Goal: Information Seeking & Learning: Learn about a topic

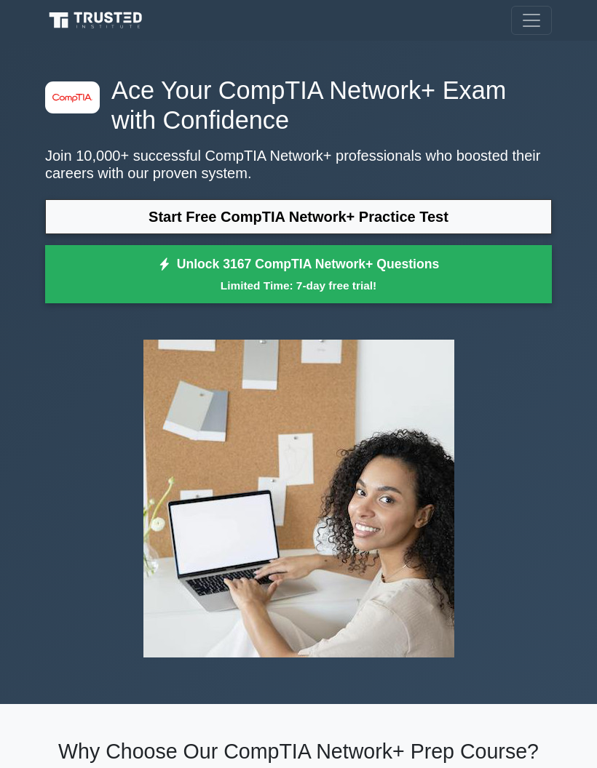
click at [504, 215] on link "Start Free CompTIA Network+ Practice Test" at bounding box center [298, 216] width 506 height 35
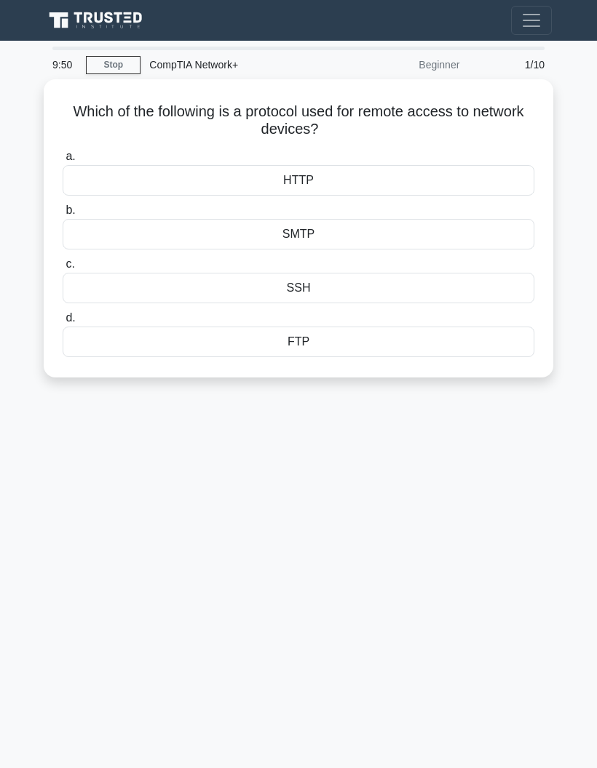
click at [469, 289] on div "SSH" at bounding box center [299, 288] width 472 height 31
click at [63, 269] on input "c. SSH" at bounding box center [63, 264] width 0 height 9
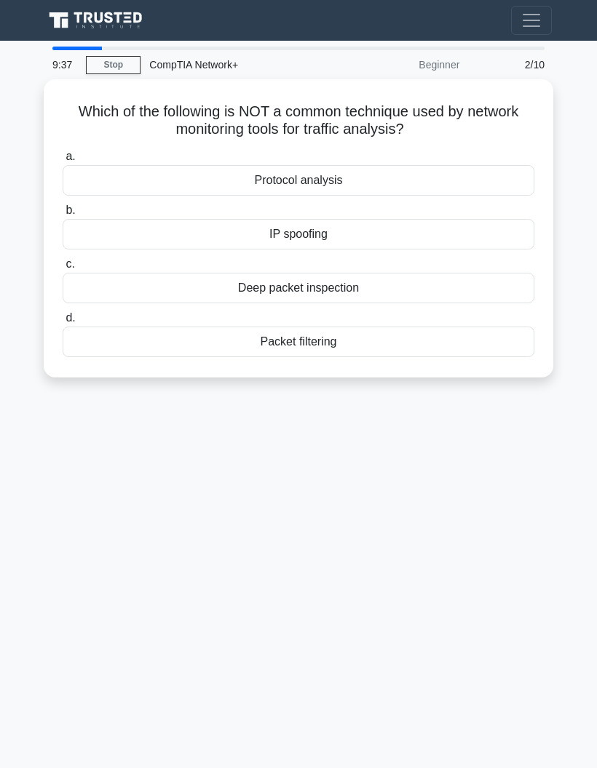
click at [499, 233] on div "IP spoofing" at bounding box center [299, 234] width 472 height 31
click at [63, 215] on input "b. IP spoofing" at bounding box center [63, 210] width 0 height 9
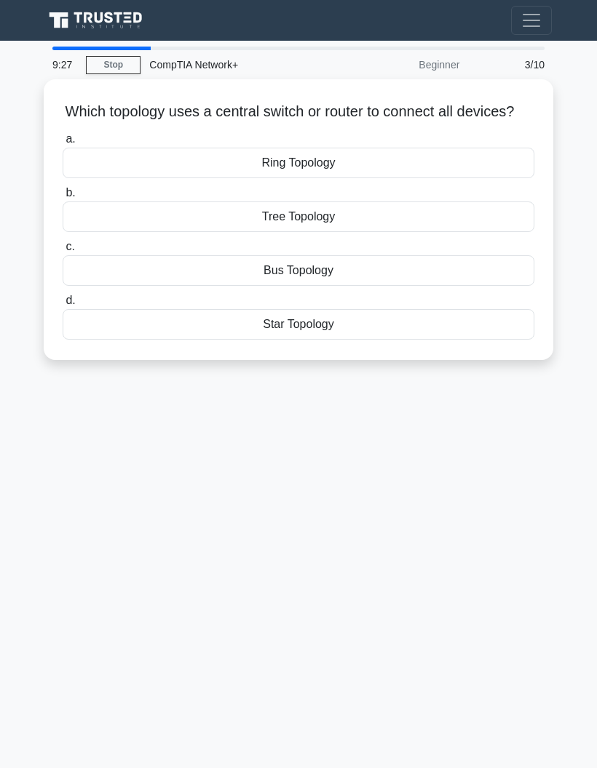
click at [439, 338] on div "Star Topology" at bounding box center [299, 324] width 472 height 31
click at [63, 306] on input "d. Star Topology" at bounding box center [63, 300] width 0 height 9
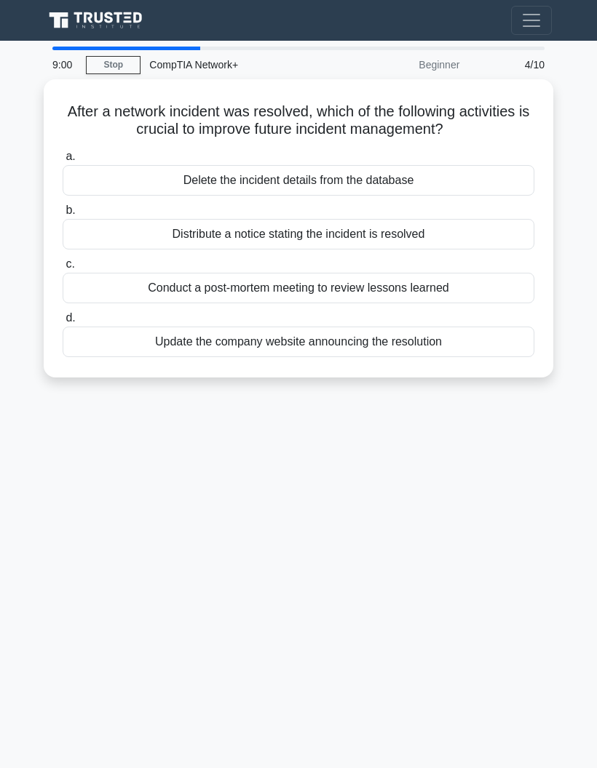
click at [501, 289] on div "Conduct a post-mortem meeting to review lessons learned" at bounding box center [299, 288] width 472 height 31
click at [63, 269] on input "c. Conduct a post-mortem meeting to review lessons learned" at bounding box center [63, 264] width 0 height 9
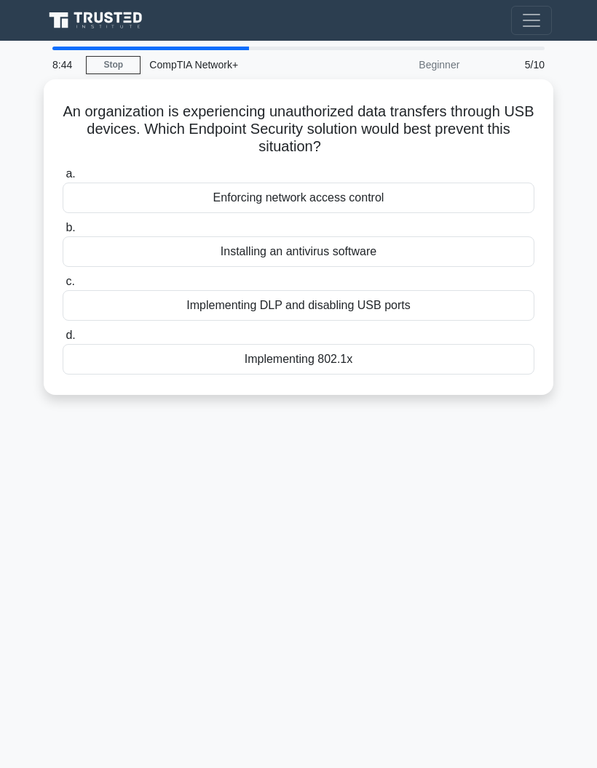
click at [494, 301] on div "Implementing DLP and disabling USB ports" at bounding box center [299, 305] width 472 height 31
click at [63, 287] on input "c. Implementing DLP and disabling USB ports" at bounding box center [63, 281] width 0 height 9
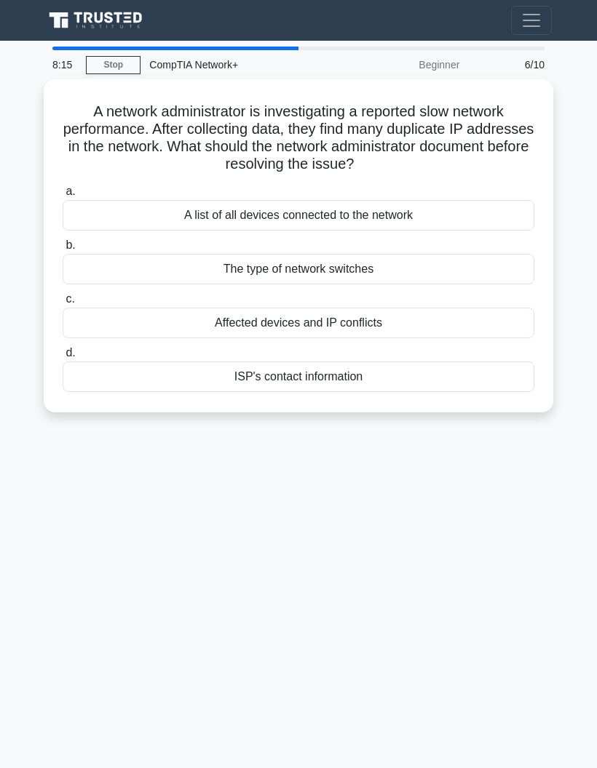
click at [472, 320] on div "Affected devices and IP conflicts" at bounding box center [299, 323] width 472 height 31
click at [63, 304] on input "c. Affected devices and IP conflicts" at bounding box center [63, 299] width 0 height 9
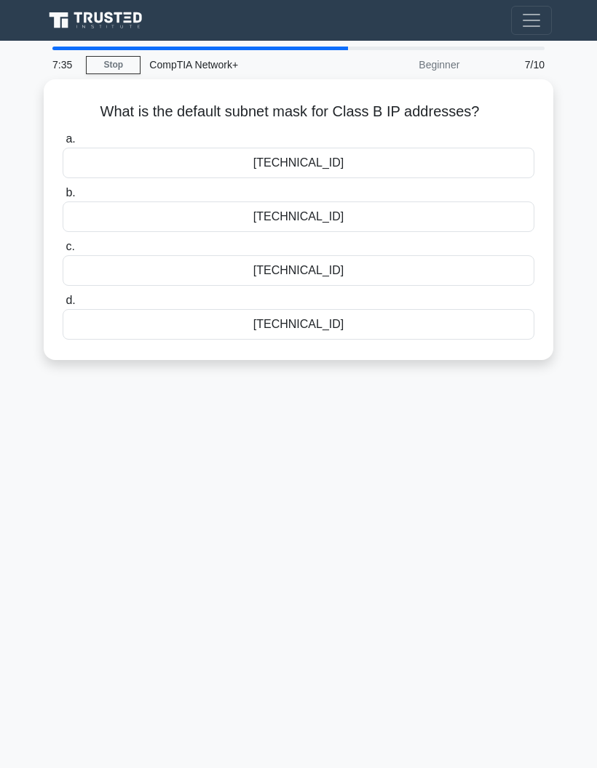
click at [490, 157] on div "255.255.0.0" at bounding box center [299, 163] width 472 height 31
click at [63, 144] on input "a. 255.255.0.0" at bounding box center [63, 139] width 0 height 9
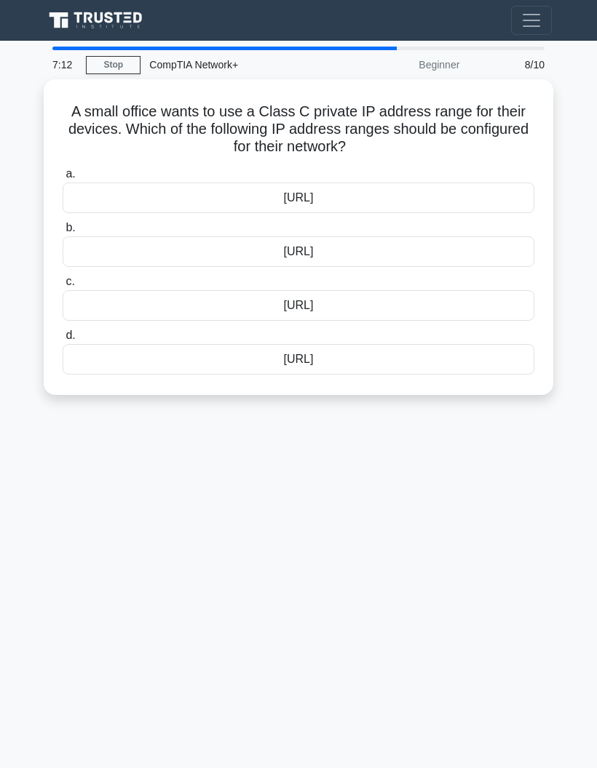
click at [474, 251] on div "192.168.0.0/16" at bounding box center [299, 252] width 472 height 31
click at [63, 233] on input "b. 192.168.0.0/16" at bounding box center [63, 227] width 0 height 9
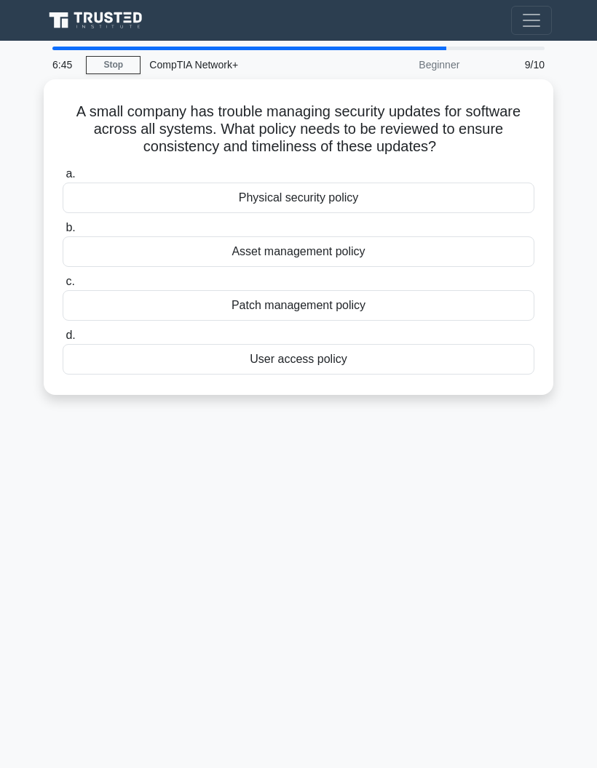
click at [461, 301] on div "Patch management policy" at bounding box center [299, 305] width 472 height 31
click at [63, 287] on input "c. Patch management policy" at bounding box center [63, 281] width 0 height 9
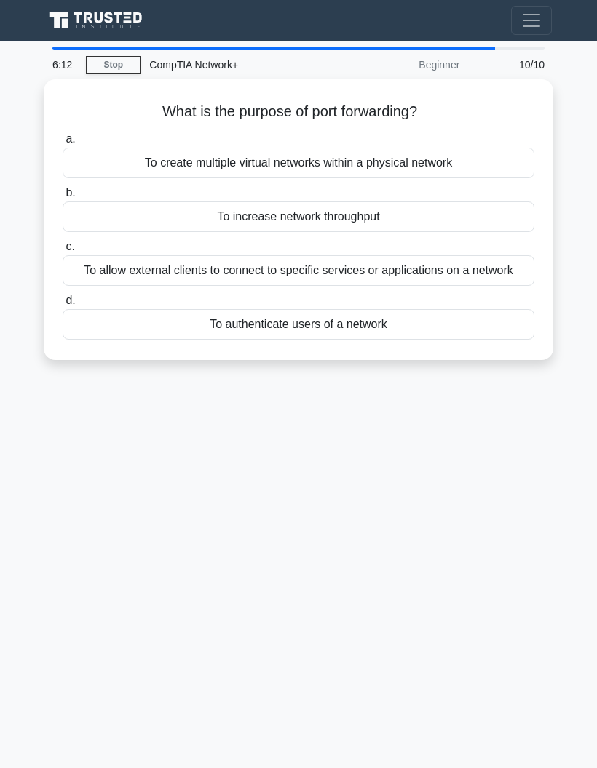
click at [490, 282] on div "To allow external clients to connect to specific services or applications on a …" at bounding box center [299, 270] width 472 height 31
click at [63, 252] on input "c. To allow external clients to connect to specific services or applications on…" at bounding box center [63, 246] width 0 height 9
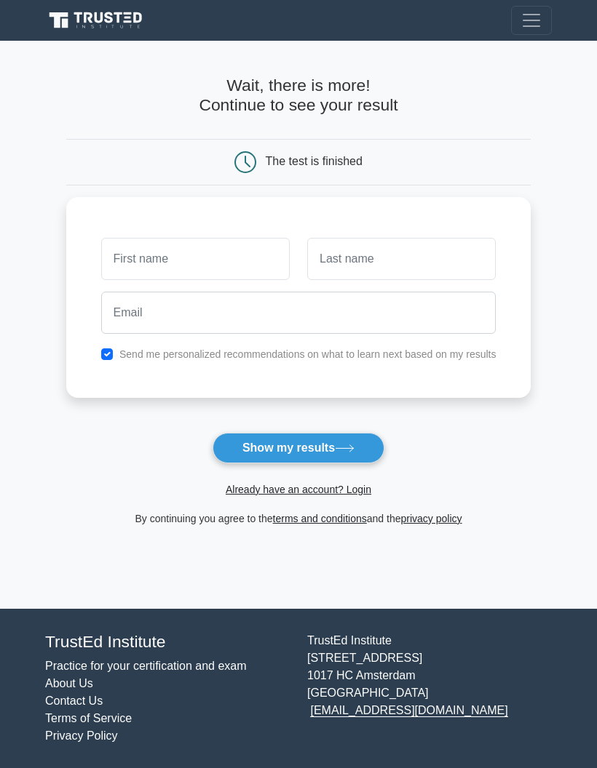
click at [140, 256] on input "text" at bounding box center [195, 259] width 188 height 42
type input "[PERSON_NAME]"
click at [448, 256] on input "text" at bounding box center [401, 259] width 188 height 42
type input "Lobzhanidze"
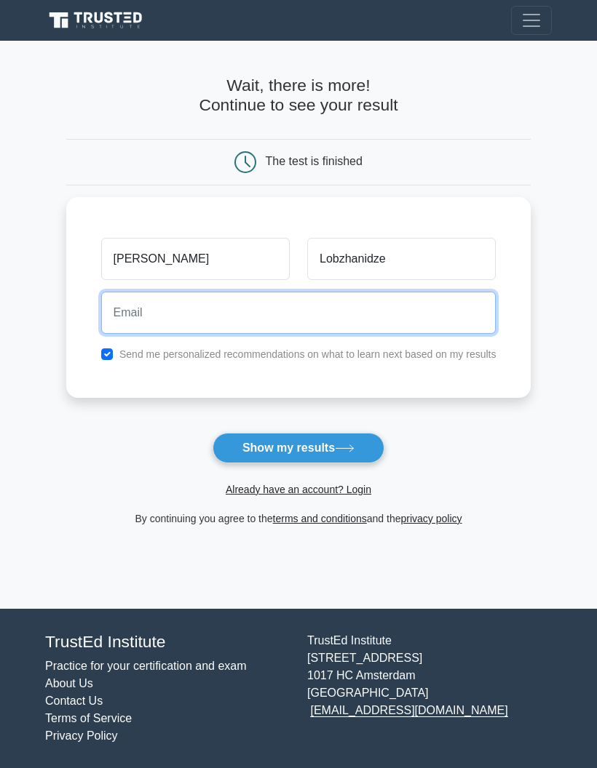
click at [108, 304] on input "email" at bounding box center [298, 313] width 395 height 42
type input "luklobzhanidze@gmail.com"
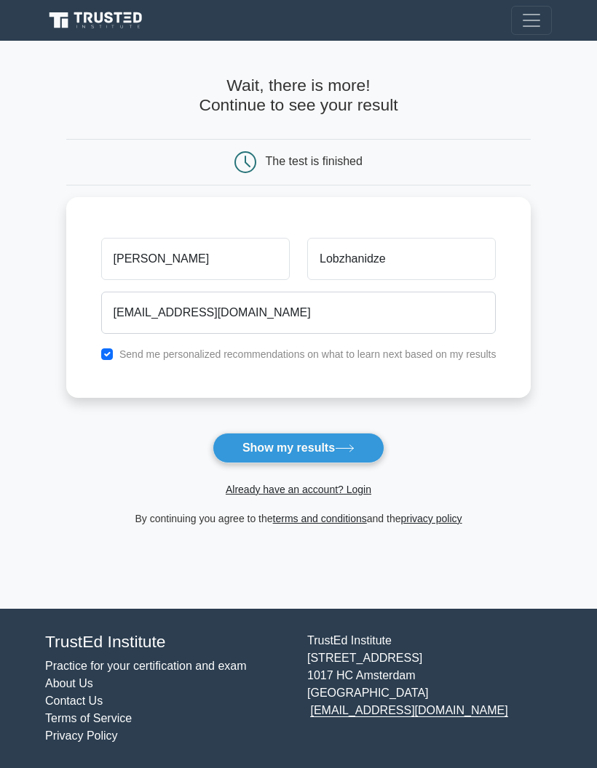
click at [351, 448] on icon at bounding box center [345, 449] width 20 height 8
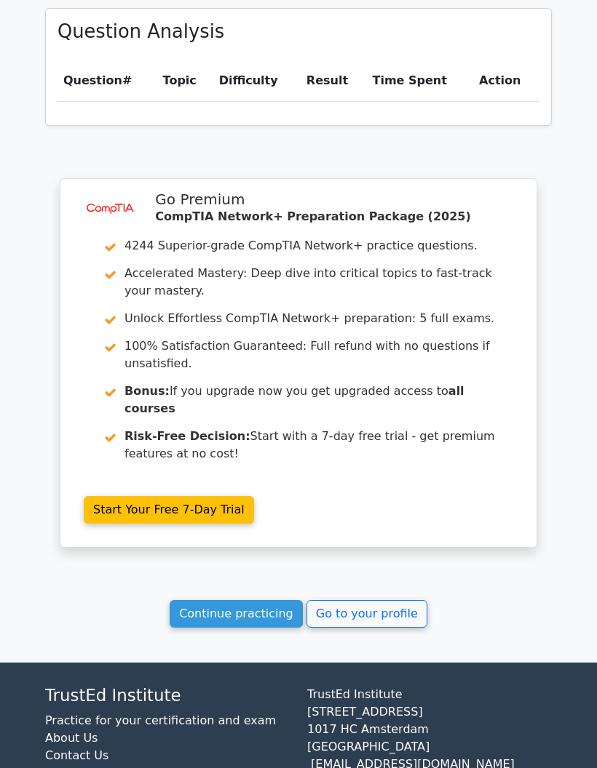
scroll to position [1012, 0]
click at [277, 600] on link "Continue practicing" at bounding box center [236, 614] width 133 height 28
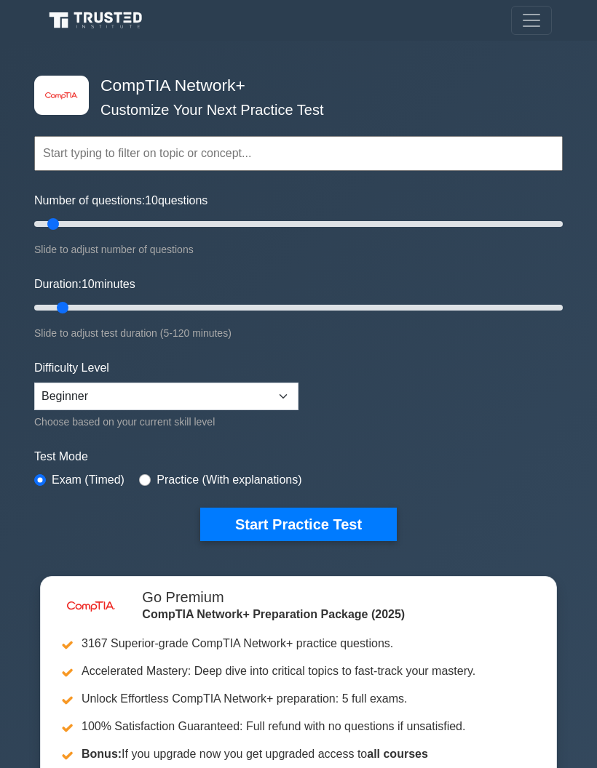
click at [358, 531] on button "Start Practice Test" at bounding box center [298, 524] width 196 height 33
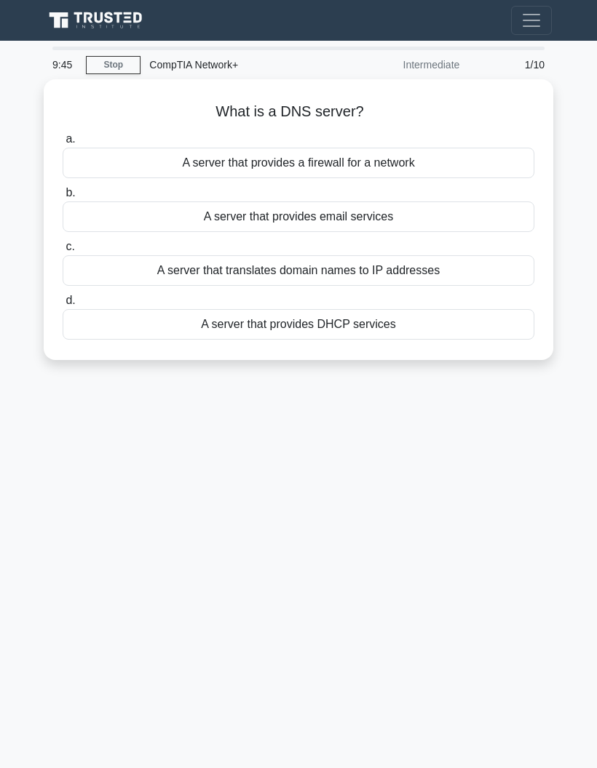
click at [480, 274] on div "A server that translates domain names to IP addresses" at bounding box center [299, 270] width 472 height 31
click at [63, 252] on input "c. A server that translates domain names to IP addresses" at bounding box center [63, 246] width 0 height 9
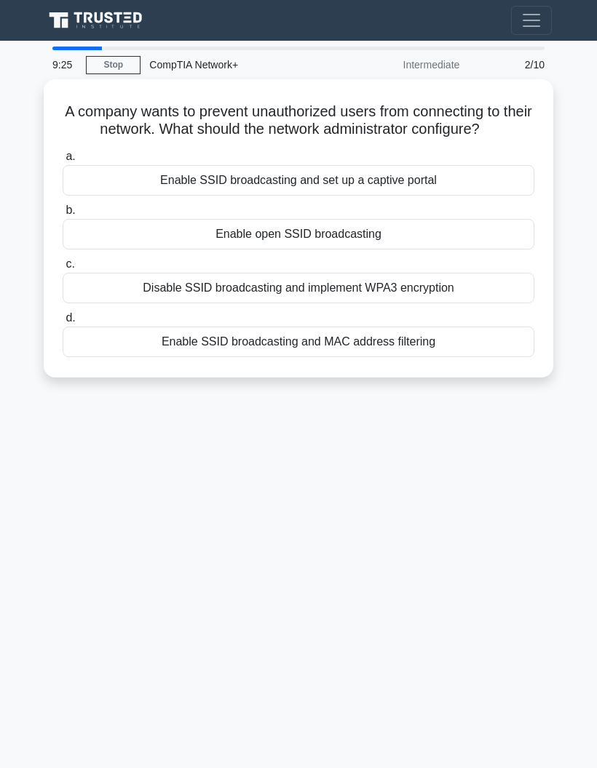
click at [469, 354] on div "Enable SSID broadcasting and MAC address filtering" at bounding box center [299, 342] width 472 height 31
click at [63, 323] on input "d. Enable SSID broadcasting and MAC address filtering" at bounding box center [63, 318] width 0 height 9
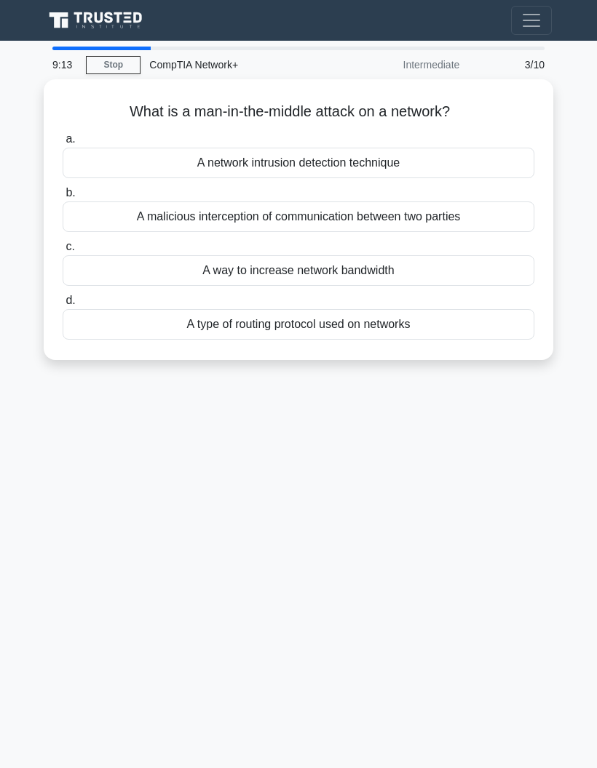
click at [493, 222] on div "A malicious interception of communication between two parties" at bounding box center [299, 217] width 472 height 31
click at [63, 198] on input "b. A malicious interception of communication between two parties" at bounding box center [63, 192] width 0 height 9
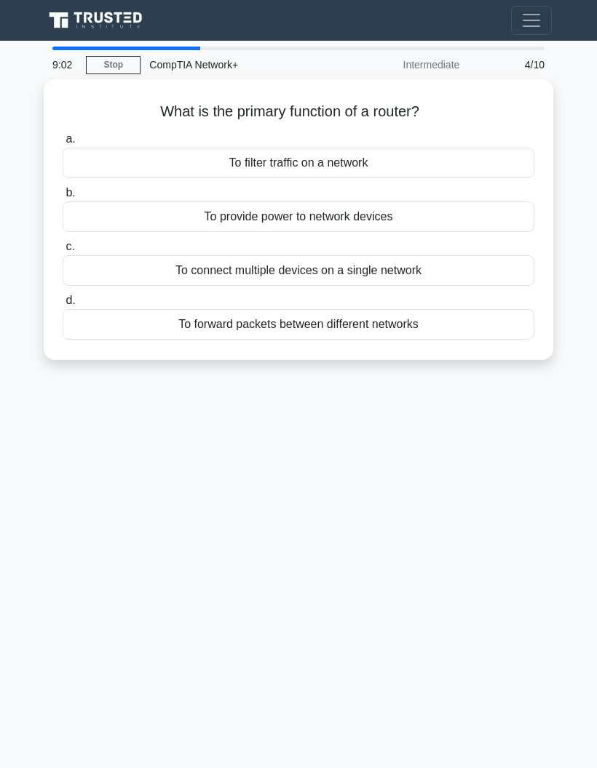
click at [474, 328] on div "To forward packets between different networks" at bounding box center [299, 324] width 472 height 31
click at [63, 306] on input "d. To forward packets between different networks" at bounding box center [63, 300] width 0 height 9
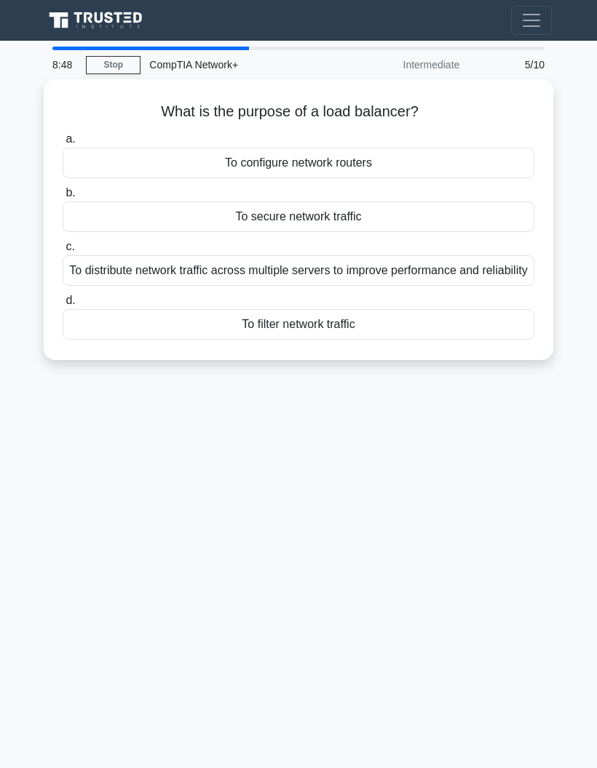
click at [482, 282] on div "To distribute network traffic across multiple servers to improve performance an…" at bounding box center [299, 270] width 472 height 31
click at [63, 252] on input "c. To distribute network traffic across multiple servers to improve performance…" at bounding box center [63, 246] width 0 height 9
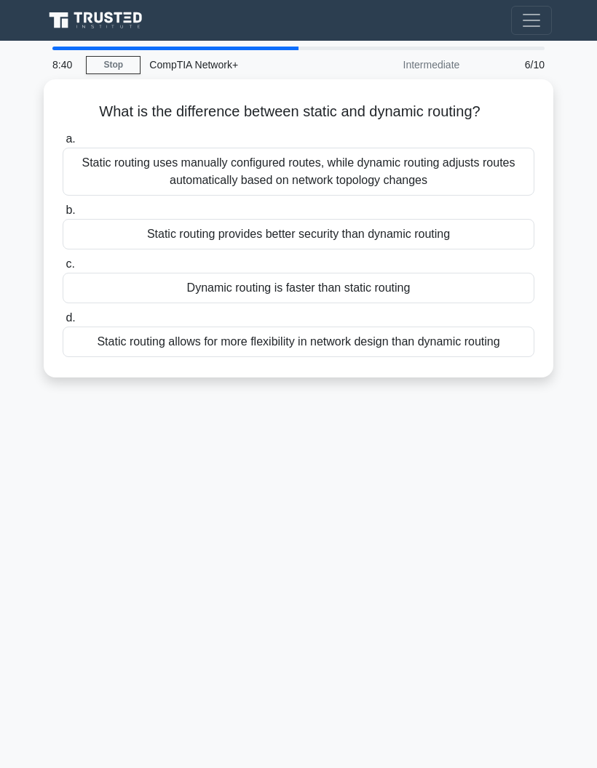
click at [506, 176] on div "Static routing uses manually configured routes, while dynamic routing adjusts r…" at bounding box center [299, 172] width 472 height 48
click at [63, 144] on input "a. Static routing uses manually configured routes, while dynamic routing adjust…" at bounding box center [63, 139] width 0 height 9
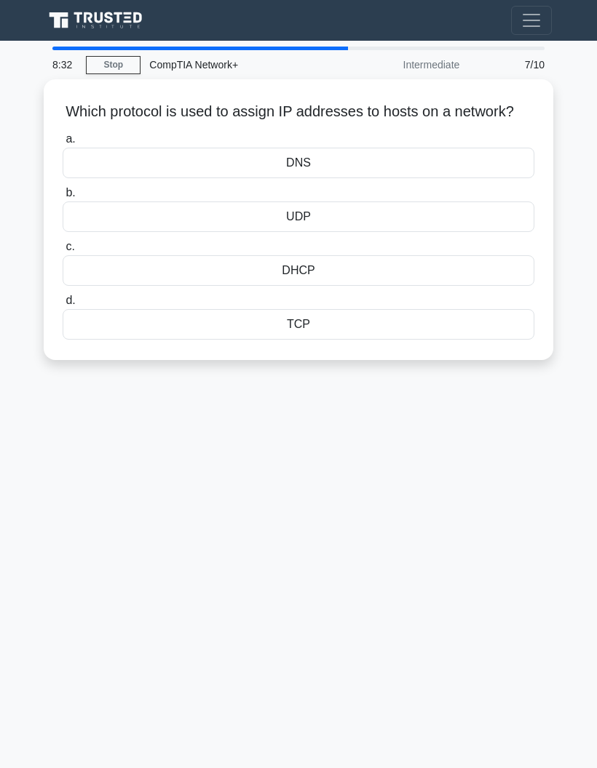
click at [464, 286] on div "DHCP" at bounding box center [299, 270] width 472 height 31
click at [63, 252] on input "c. DHCP" at bounding box center [63, 246] width 0 height 9
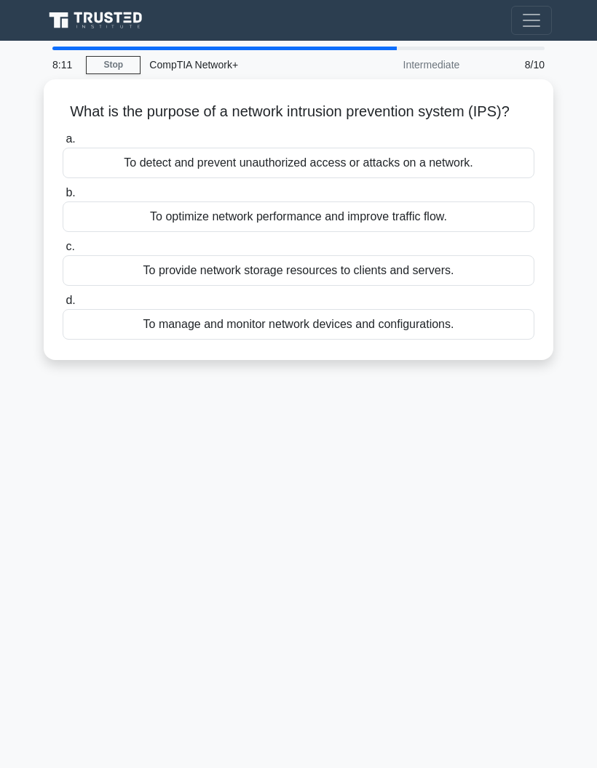
click at [132, 168] on div "To detect and prevent unauthorized access or attacks on a network." at bounding box center [299, 163] width 472 height 31
click at [63, 144] on input "a. To detect and prevent unauthorized access or attacks on a network." at bounding box center [63, 139] width 0 height 9
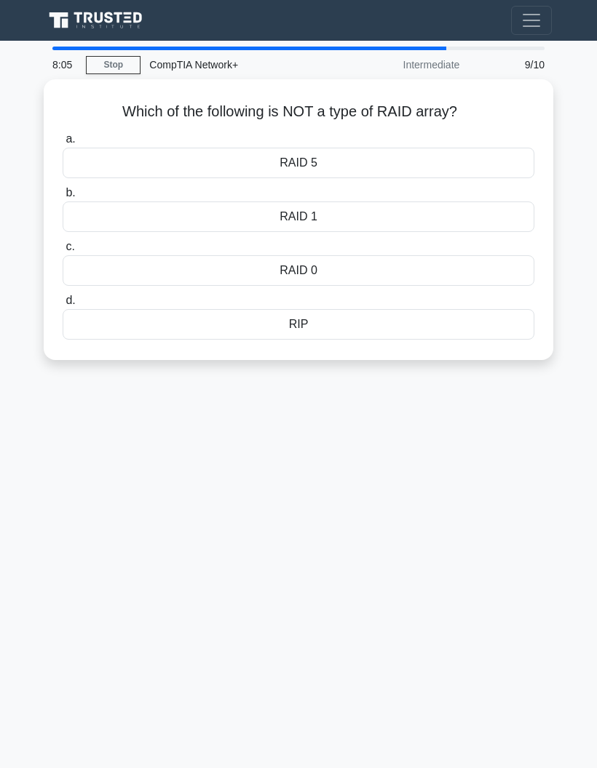
click at [159, 319] on div "RIP" at bounding box center [299, 324] width 472 height 31
click at [63, 306] on input "d. RIP" at bounding box center [63, 300] width 0 height 9
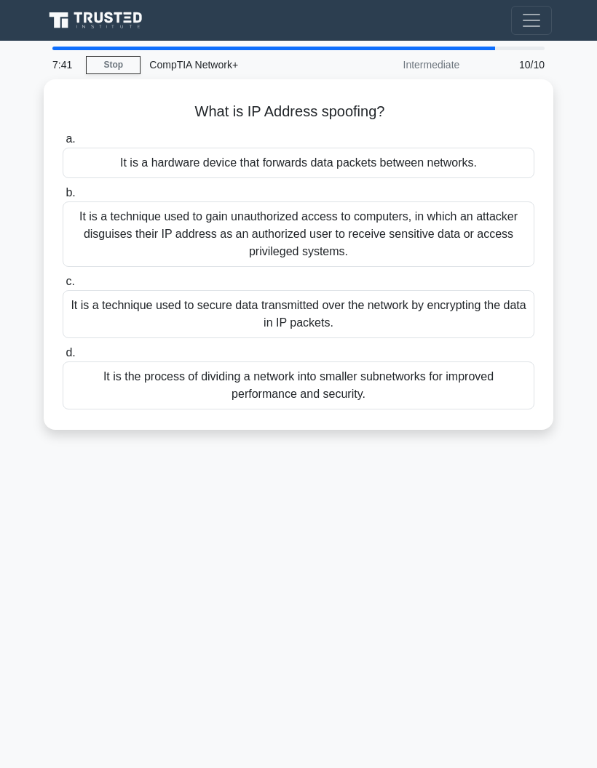
click at [124, 245] on div "It is a technique used to gain unauthorized access to computers, in which an at…" at bounding box center [299, 234] width 472 height 65
click at [63, 198] on input "b. It is a technique used to gain unauthorized access to computers, in which an…" at bounding box center [63, 192] width 0 height 9
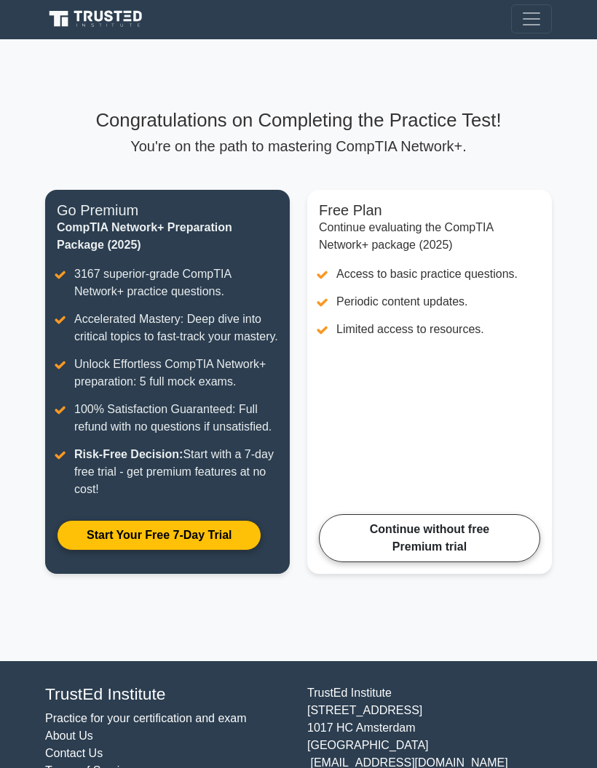
scroll to position [1, 0]
click at [368, 563] on link "Continue without free Premium trial" at bounding box center [429, 539] width 221 height 48
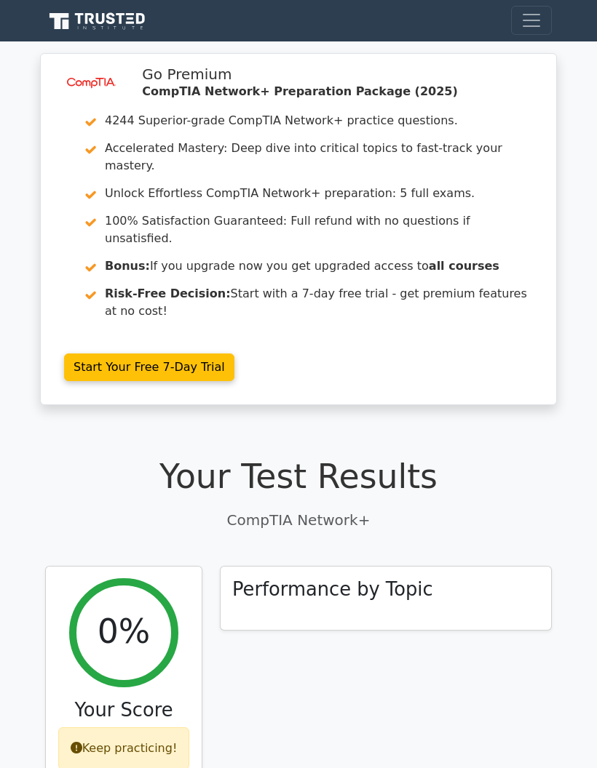
click at [104, 354] on link "Start Your Free 7-Day Trial" at bounding box center [149, 368] width 170 height 28
click at [126, 354] on link "Start Your Free 7-Day Trial" at bounding box center [149, 368] width 170 height 28
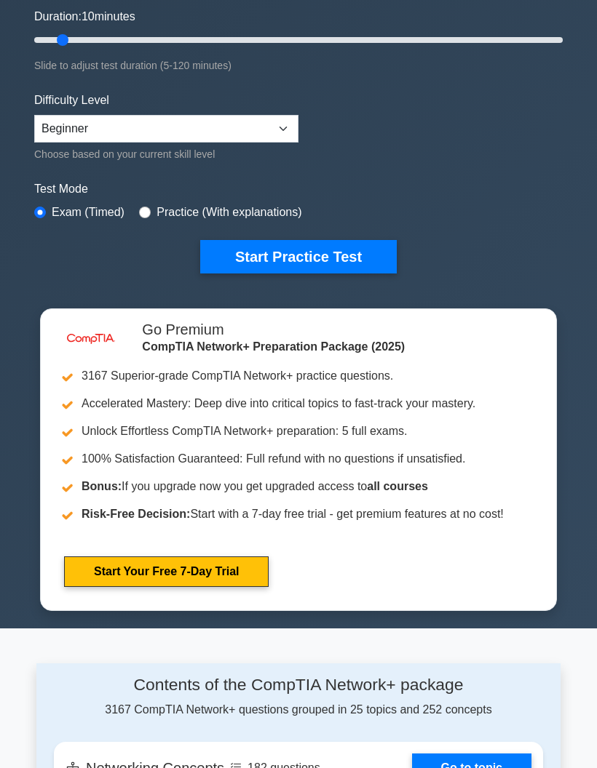
scroll to position [269, 0]
click at [151, 210] on input "radio" at bounding box center [145, 213] width 12 height 12
radio input "true"
click at [226, 251] on button "Start Practice Test" at bounding box center [298, 256] width 196 height 33
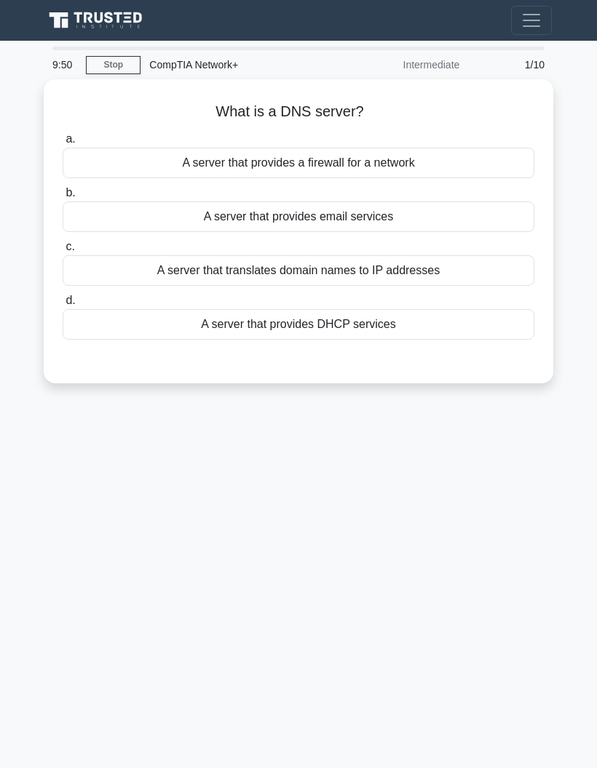
click at [152, 263] on div "A server that translates domain names to IP addresses" at bounding box center [299, 270] width 472 height 31
click at [63, 252] on input "c. A server that translates domain names to IP addresses" at bounding box center [63, 246] width 0 height 9
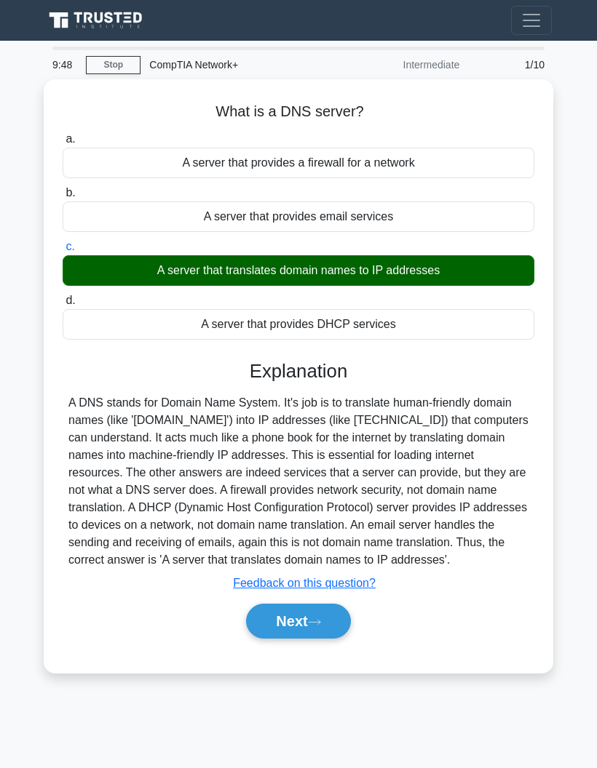
click at [269, 639] on button "Next" at bounding box center [298, 621] width 104 height 35
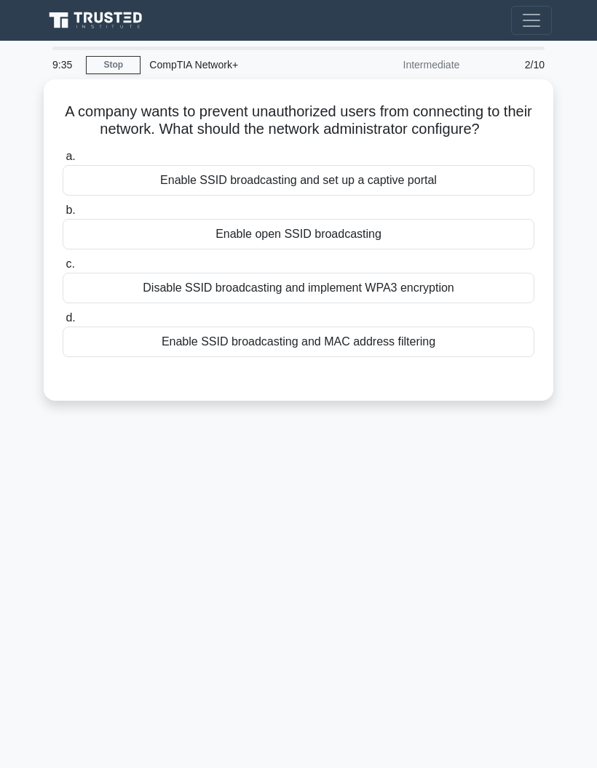
click at [161, 357] on div "Enable SSID broadcasting and MAC address filtering" at bounding box center [299, 342] width 472 height 31
click at [63, 323] on input "d. Enable SSID broadcasting and MAC address filtering" at bounding box center [63, 318] width 0 height 9
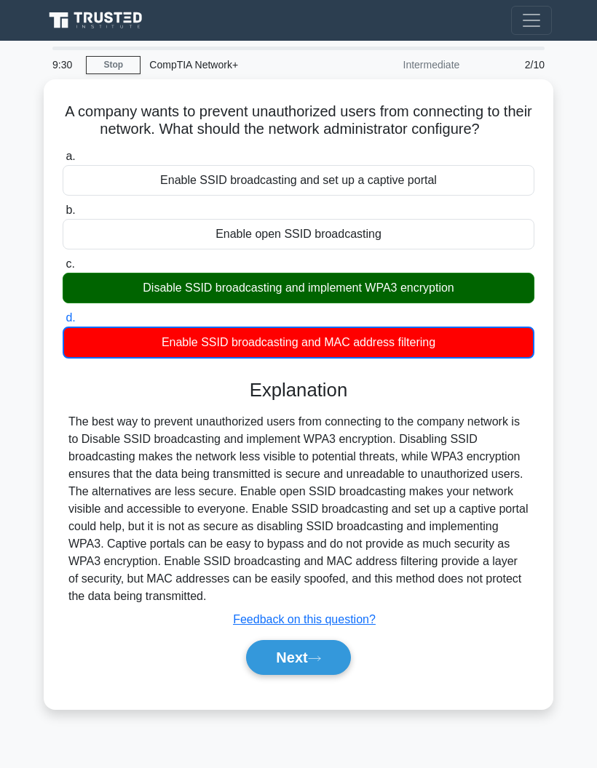
click at [277, 675] on button "Next" at bounding box center [298, 657] width 104 height 35
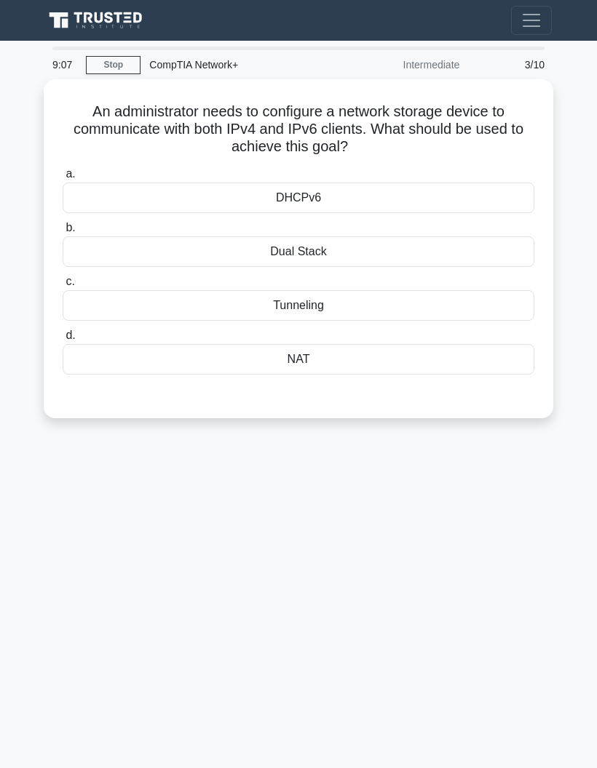
click at [211, 258] on div "Dual Stack" at bounding box center [299, 252] width 472 height 31
click at [63, 233] on input "b. Dual Stack" at bounding box center [63, 227] width 0 height 9
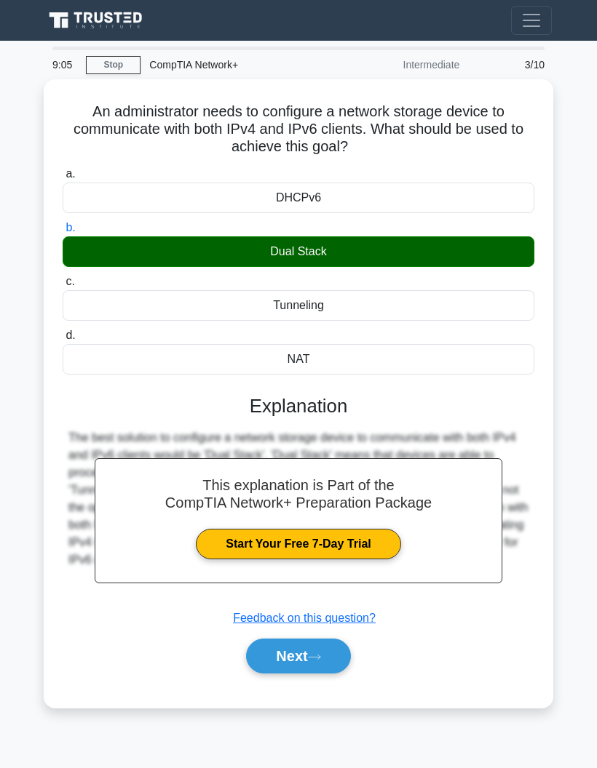
click at [270, 655] on button "Next" at bounding box center [298, 656] width 104 height 35
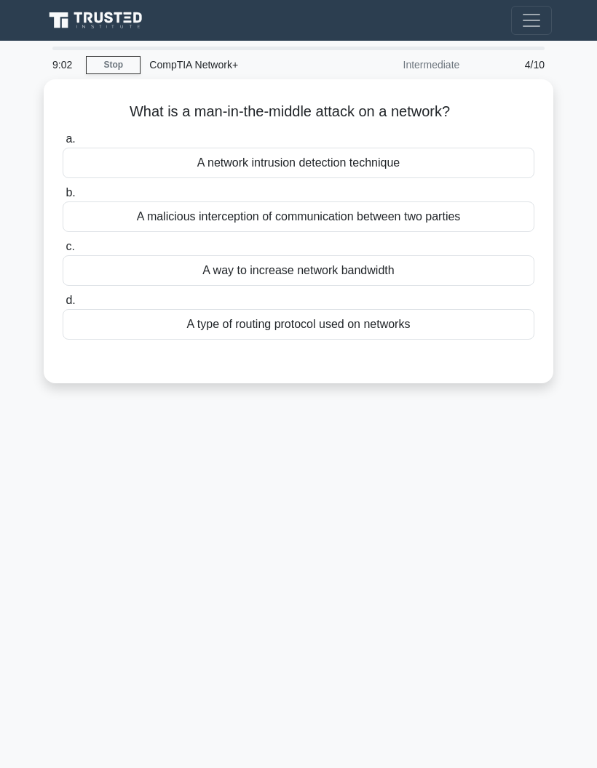
click at [203, 229] on div "A malicious interception of communication between two parties" at bounding box center [299, 217] width 472 height 31
click at [63, 198] on input "b. A malicious interception of communication between two parties" at bounding box center [63, 192] width 0 height 9
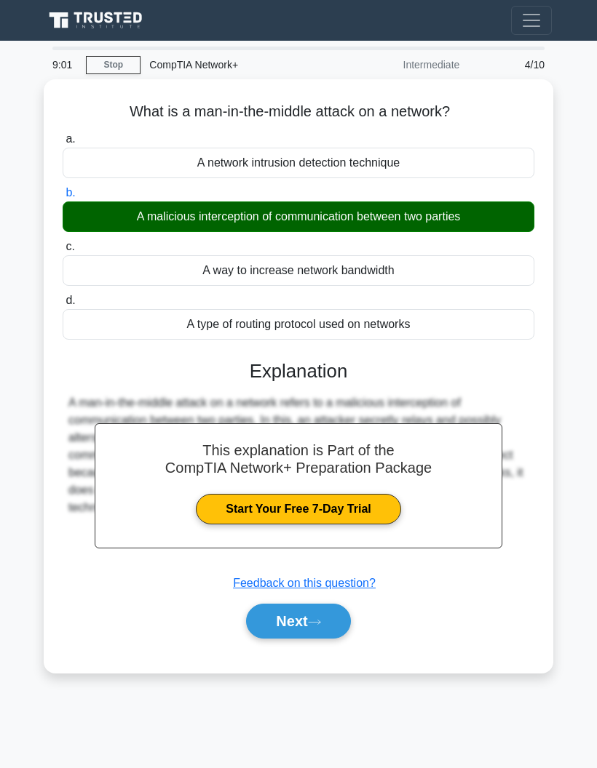
click at [263, 618] on button "Next" at bounding box center [298, 621] width 104 height 35
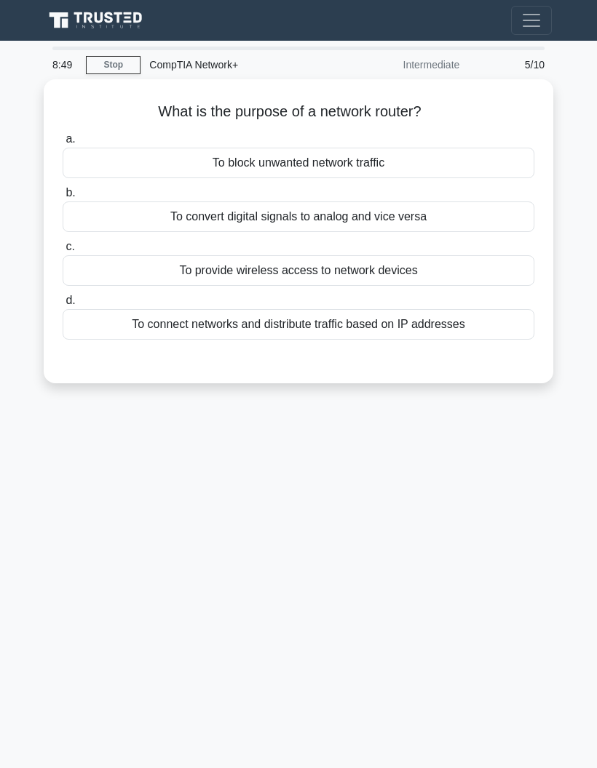
click at [235, 322] on div "To connect networks and distribute traffic based on IP addresses" at bounding box center [299, 324] width 472 height 31
click at [63, 306] on input "d. To connect networks and distribute traffic based on IP addresses" at bounding box center [63, 300] width 0 height 9
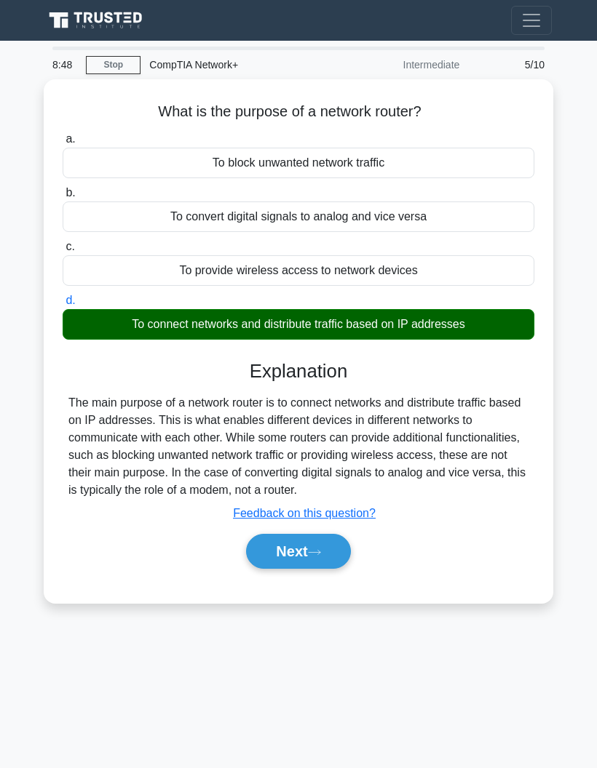
click at [268, 568] on button "Next" at bounding box center [298, 551] width 104 height 35
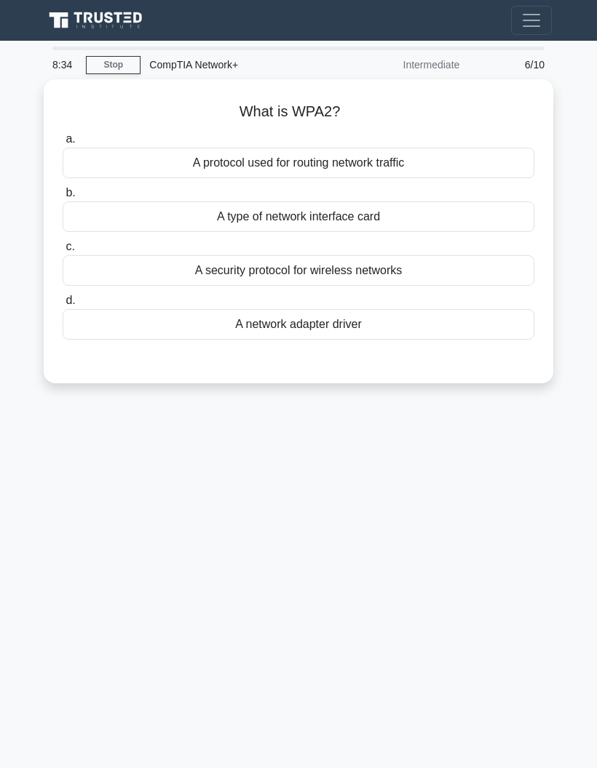
click at [191, 273] on div "A security protocol for wireless networks" at bounding box center [299, 270] width 472 height 31
click at [63, 252] on input "c. A security protocol for wireless networks" at bounding box center [63, 246] width 0 height 9
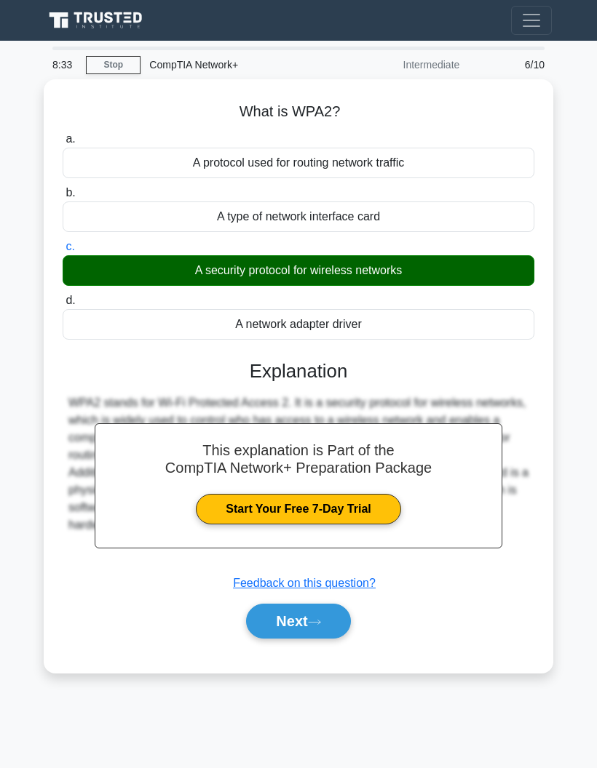
click at [271, 620] on button "Next" at bounding box center [298, 621] width 104 height 35
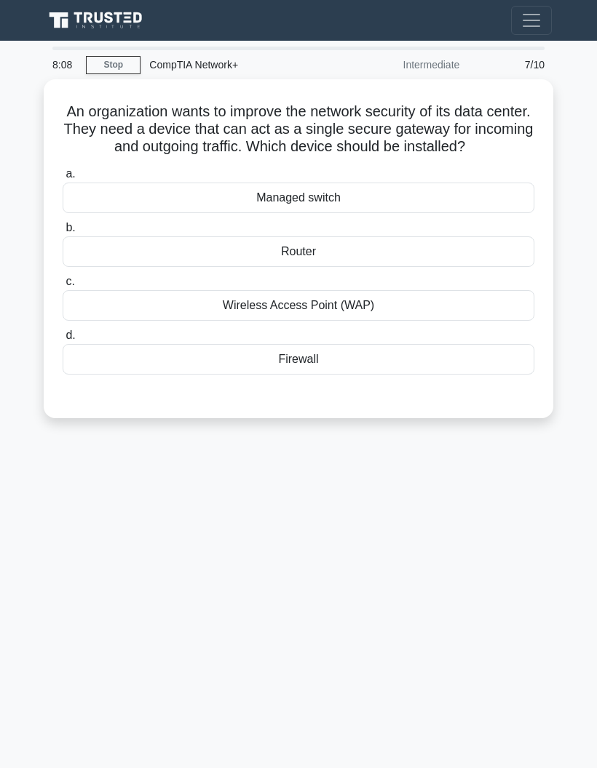
click at [280, 375] on div "Firewall" at bounding box center [299, 359] width 472 height 31
click at [63, 341] on input "d. Firewall" at bounding box center [63, 335] width 0 height 9
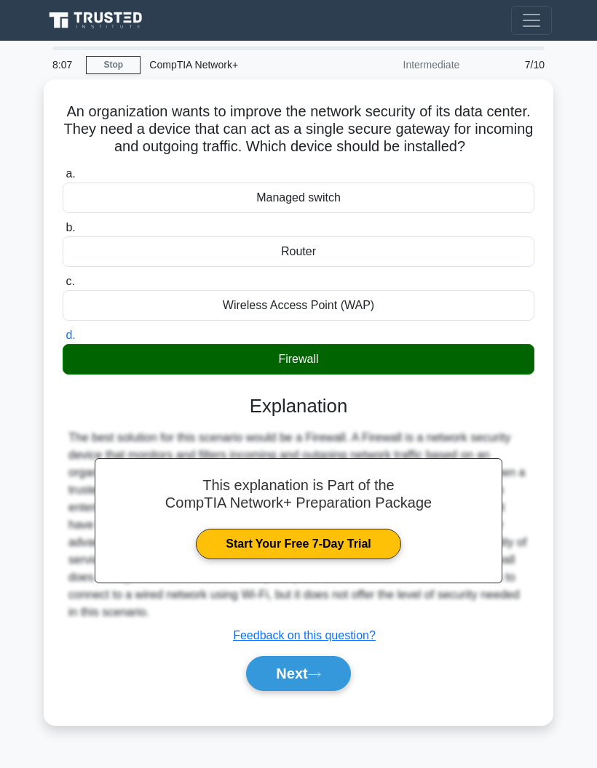
click at [278, 691] on button "Next" at bounding box center [298, 673] width 104 height 35
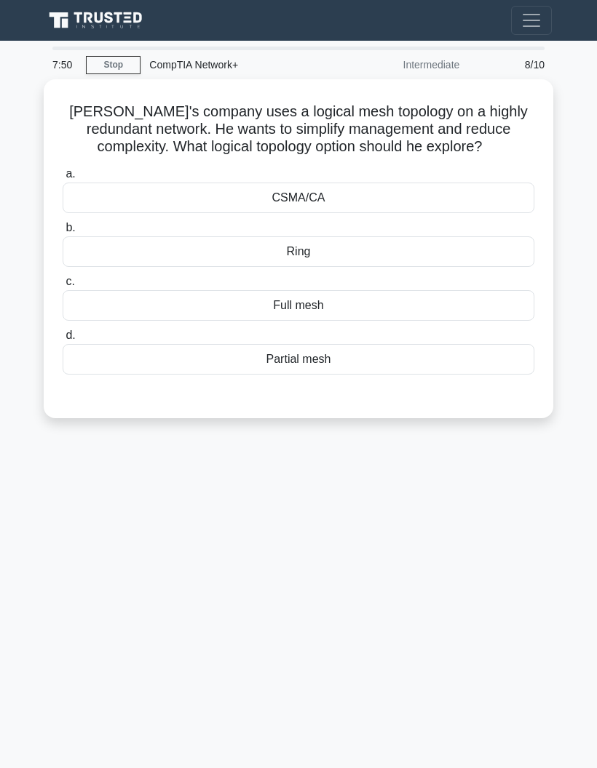
click at [219, 375] on div "Partial mesh" at bounding box center [299, 359] width 472 height 31
click at [63, 341] on input "d. Partial mesh" at bounding box center [63, 335] width 0 height 9
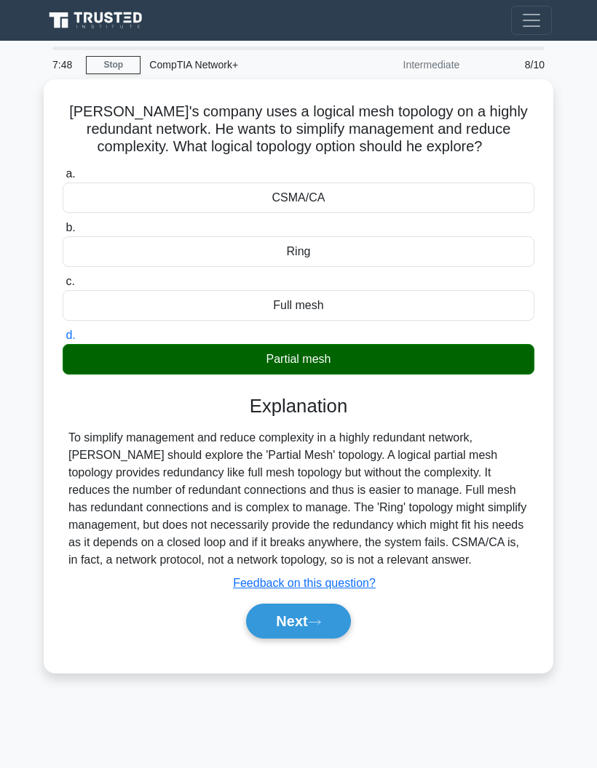
click at [281, 639] on button "Next" at bounding box center [298, 621] width 104 height 35
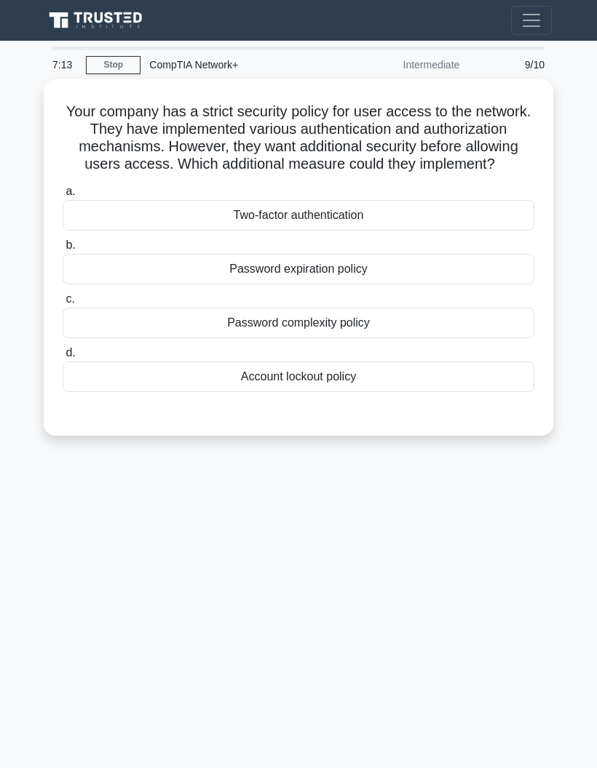
click at [255, 247] on div "a. Two-factor authentication b. Password expiration policy c. d." at bounding box center [298, 287] width 489 height 215
click at [245, 218] on div "Two-factor authentication" at bounding box center [299, 215] width 472 height 31
click at [63, 196] on input "a. Two-factor authentication" at bounding box center [63, 191] width 0 height 9
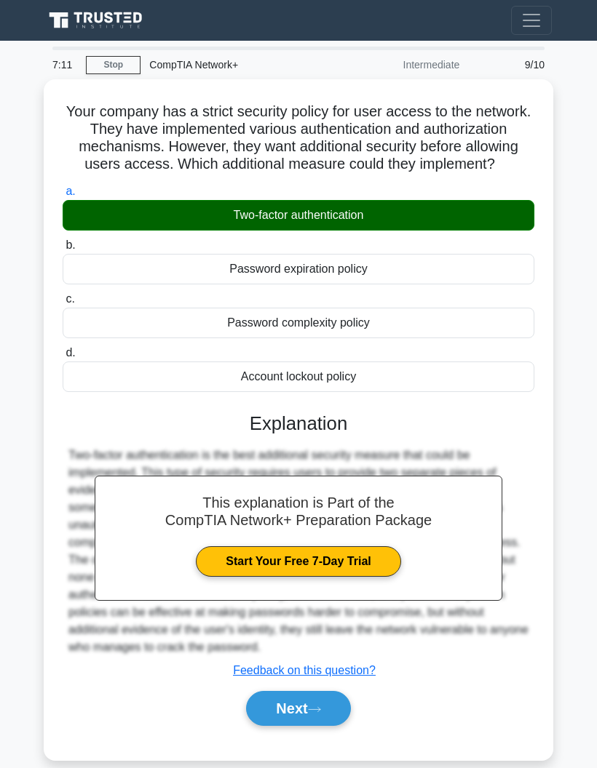
click at [269, 726] on button "Next" at bounding box center [298, 708] width 104 height 35
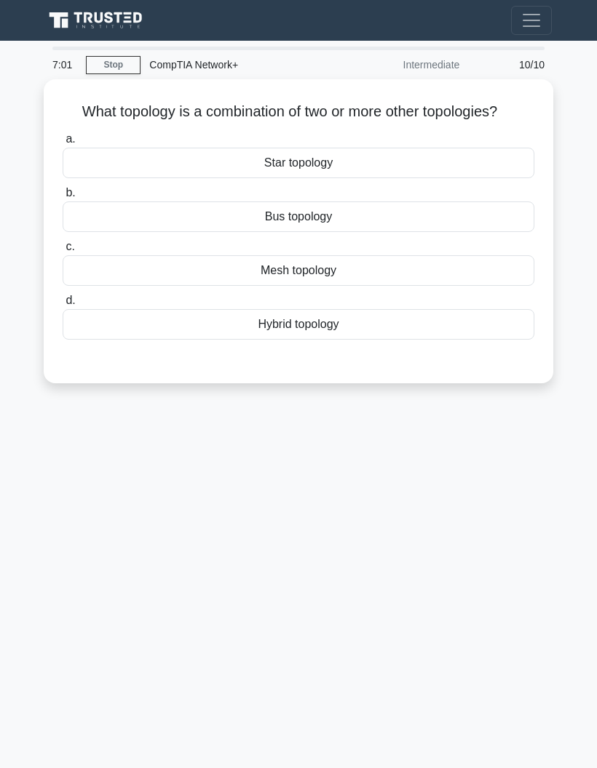
click at [229, 340] on div "Hybrid topology" at bounding box center [299, 324] width 472 height 31
click at [63, 306] on input "d. Hybrid topology" at bounding box center [63, 300] width 0 height 9
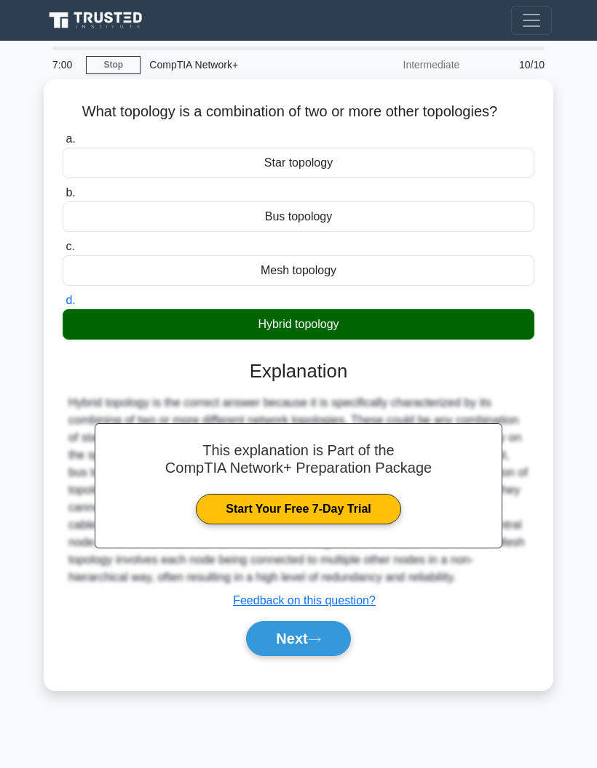
click at [274, 656] on button "Next" at bounding box center [298, 638] width 104 height 35
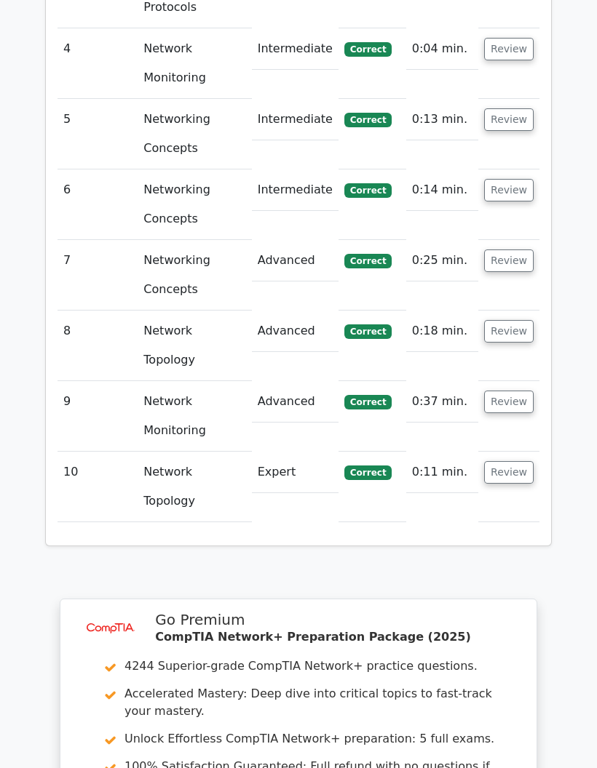
scroll to position [1964, 0]
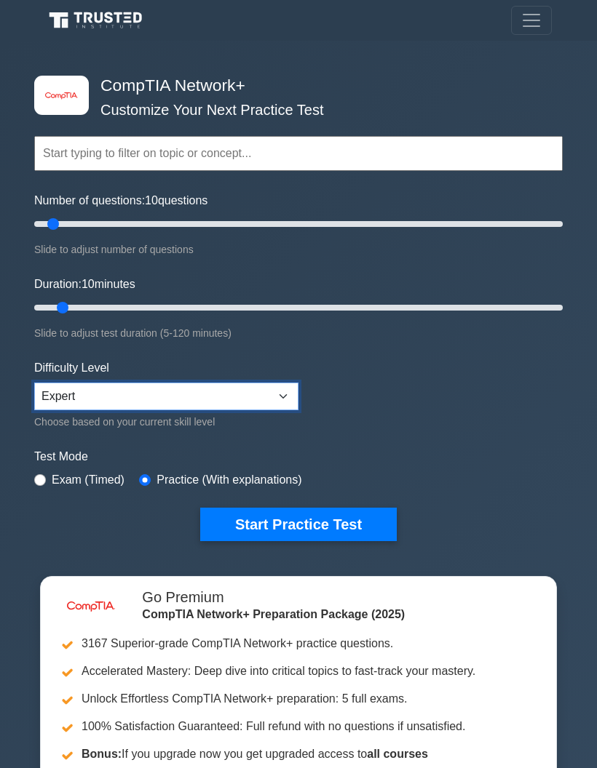
click at [66, 400] on select "Beginner Intermediate Expert" at bounding box center [166, 397] width 264 height 28
type input "40"
click at [236, 514] on button "Start Practice Test" at bounding box center [298, 524] width 196 height 33
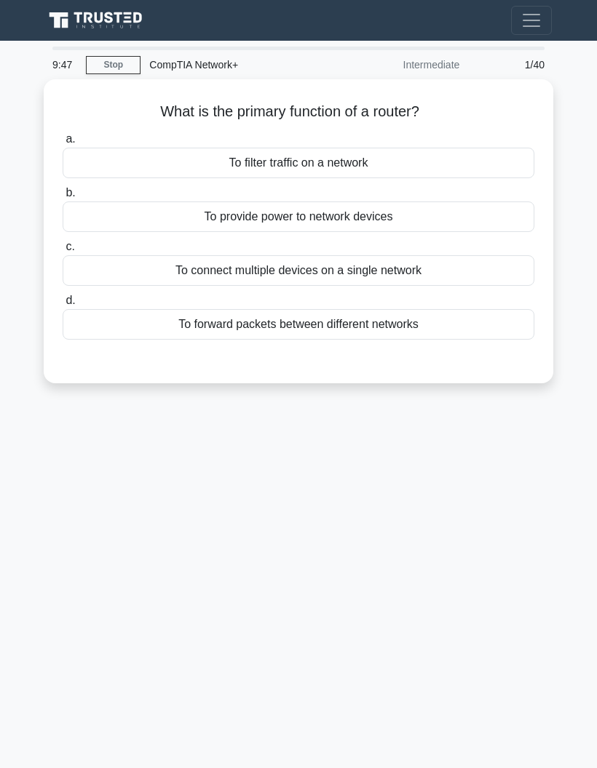
click at [170, 325] on div "To forward packets between different networks" at bounding box center [299, 324] width 472 height 31
click at [63, 306] on input "d. To forward packets between different networks" at bounding box center [63, 300] width 0 height 9
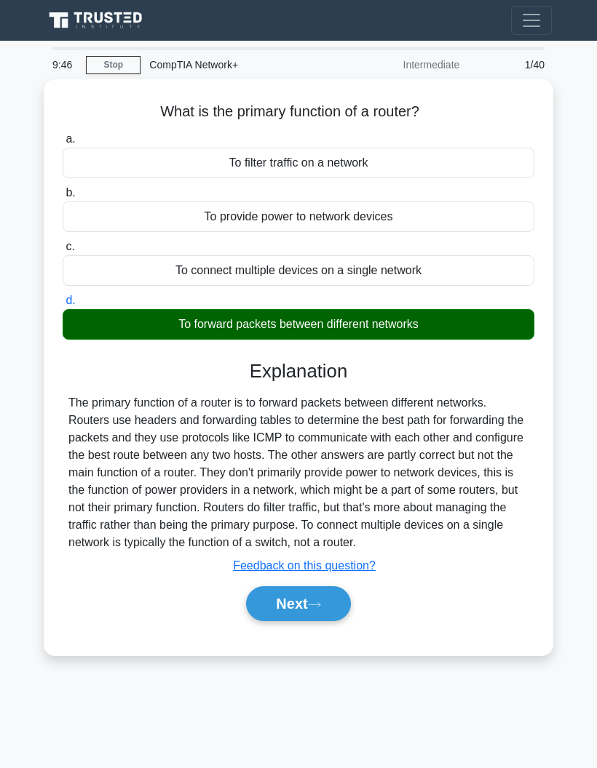
click at [268, 621] on button "Next" at bounding box center [298, 604] width 104 height 35
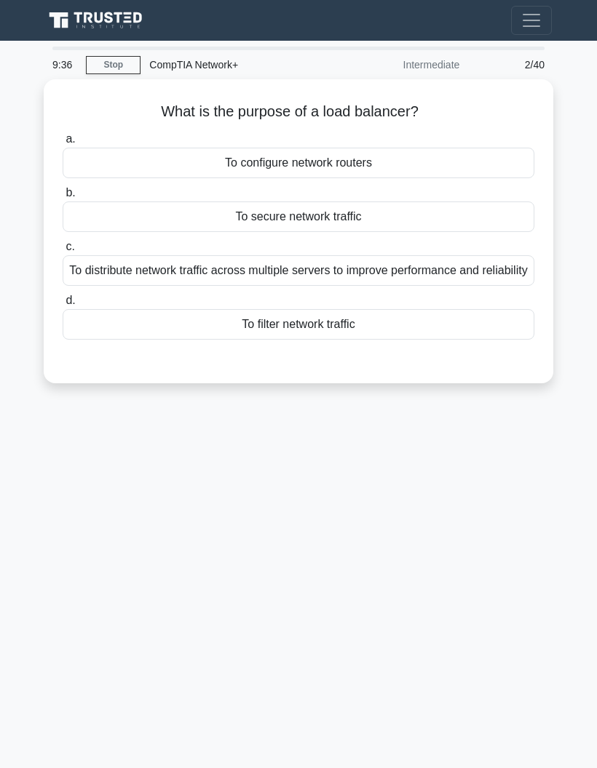
click at [135, 286] on div "To distribute network traffic across multiple servers to improve performance an…" at bounding box center [299, 270] width 472 height 31
click at [63, 252] on input "c. To distribute network traffic across multiple servers to improve performance…" at bounding box center [63, 246] width 0 height 9
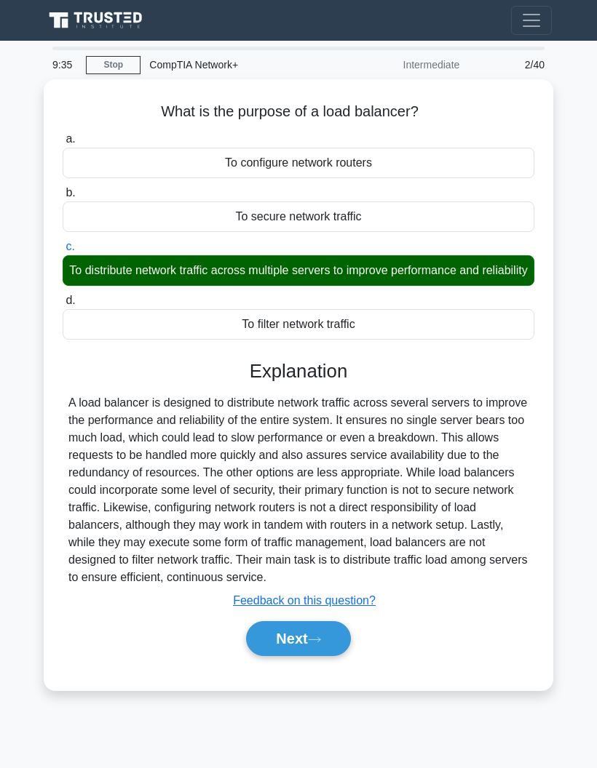
click at [263, 656] on button "Next" at bounding box center [298, 638] width 104 height 35
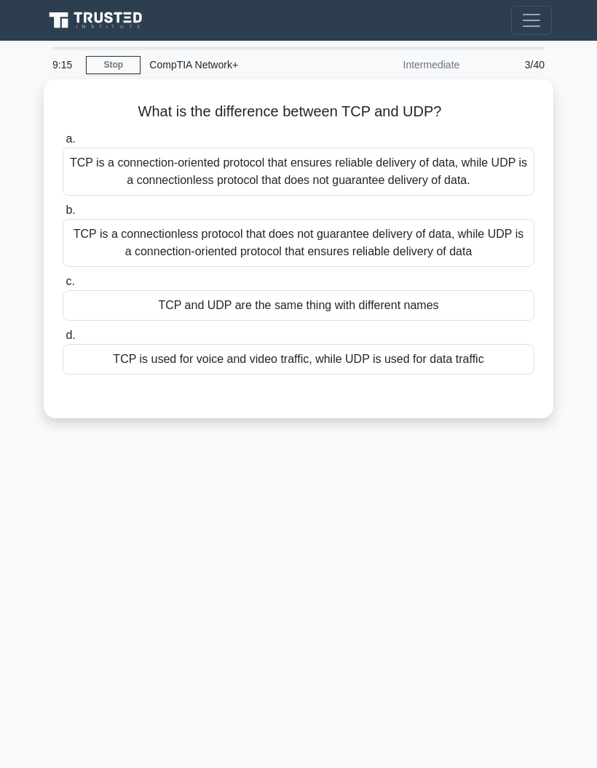
click at [239, 181] on div "TCP is a connection-oriented protocol that ensures reliable delivery of data, w…" at bounding box center [299, 172] width 472 height 48
click at [63, 144] on input "a. TCP is a connection-oriented protocol that ensures reliable delivery of data…" at bounding box center [63, 139] width 0 height 9
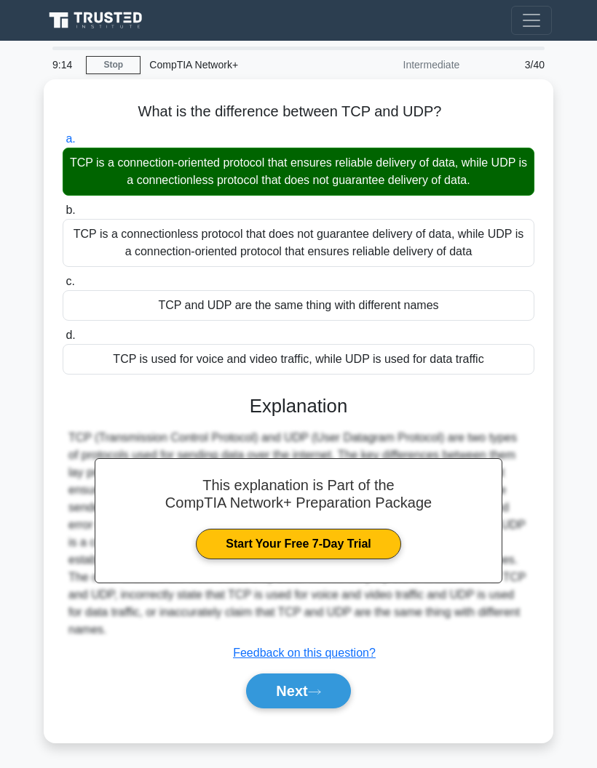
click at [268, 709] on button "Next" at bounding box center [298, 691] width 104 height 35
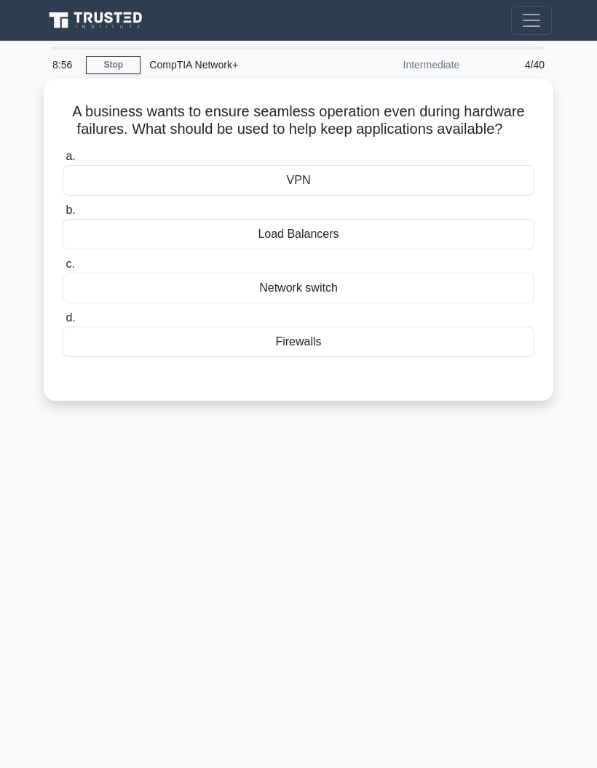
click at [241, 250] on div "Load Balancers" at bounding box center [299, 234] width 472 height 31
click at [63, 215] on input "b. Load Balancers" at bounding box center [63, 210] width 0 height 9
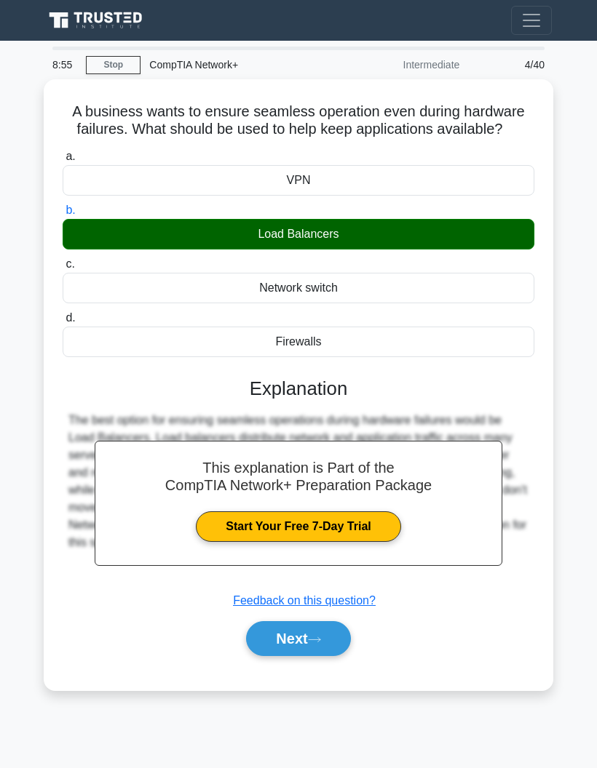
click at [274, 656] on button "Next" at bounding box center [298, 638] width 104 height 35
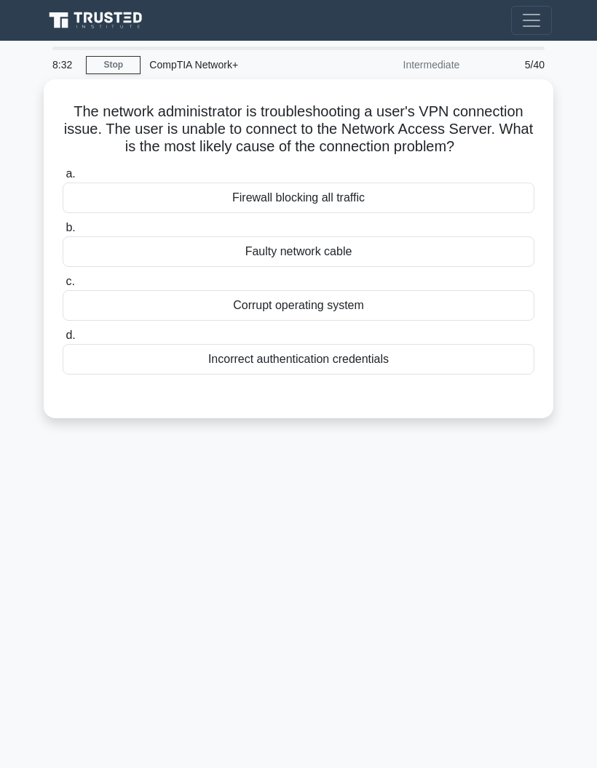
click at [227, 211] on div "Firewall blocking all traffic" at bounding box center [299, 198] width 472 height 31
click at [63, 179] on input "a. Firewall blocking all traffic" at bounding box center [63, 174] width 0 height 9
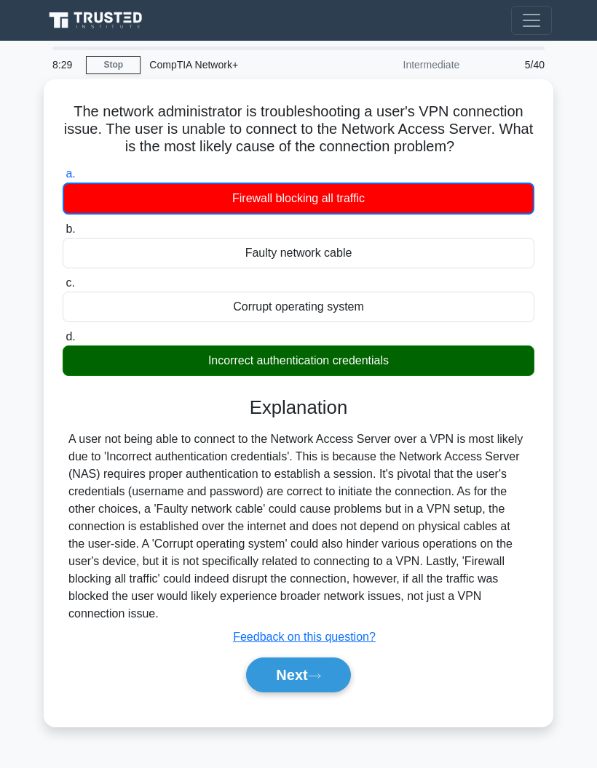
click at [266, 693] on button "Next" at bounding box center [298, 675] width 104 height 35
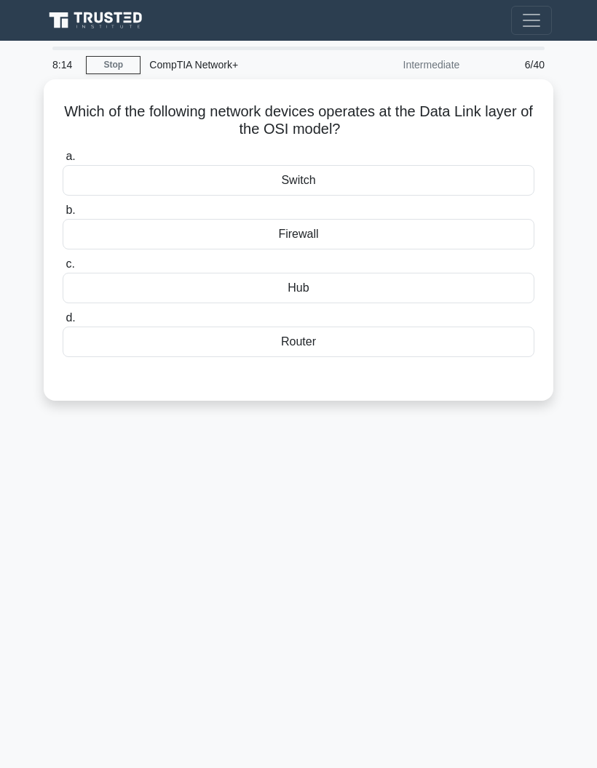
click at [236, 180] on div "Switch" at bounding box center [299, 180] width 472 height 31
click at [63, 162] on input "a. Switch" at bounding box center [63, 156] width 0 height 9
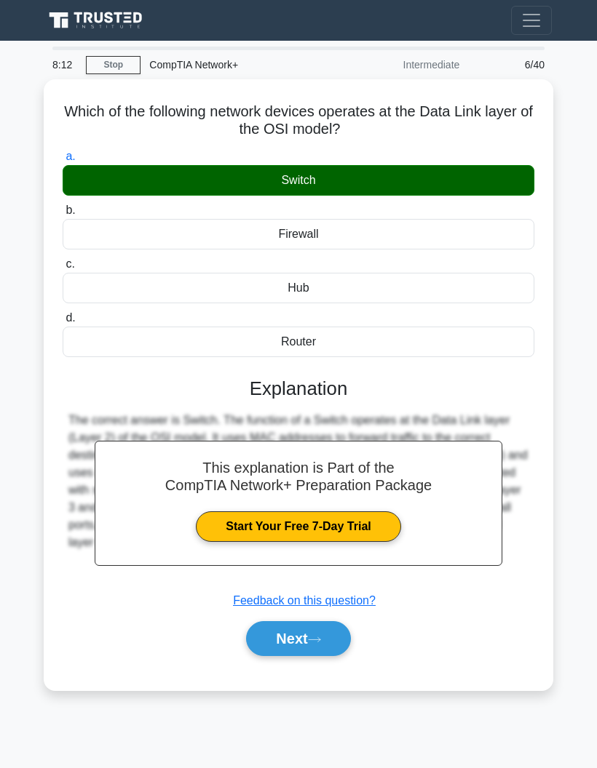
click at [277, 629] on button "Next" at bounding box center [298, 638] width 104 height 35
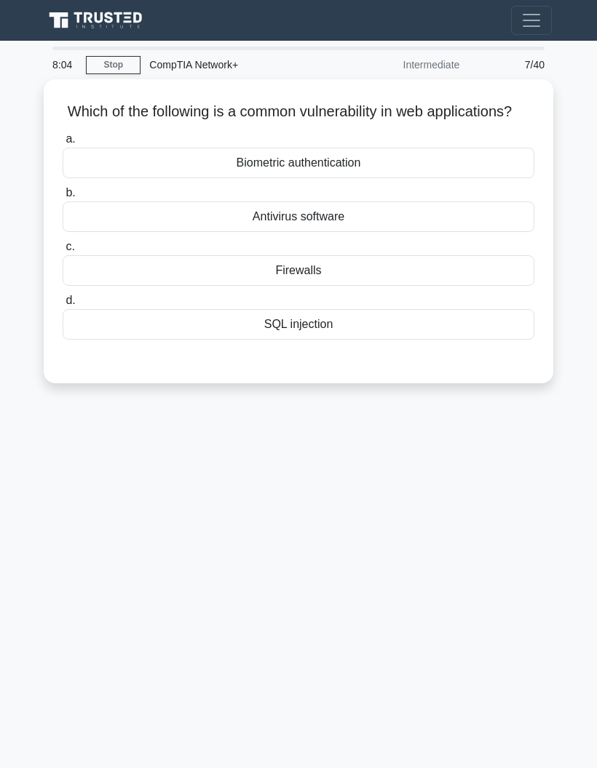
click at [217, 340] on div "SQL injection" at bounding box center [299, 324] width 472 height 31
click at [63, 306] on input "d. SQL injection" at bounding box center [63, 300] width 0 height 9
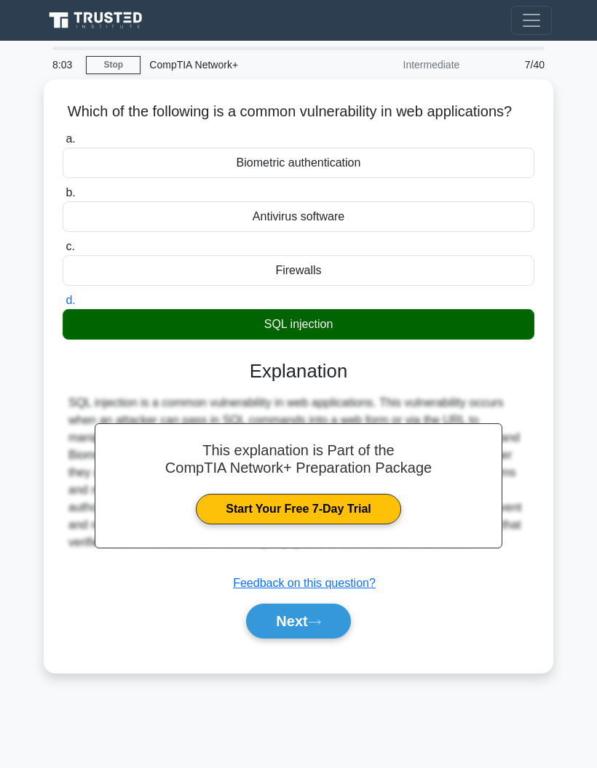
click at [288, 639] on button "Next" at bounding box center [298, 621] width 104 height 35
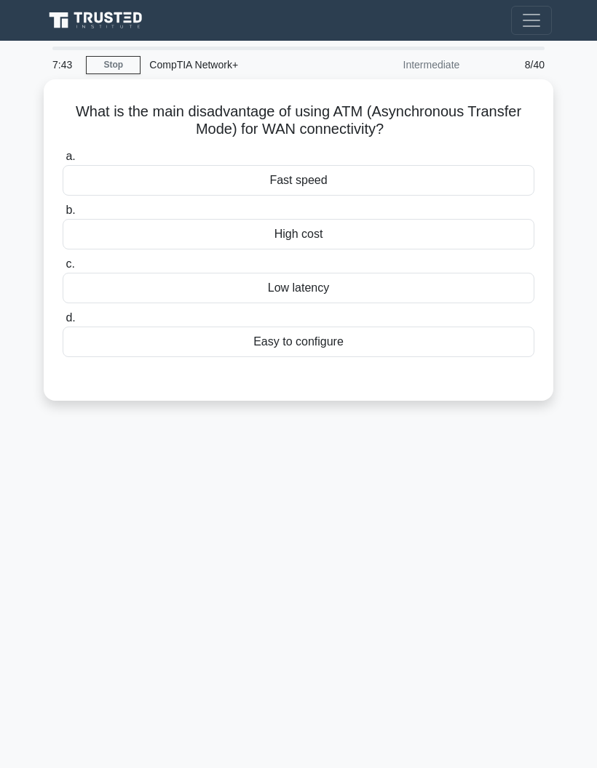
click at [227, 294] on div "Low latency" at bounding box center [299, 288] width 472 height 31
click at [63, 269] on input "c. Low latency" at bounding box center [63, 264] width 0 height 9
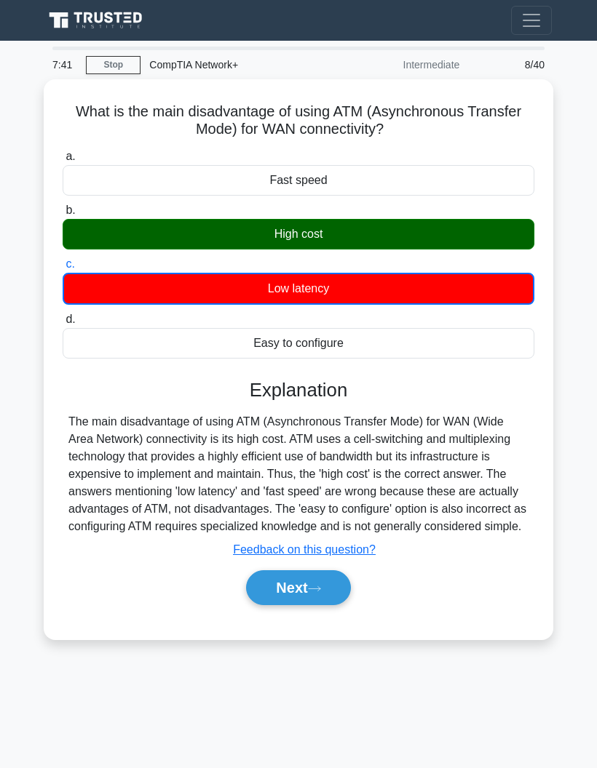
click at [271, 603] on button "Next" at bounding box center [298, 588] width 104 height 35
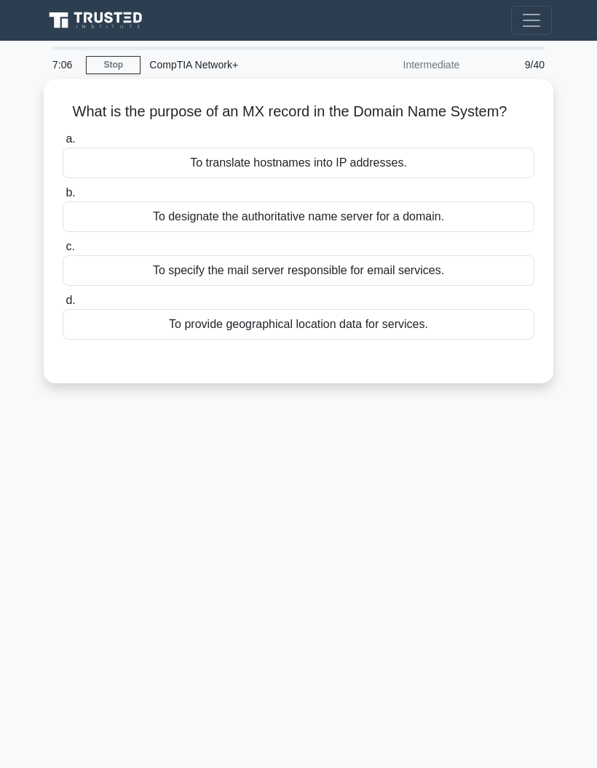
click at [221, 178] on div "To translate hostnames into IP addresses." at bounding box center [299, 163] width 472 height 31
click at [63, 144] on input "a. To translate hostnames into IP addresses." at bounding box center [63, 139] width 0 height 9
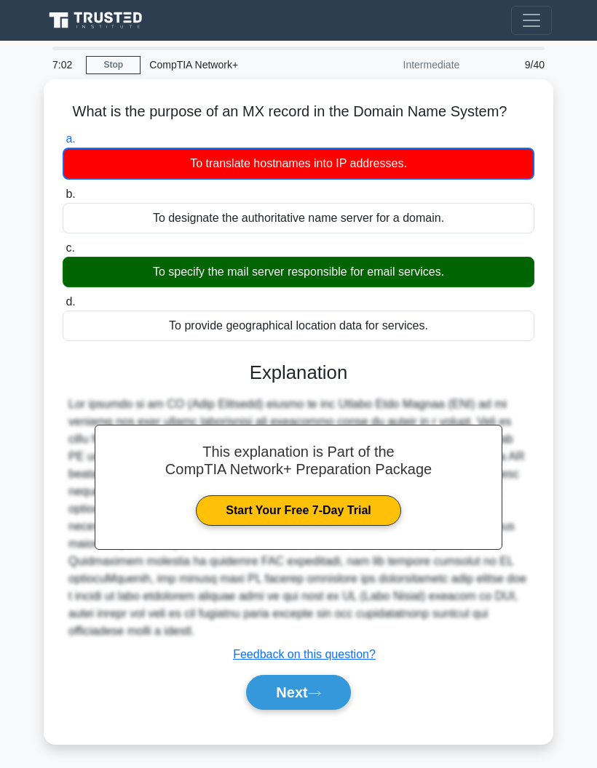
click at [272, 710] on button "Next" at bounding box center [298, 692] width 104 height 35
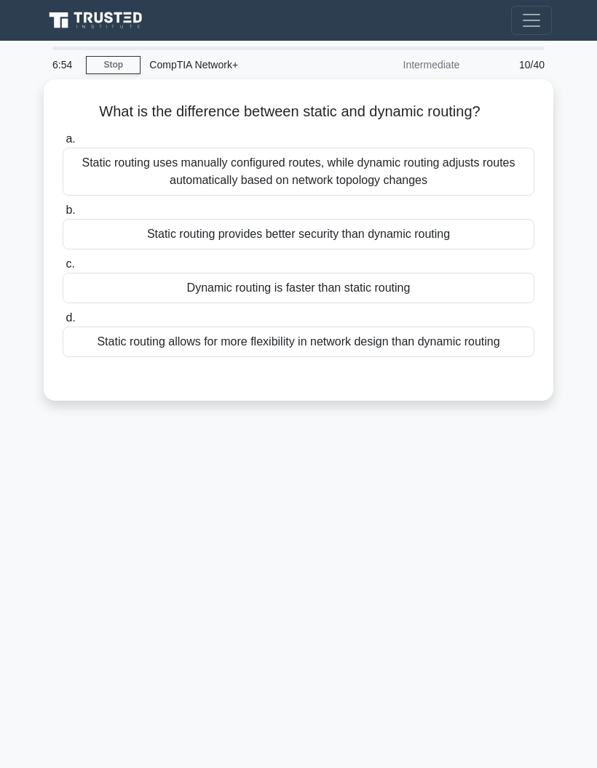
click at [261, 178] on div "Static routing uses manually configured routes, while dynamic routing adjusts r…" at bounding box center [299, 172] width 472 height 48
click at [63, 144] on input "a. Static routing uses manually configured routes, while dynamic routing adjust…" at bounding box center [63, 139] width 0 height 9
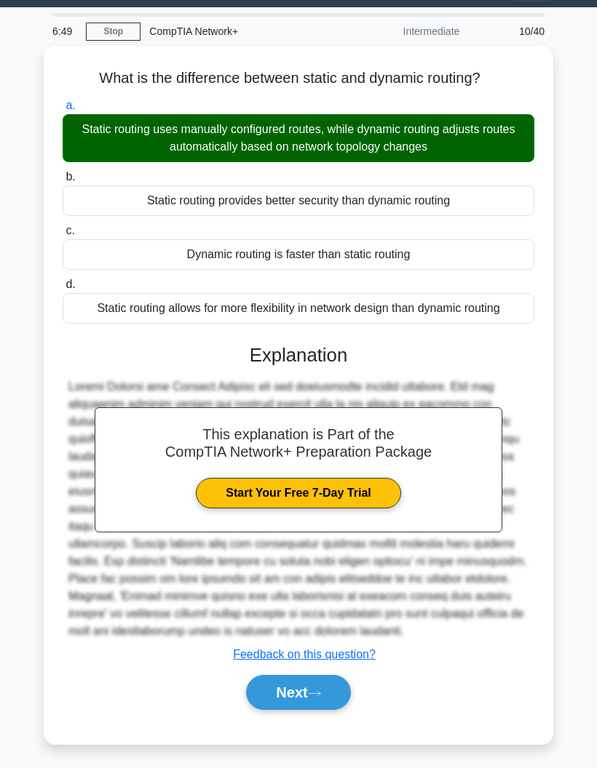
scroll to position [55, 0]
click at [277, 710] on button "Next" at bounding box center [298, 692] width 104 height 35
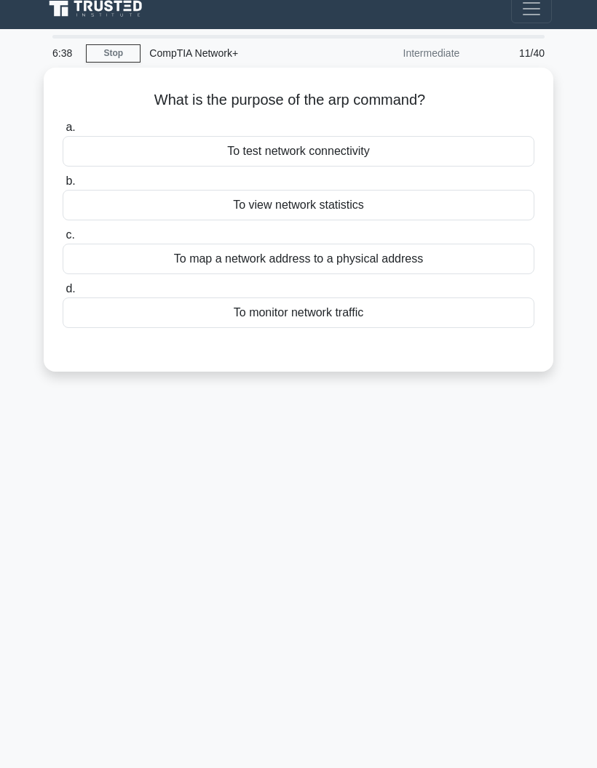
click at [262, 244] on div "To map a network address to a physical address" at bounding box center [299, 259] width 472 height 31
click at [63, 231] on input "c. To map a network address to a physical address" at bounding box center [63, 235] width 0 height 9
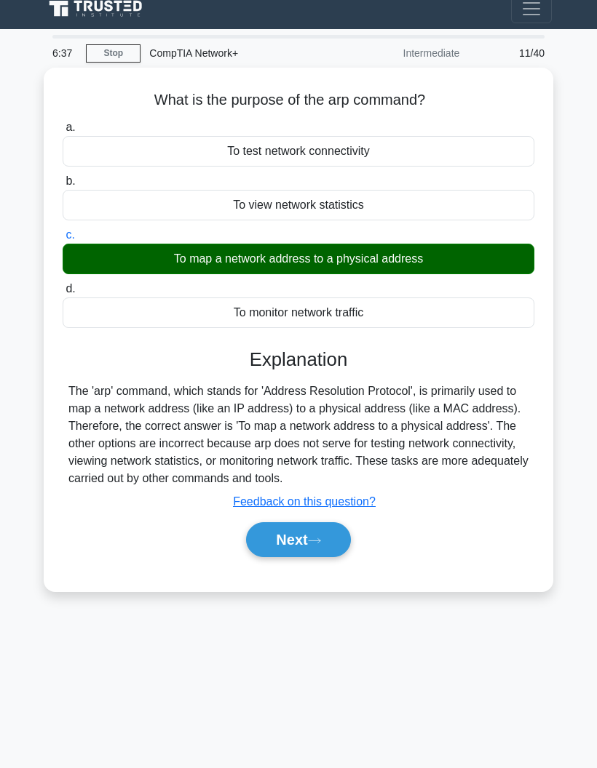
click at [277, 523] on button "Next" at bounding box center [298, 540] width 104 height 35
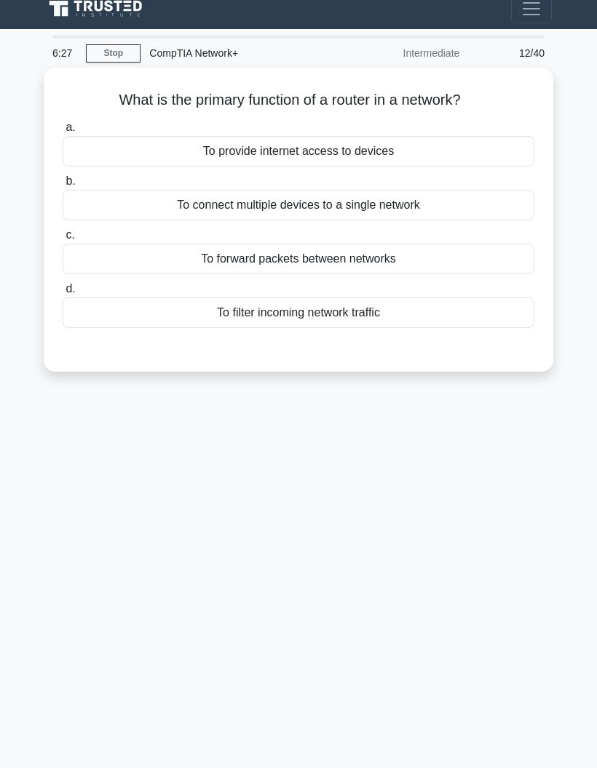
click at [183, 244] on div "To forward packets between networks" at bounding box center [299, 259] width 472 height 31
click at [63, 231] on input "c. To forward packets between networks" at bounding box center [63, 235] width 0 height 9
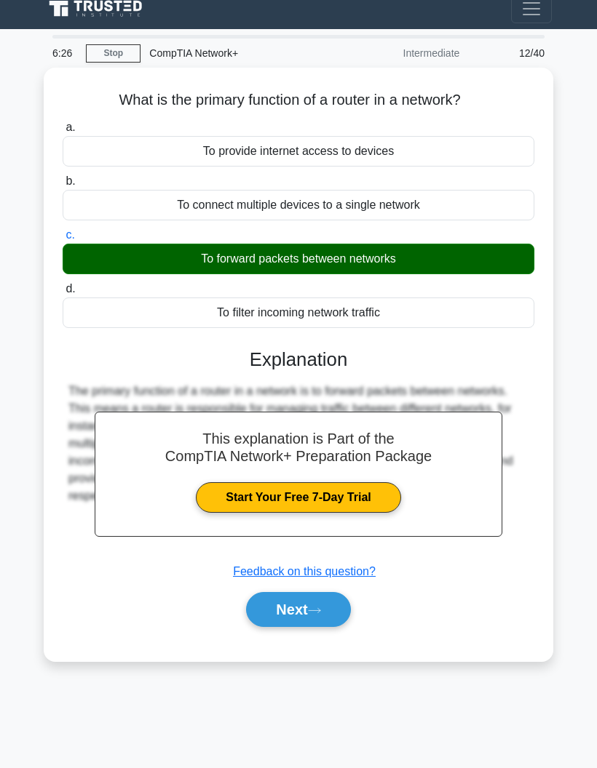
click at [274, 592] on button "Next" at bounding box center [298, 609] width 104 height 35
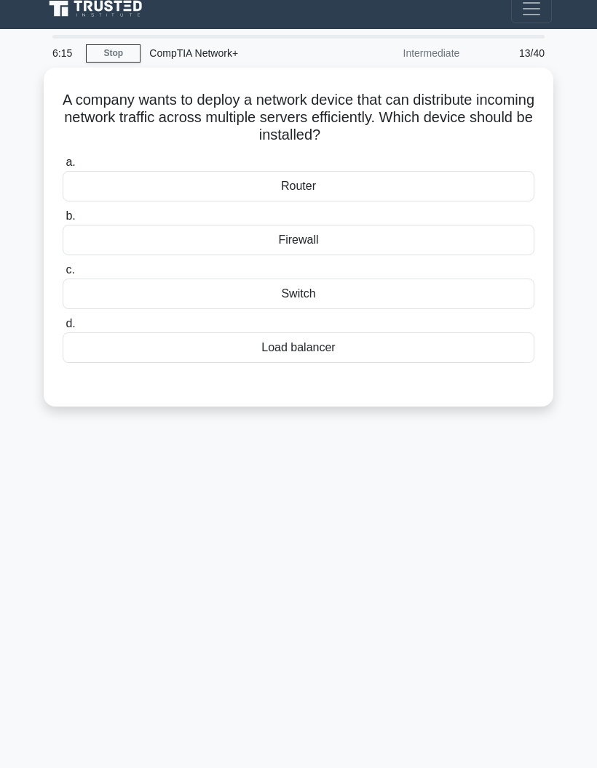
click at [244, 333] on div "Load balancer" at bounding box center [299, 348] width 472 height 31
click at [63, 319] on input "d. Load balancer" at bounding box center [63, 323] width 0 height 9
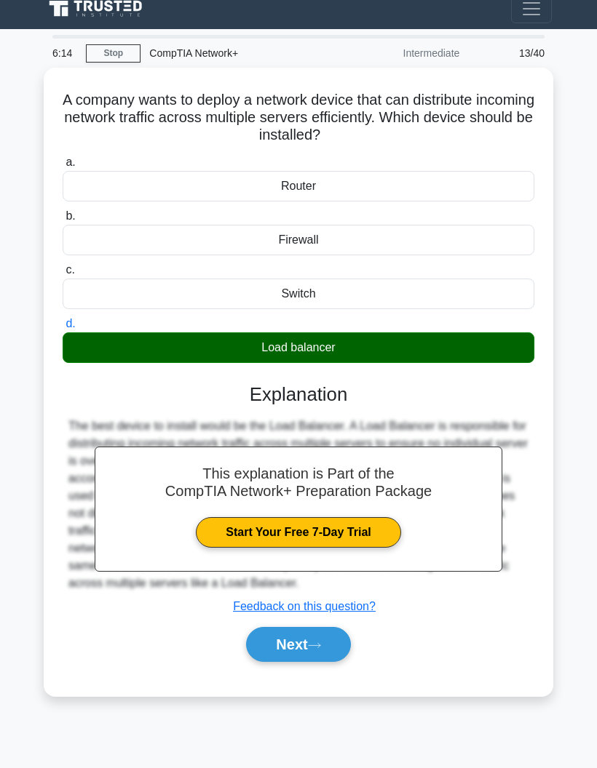
click at [269, 640] on button "Next" at bounding box center [298, 644] width 104 height 35
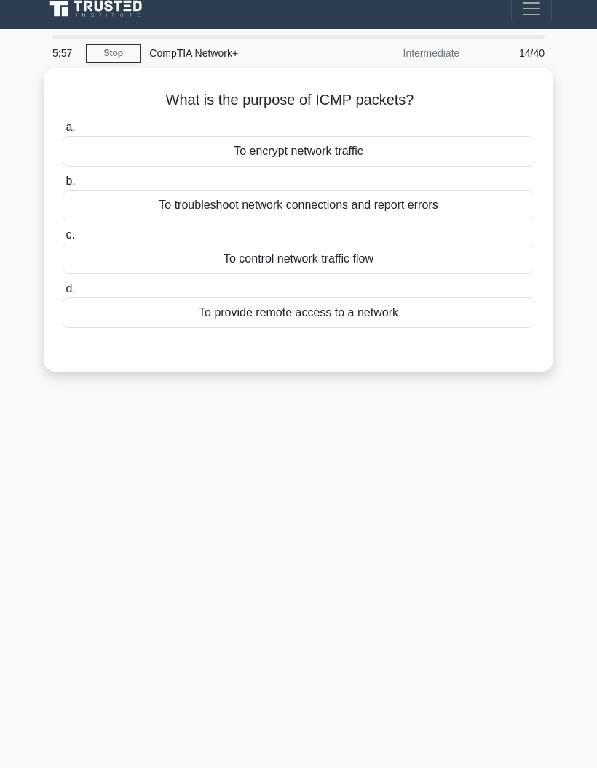
click at [237, 244] on div "To control network traffic flow" at bounding box center [299, 259] width 472 height 31
click at [63, 231] on input "c. To control network traffic flow" at bounding box center [63, 235] width 0 height 9
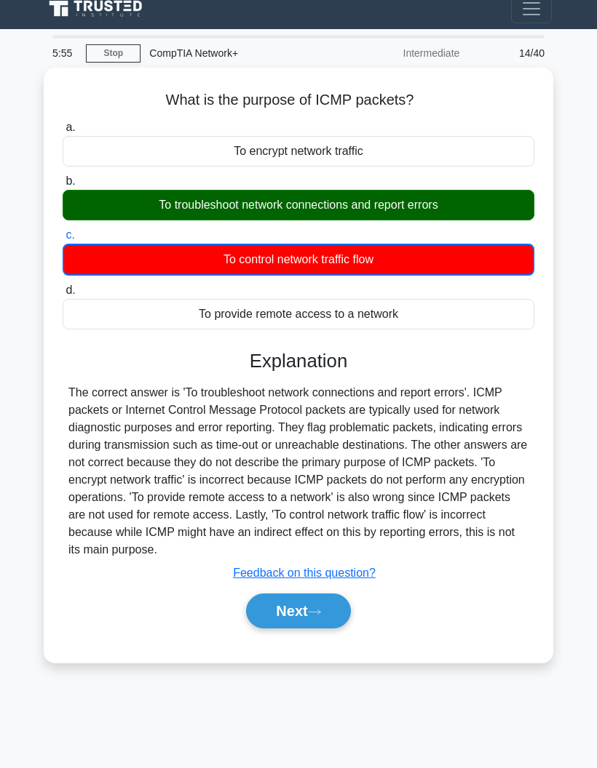
click at [285, 594] on button "Next" at bounding box center [298, 611] width 104 height 35
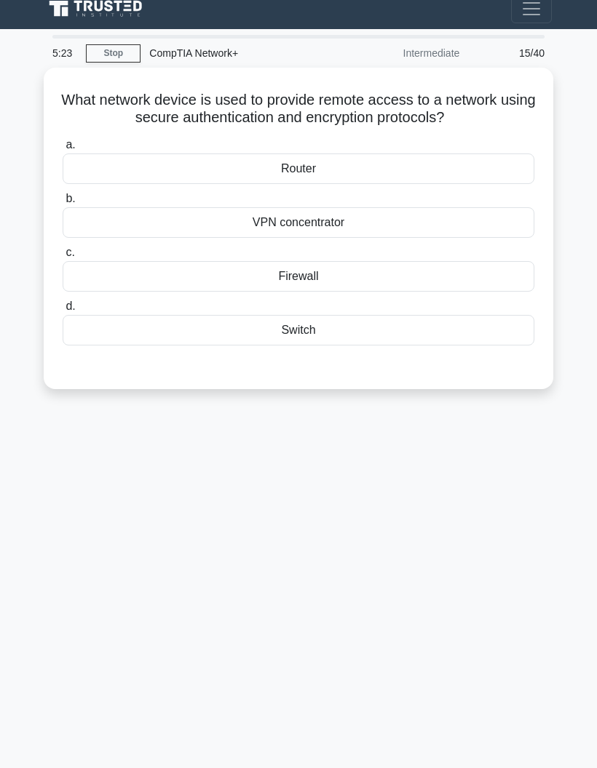
click at [217, 207] on div "VPN concentrator" at bounding box center [299, 222] width 472 height 31
click at [63, 194] on input "b. VPN concentrator" at bounding box center [63, 198] width 0 height 9
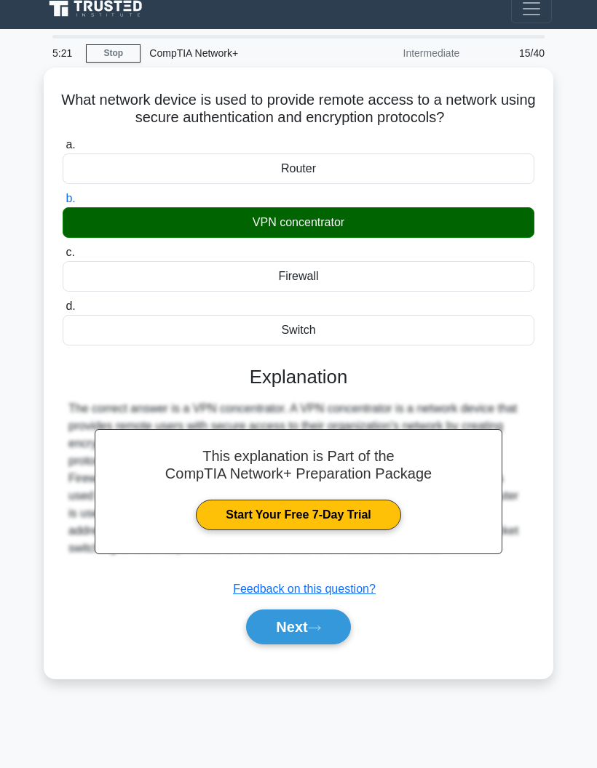
click at [263, 610] on button "Next" at bounding box center [298, 627] width 104 height 35
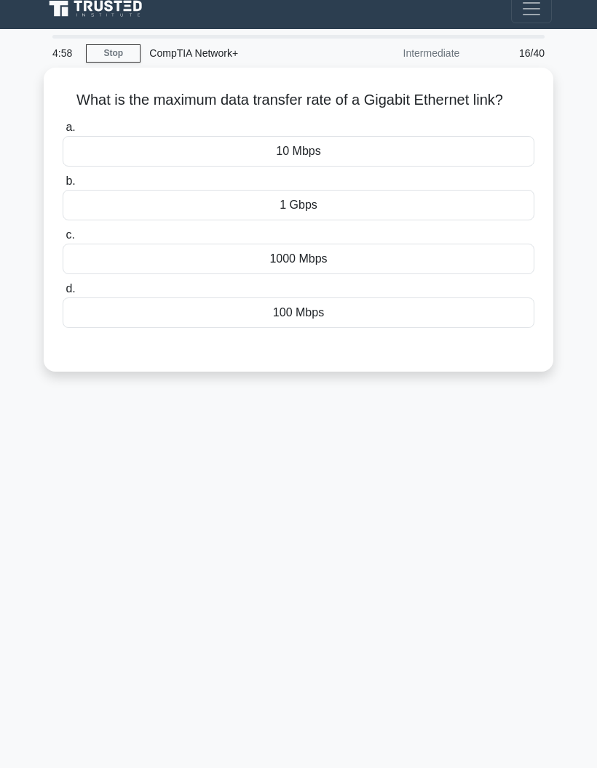
click at [210, 244] on div "1000 Mbps" at bounding box center [299, 259] width 472 height 31
click at [63, 240] on input "c. 1000 Mbps" at bounding box center [63, 235] width 0 height 9
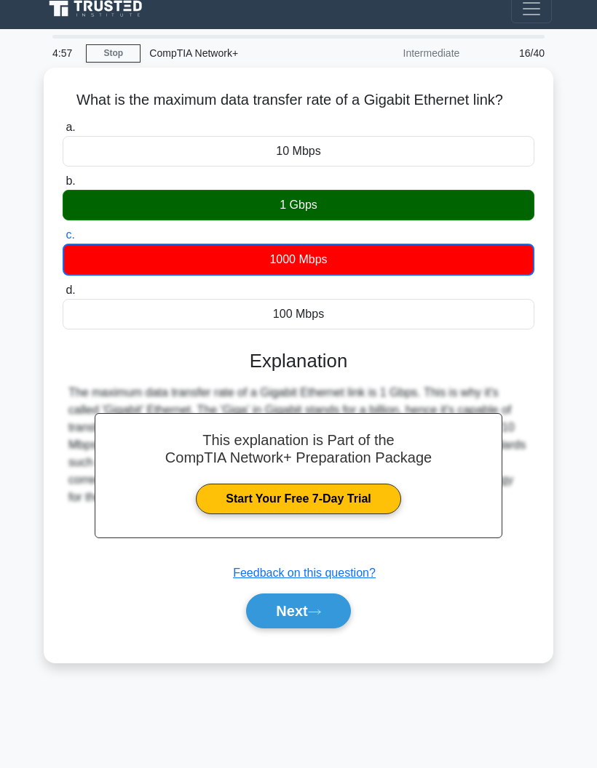
click at [277, 594] on button "Next" at bounding box center [298, 611] width 104 height 35
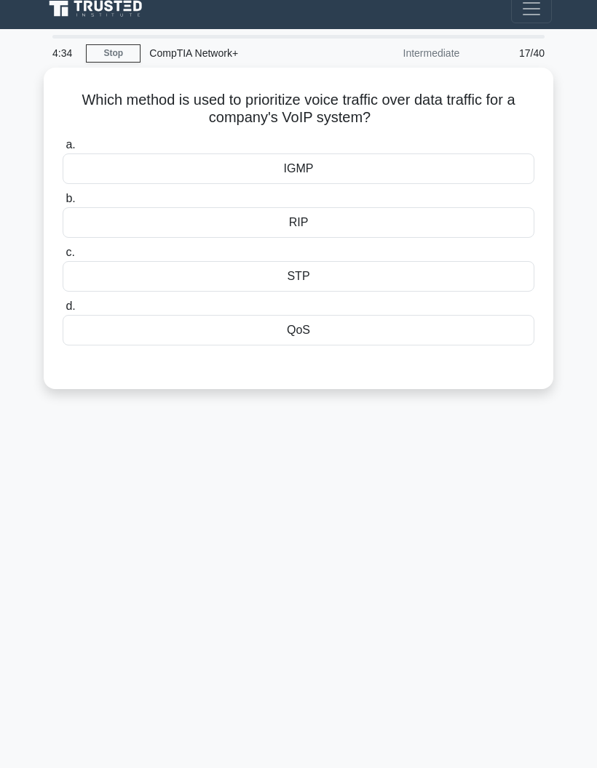
click at [205, 154] on div "IGMP" at bounding box center [299, 169] width 472 height 31
click at [63, 140] on input "a. IGMP" at bounding box center [63, 144] width 0 height 9
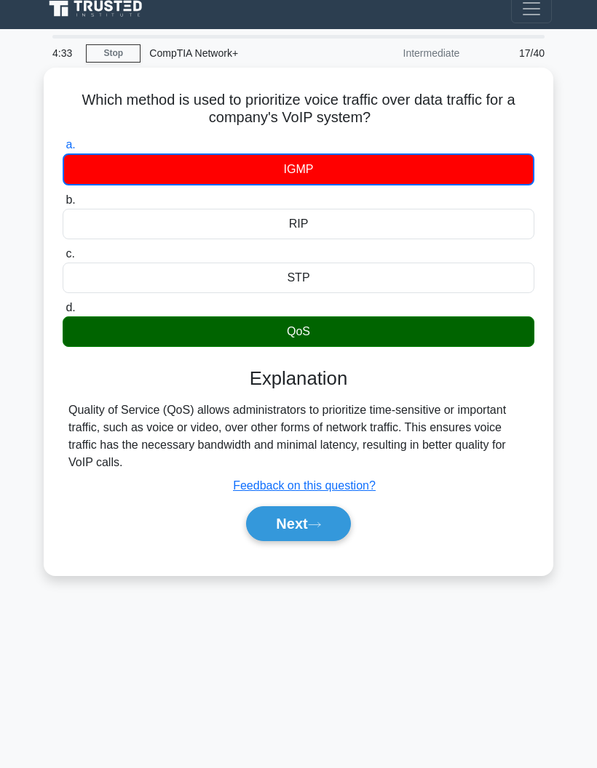
click at [280, 506] on button "Next" at bounding box center [298, 523] width 104 height 35
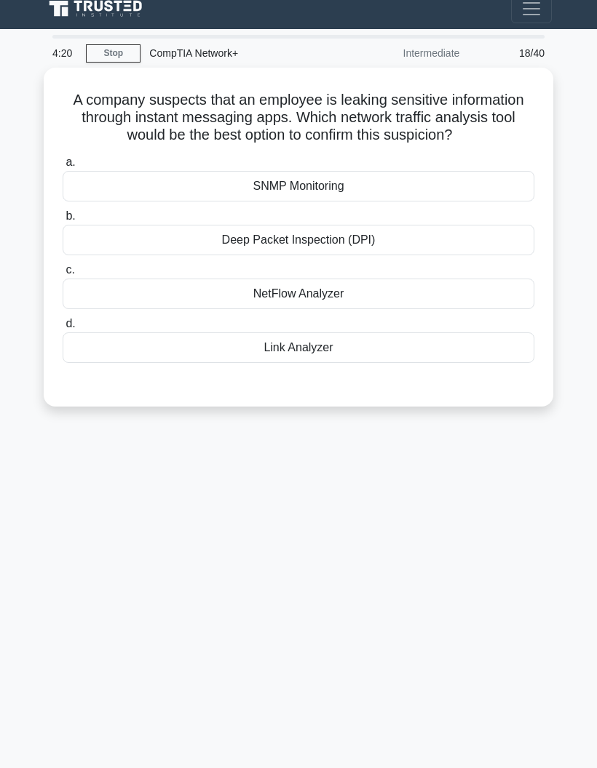
click at [222, 225] on div "Deep Packet Inspection (DPI)" at bounding box center [299, 240] width 472 height 31
click at [63, 213] on input "b. Deep Packet Inspection (DPI)" at bounding box center [63, 216] width 0 height 9
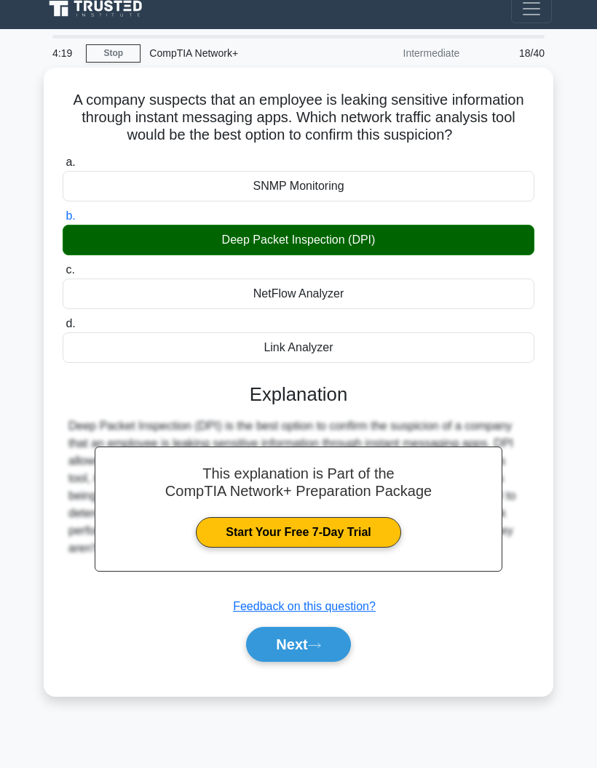
click at [269, 627] on button "Next" at bounding box center [298, 644] width 104 height 35
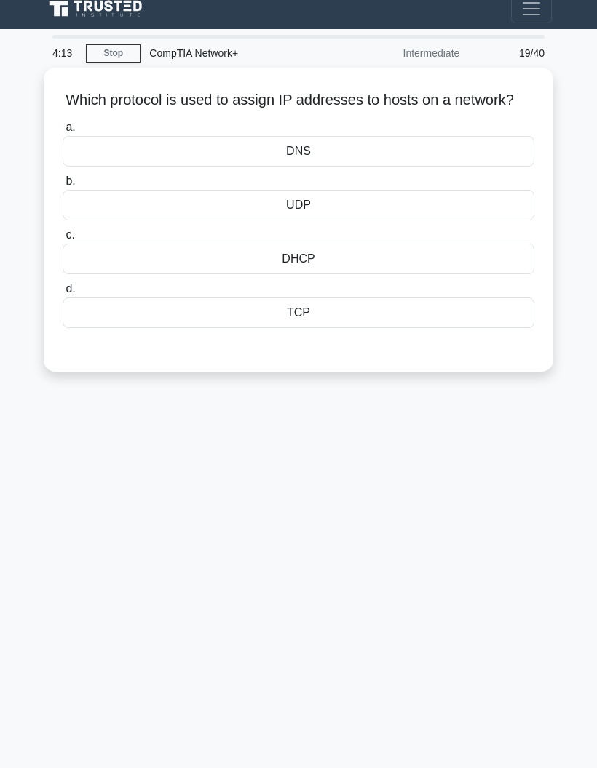
click at [230, 136] on div "DNS" at bounding box center [299, 151] width 472 height 31
click at [63, 127] on input "a. DNS" at bounding box center [63, 127] width 0 height 9
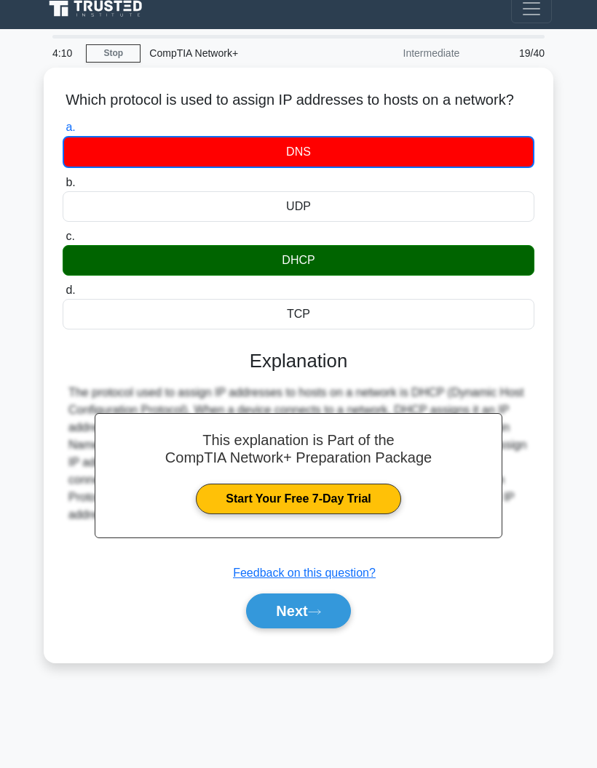
click at [275, 594] on button "Next" at bounding box center [298, 611] width 104 height 35
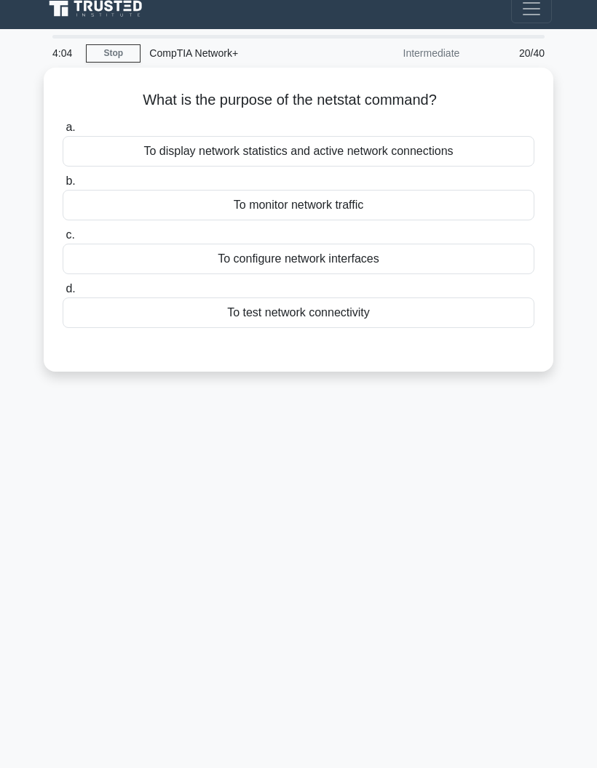
click at [231, 136] on div "To display network statistics and active network connections" at bounding box center [299, 151] width 472 height 31
click at [63, 123] on input "a. To display network statistics and active network connections" at bounding box center [63, 127] width 0 height 9
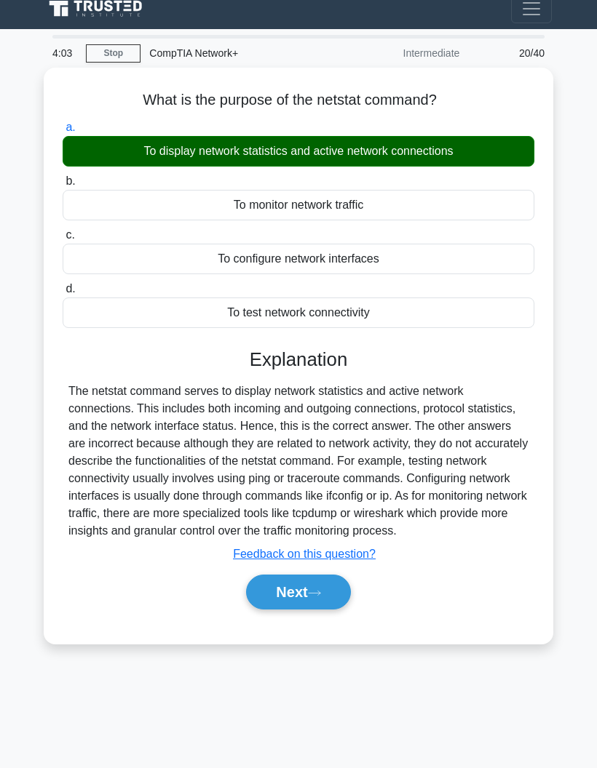
click at [280, 575] on button "Next" at bounding box center [298, 592] width 104 height 35
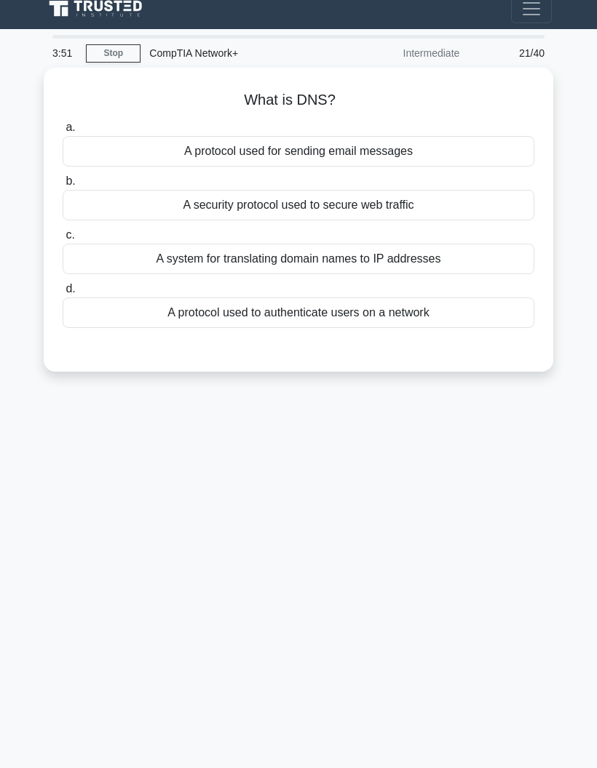
click at [247, 244] on div "A system for translating domain names to IP addresses" at bounding box center [299, 259] width 472 height 31
click at [63, 231] on input "c. A system for translating domain names to IP addresses" at bounding box center [63, 235] width 0 height 9
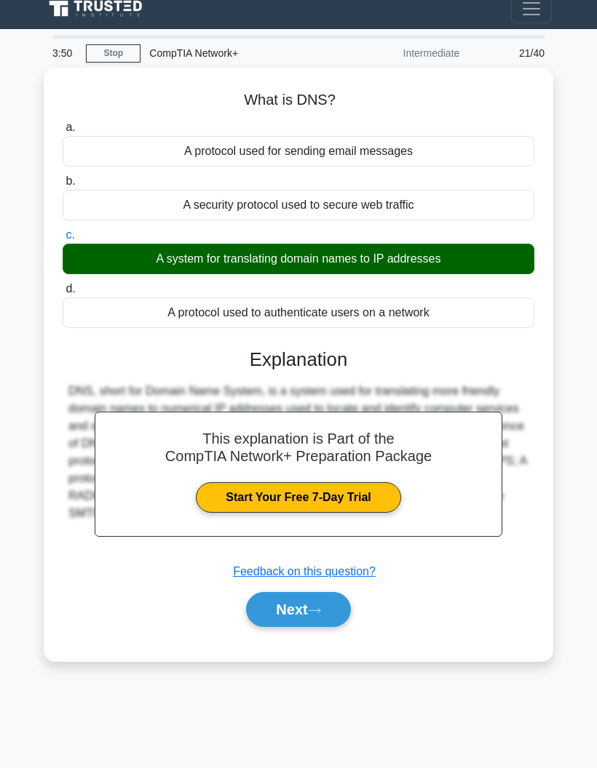
click at [264, 592] on button "Next" at bounding box center [298, 609] width 104 height 35
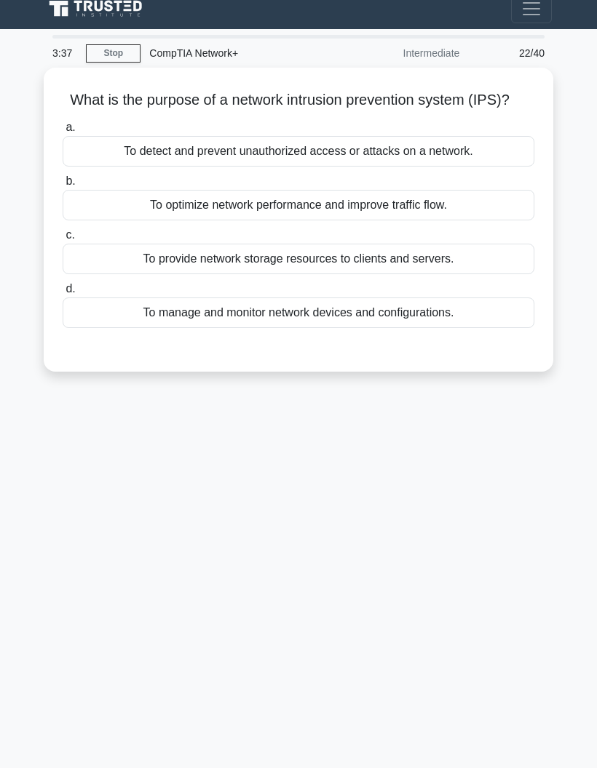
click at [196, 136] on div "To detect and prevent unauthorized access or attacks on a network." at bounding box center [299, 151] width 472 height 31
click at [63, 123] on input "a. To detect and prevent unauthorized access or attacks on a network." at bounding box center [63, 127] width 0 height 9
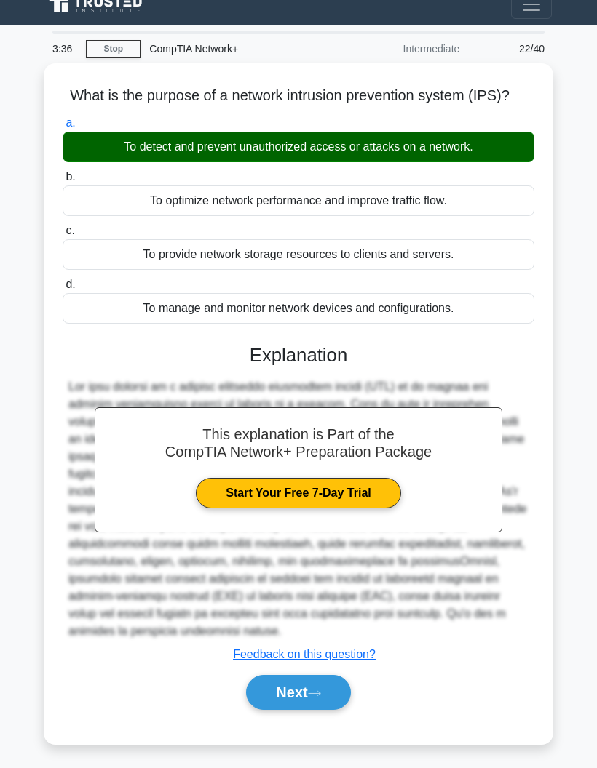
click at [293, 681] on button "Next" at bounding box center [298, 692] width 104 height 35
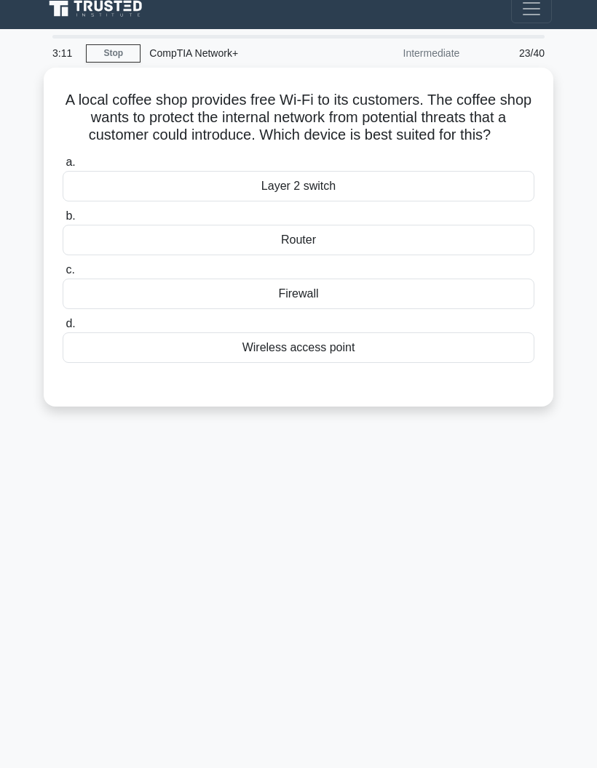
click at [231, 283] on div "a. Layer 2 switch b. Router c. d." at bounding box center [298, 258] width 489 height 215
click at [247, 279] on div "Firewall" at bounding box center [299, 294] width 472 height 31
click at [63, 266] on input "c. Firewall" at bounding box center [63, 270] width 0 height 9
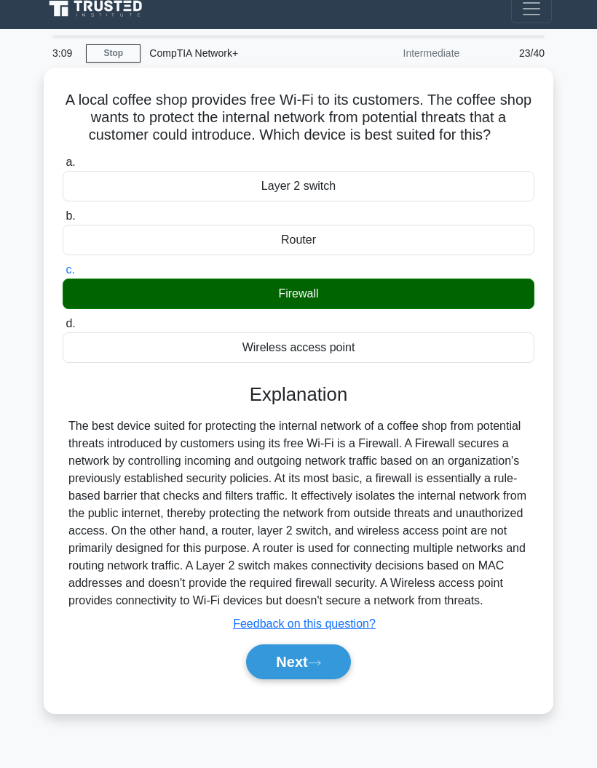
click at [278, 659] on button "Next" at bounding box center [298, 662] width 104 height 35
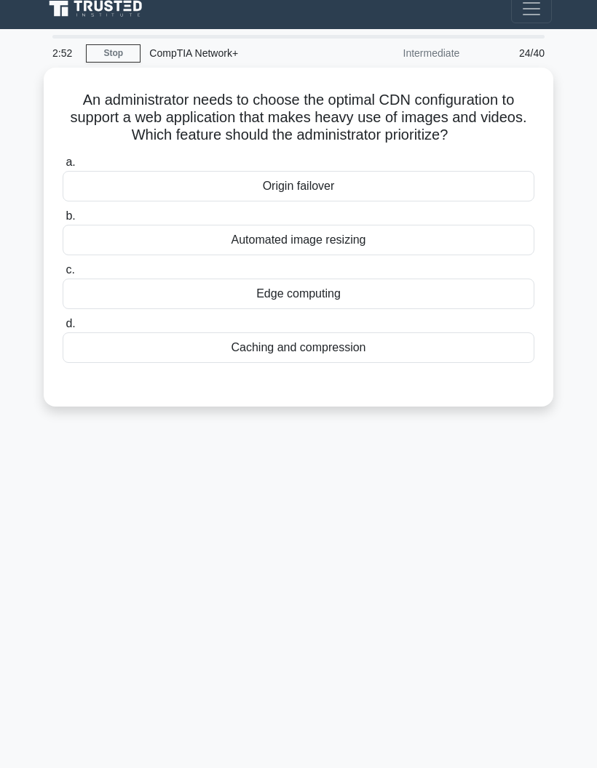
click at [218, 333] on div "Caching and compression" at bounding box center [299, 348] width 472 height 31
click at [63, 327] on input "d. Caching and compression" at bounding box center [63, 323] width 0 height 9
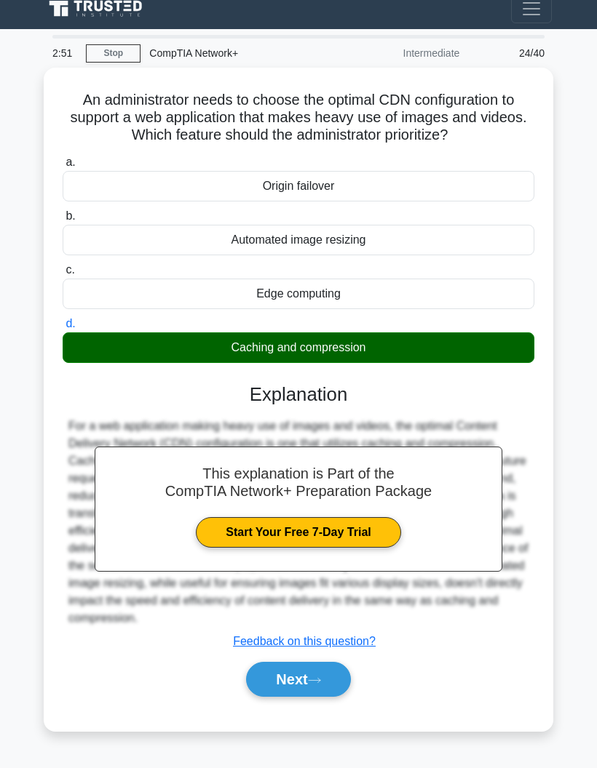
click at [259, 691] on button "Next" at bounding box center [298, 679] width 104 height 35
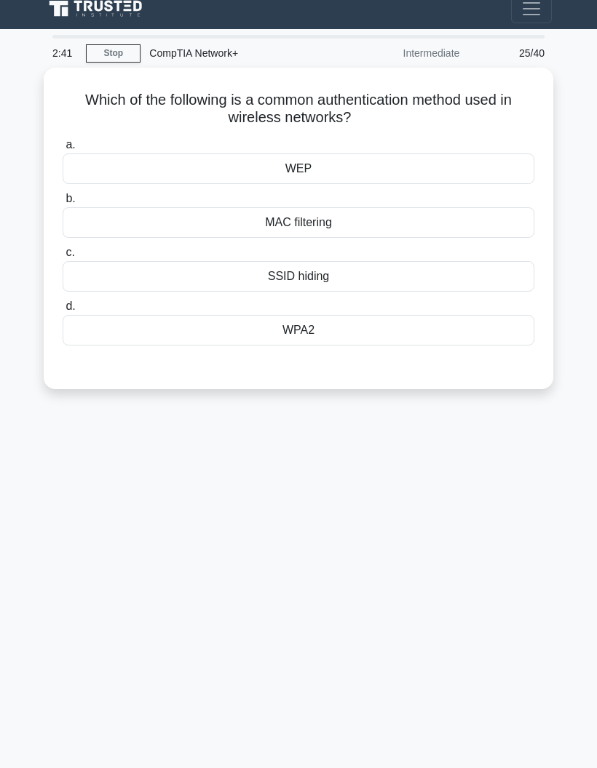
click at [245, 315] on div "WPA2" at bounding box center [299, 330] width 472 height 31
click at [63, 302] on input "d. WPA2" at bounding box center [63, 306] width 0 height 9
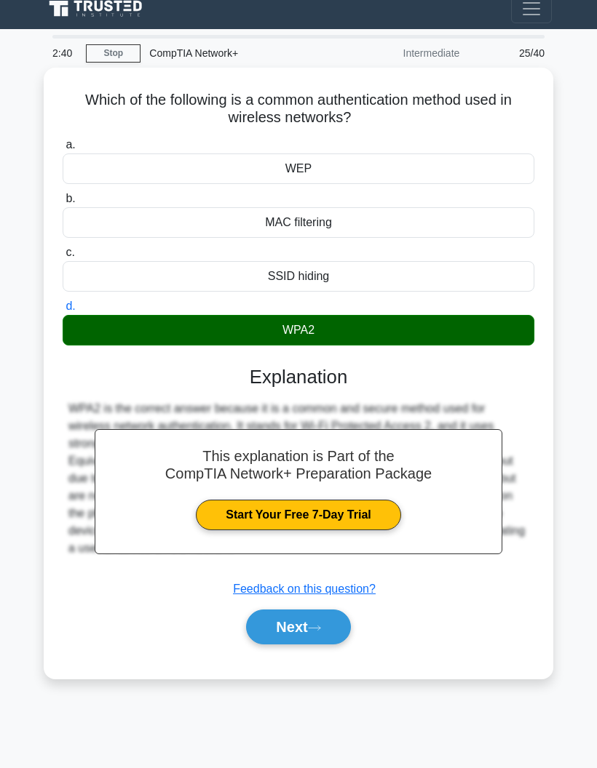
click at [283, 610] on button "Next" at bounding box center [298, 627] width 104 height 35
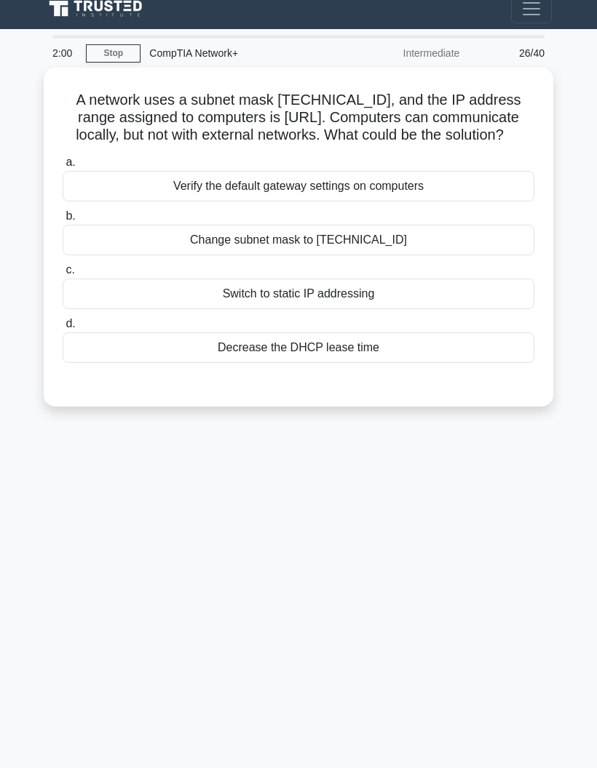
click at [169, 171] on div "Verify the default gateway settings on computers" at bounding box center [299, 186] width 472 height 31
click at [63, 167] on input "a. Verify the default gateway settings on computers" at bounding box center [63, 162] width 0 height 9
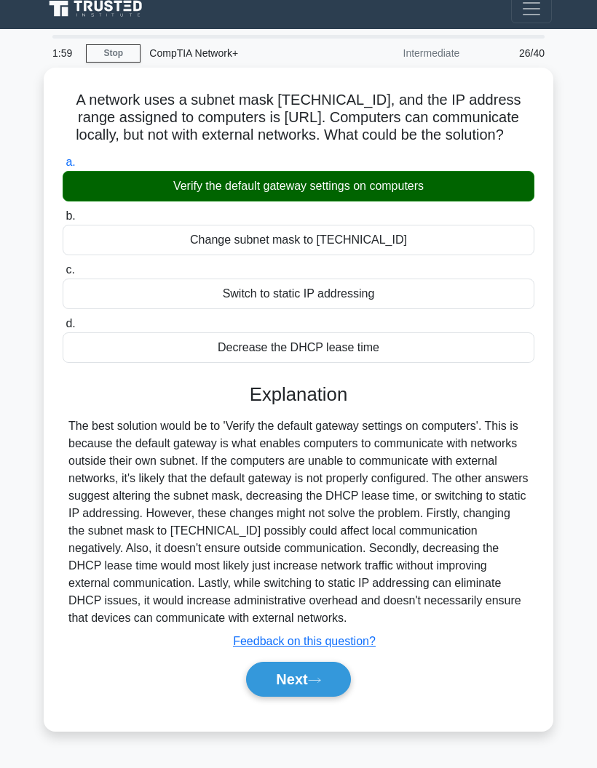
click at [273, 697] on button "Next" at bounding box center [298, 679] width 104 height 35
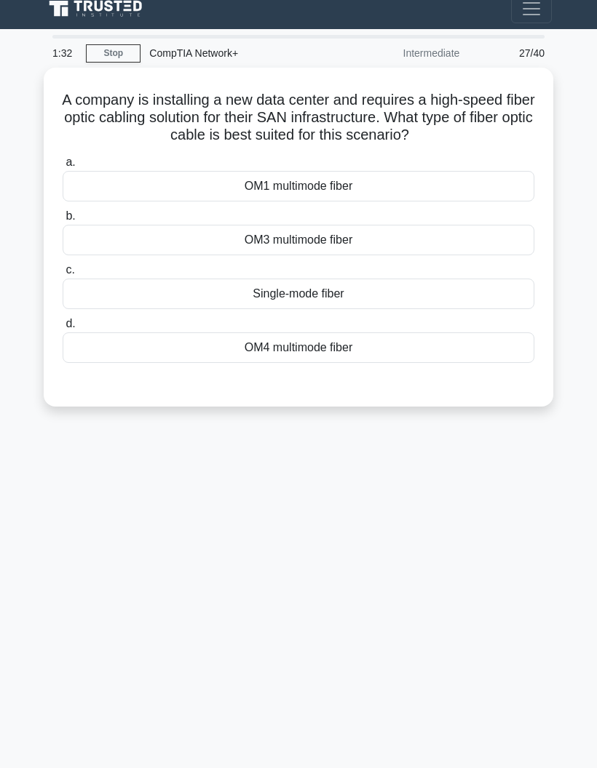
click at [221, 333] on div "OM4 multimode fiber" at bounding box center [299, 348] width 472 height 31
click at [63, 319] on input "d. OM4 multimode fiber" at bounding box center [63, 323] width 0 height 9
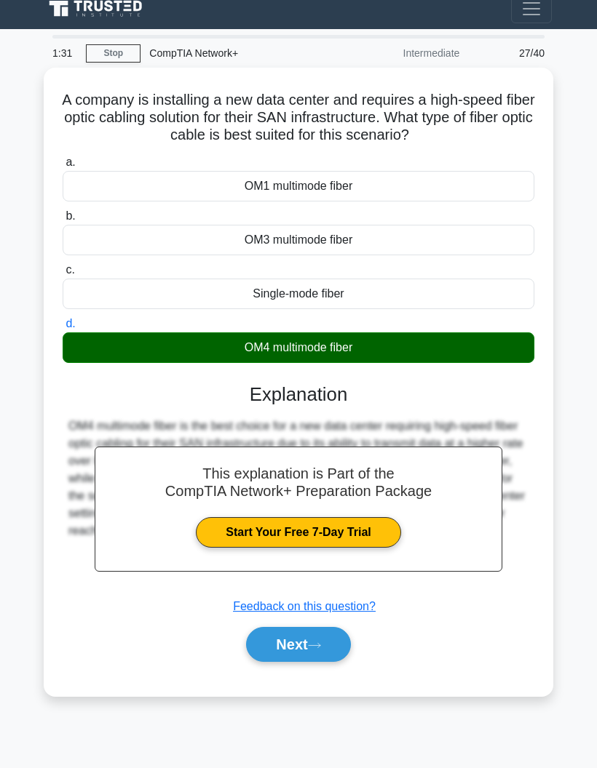
click at [278, 627] on button "Next" at bounding box center [298, 644] width 104 height 35
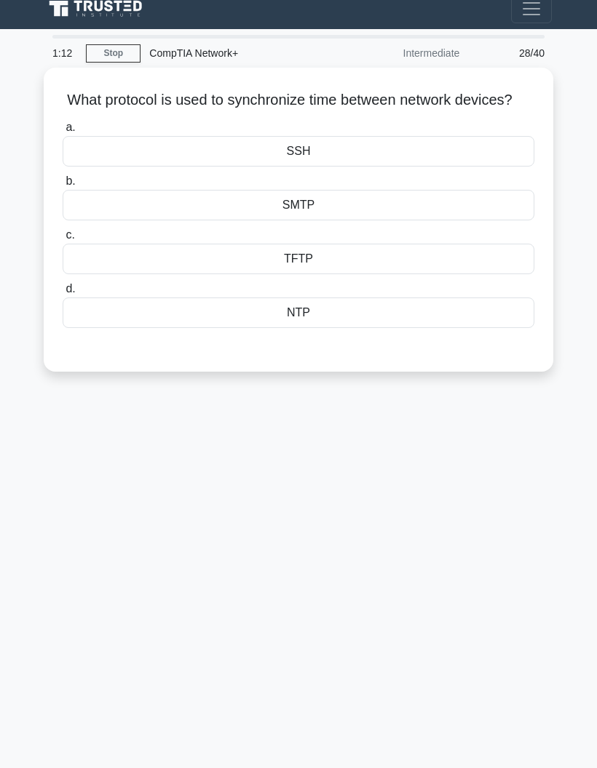
click at [234, 298] on div "NTP" at bounding box center [299, 313] width 472 height 31
click at [63, 292] on input "d. NTP" at bounding box center [63, 289] width 0 height 9
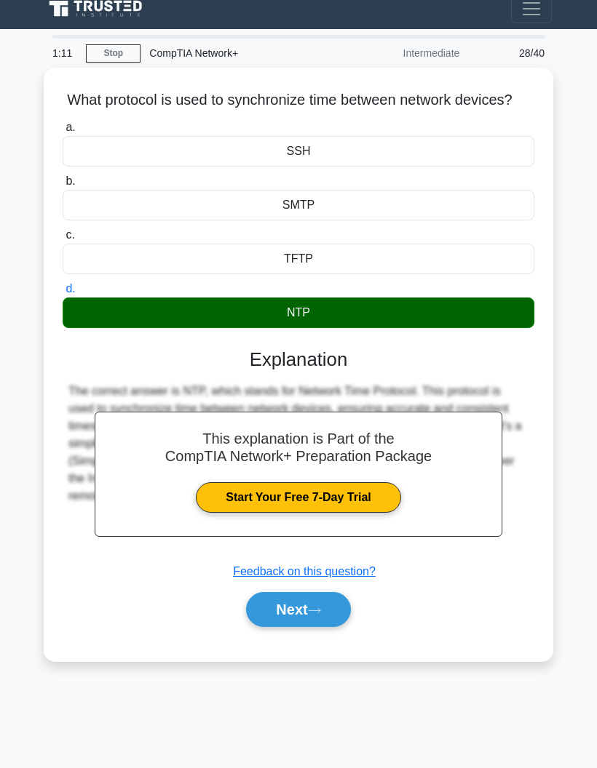
click at [273, 592] on button "Next" at bounding box center [298, 609] width 104 height 35
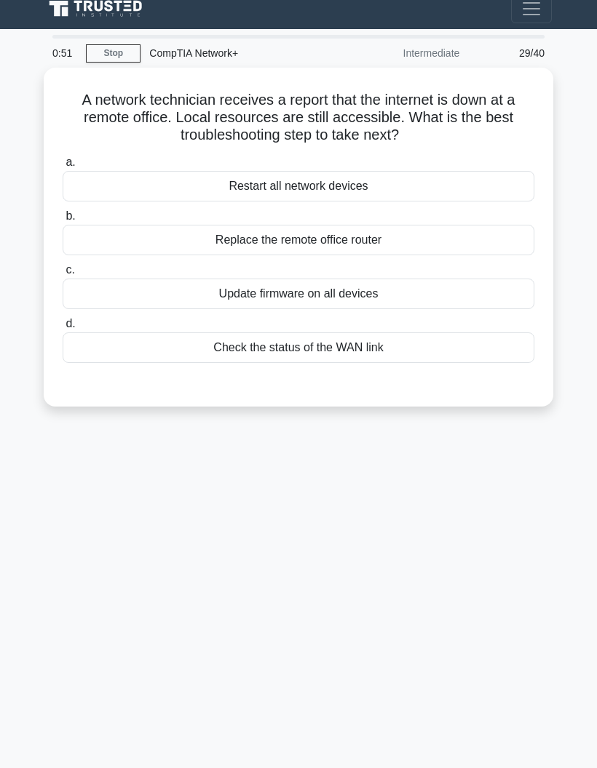
click at [147, 333] on div "Check the status of the WAN link" at bounding box center [299, 348] width 472 height 31
click at [63, 319] on input "d. Check the status of the WAN link" at bounding box center [63, 323] width 0 height 9
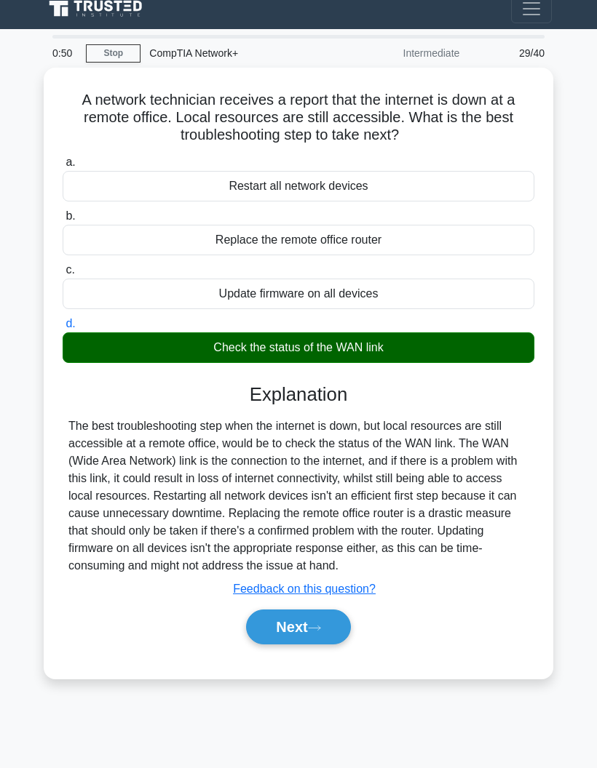
click at [266, 610] on button "Next" at bounding box center [298, 627] width 104 height 35
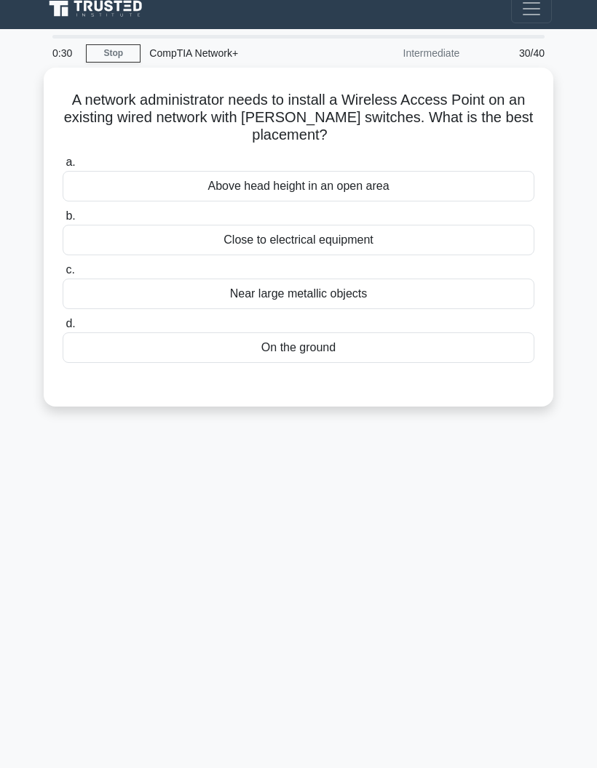
click at [227, 171] on div "Above head height in an open area" at bounding box center [299, 186] width 472 height 31
click at [63, 158] on input "a. Above head height in an open area" at bounding box center [63, 162] width 0 height 9
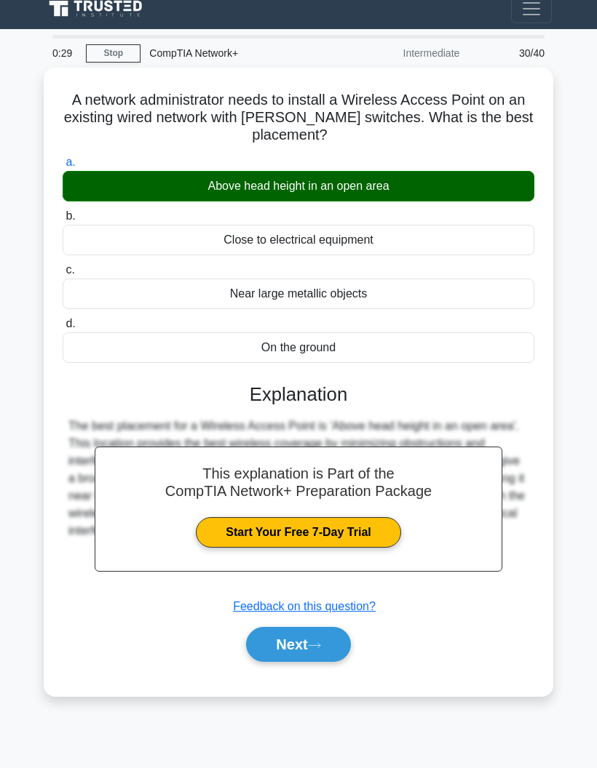
click at [271, 627] on button "Next" at bounding box center [298, 644] width 104 height 35
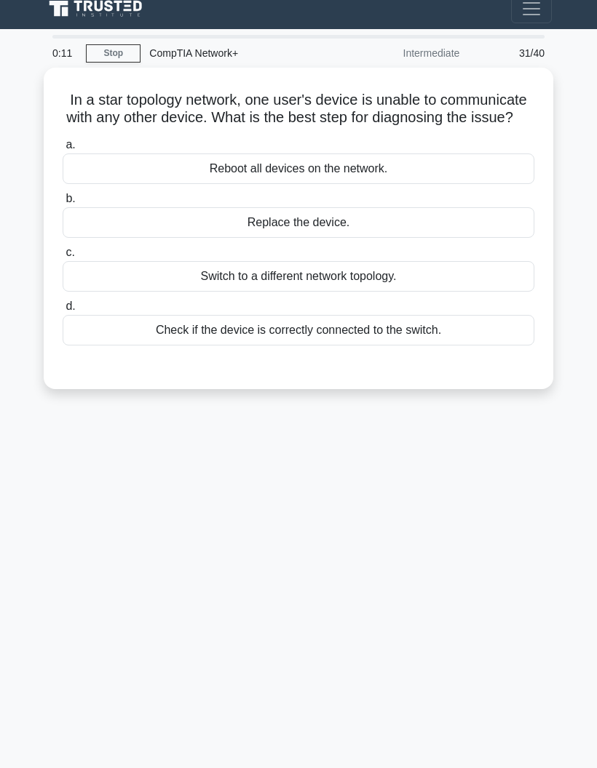
click at [156, 315] on div "Check if the device is correctly connected to the switch." at bounding box center [299, 330] width 472 height 31
click at [63, 311] on input "d. Check if the device is correctly connected to the switch." at bounding box center [63, 306] width 0 height 9
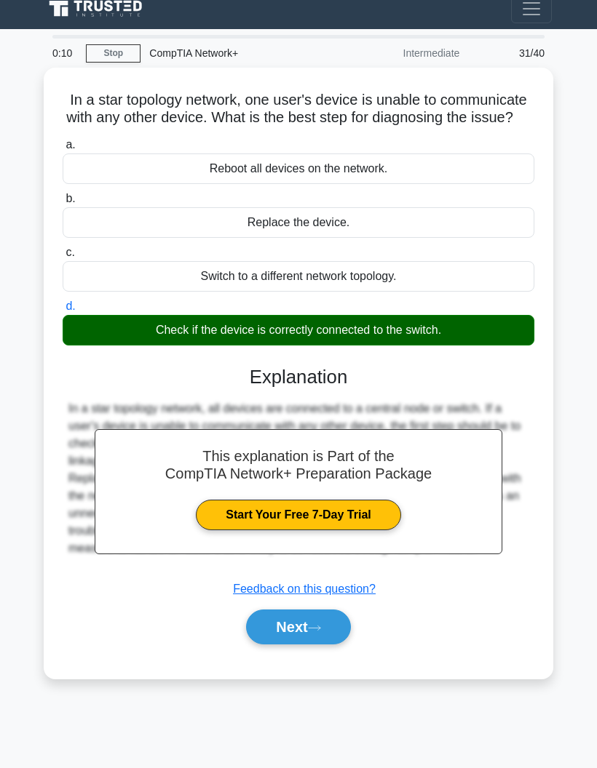
click at [261, 610] on button "Next" at bounding box center [298, 627] width 104 height 35
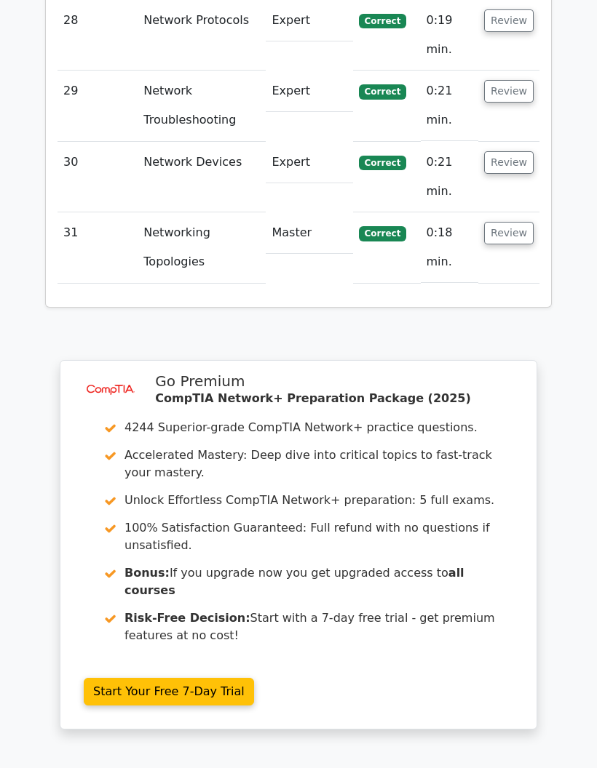
scroll to position [4232, 0]
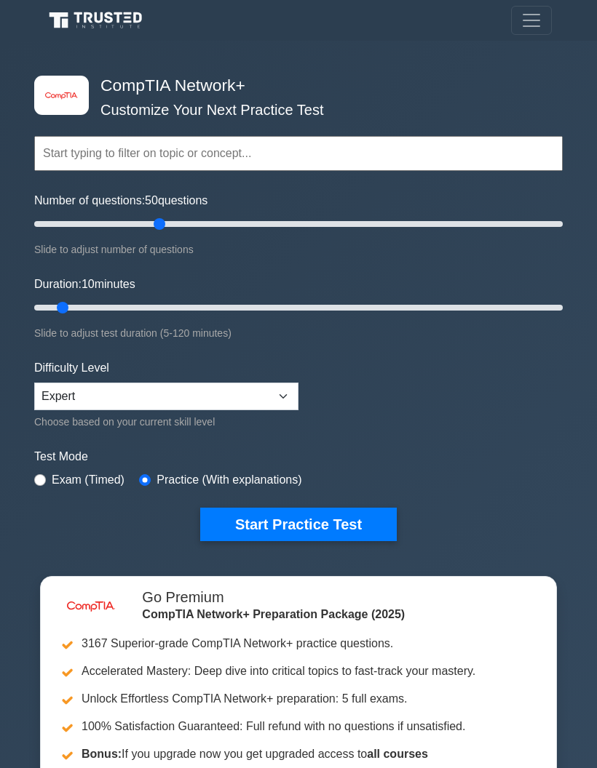
type input "50"
type input "20"
click at [359, 525] on button "Start Practice Test" at bounding box center [298, 524] width 196 height 33
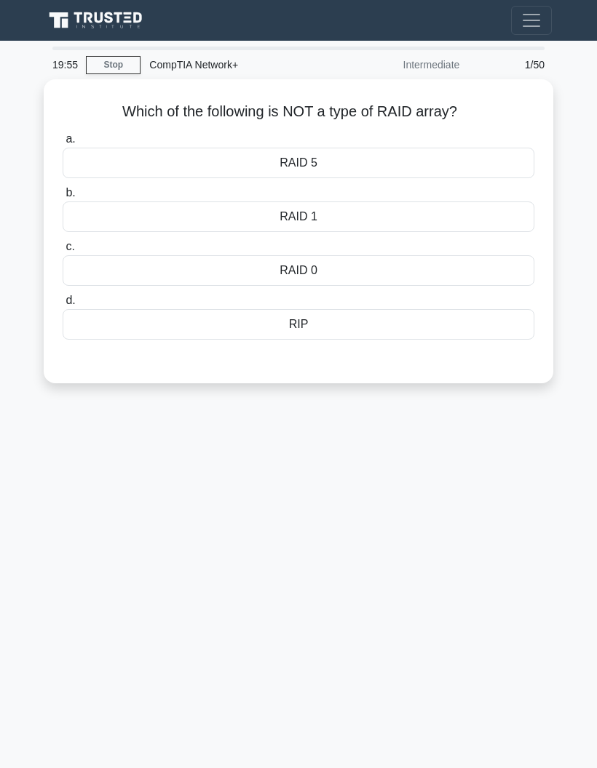
click at [434, 325] on div "RIP" at bounding box center [299, 324] width 472 height 31
click at [63, 306] on input "d. RIP" at bounding box center [63, 300] width 0 height 9
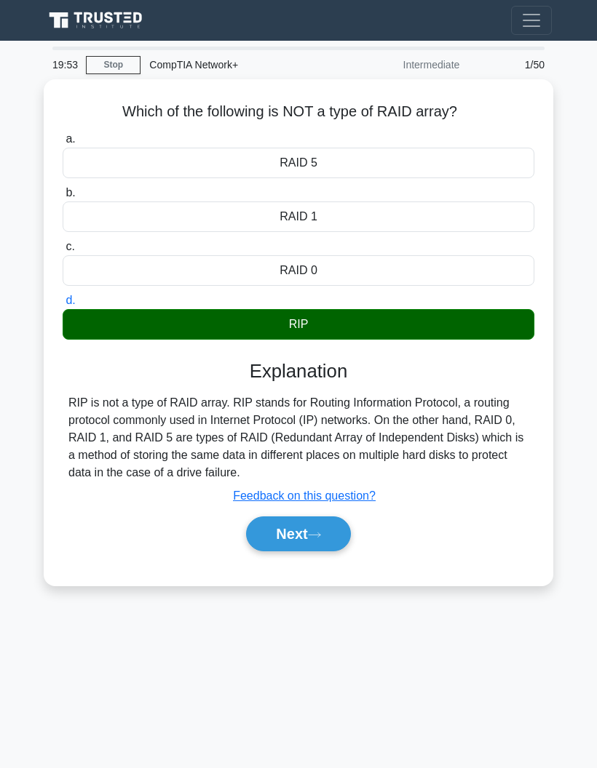
click at [341, 533] on button "Next" at bounding box center [298, 534] width 104 height 35
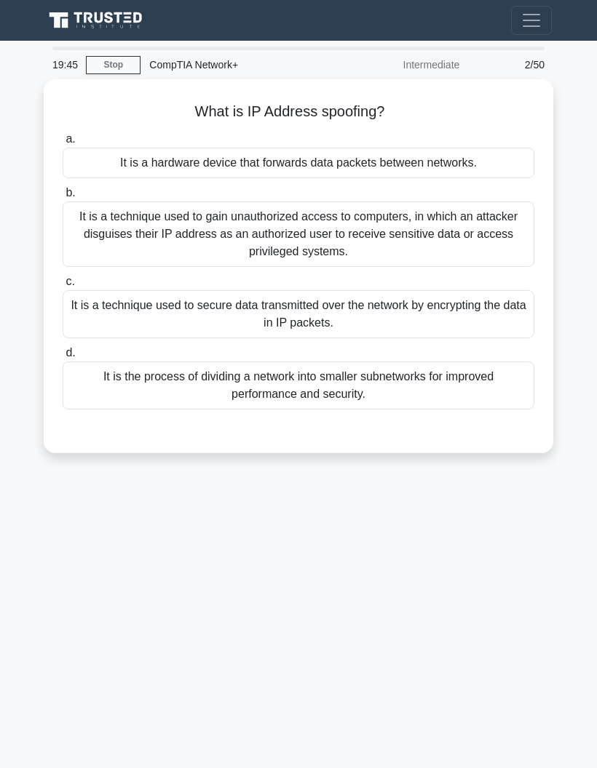
click at [500, 249] on div "It is a technique used to gain unauthorized access to computers, in which an at…" at bounding box center [299, 234] width 472 height 65
click at [63, 198] on input "b. It is a technique used to gain unauthorized access to computers, in which an…" at bounding box center [63, 192] width 0 height 9
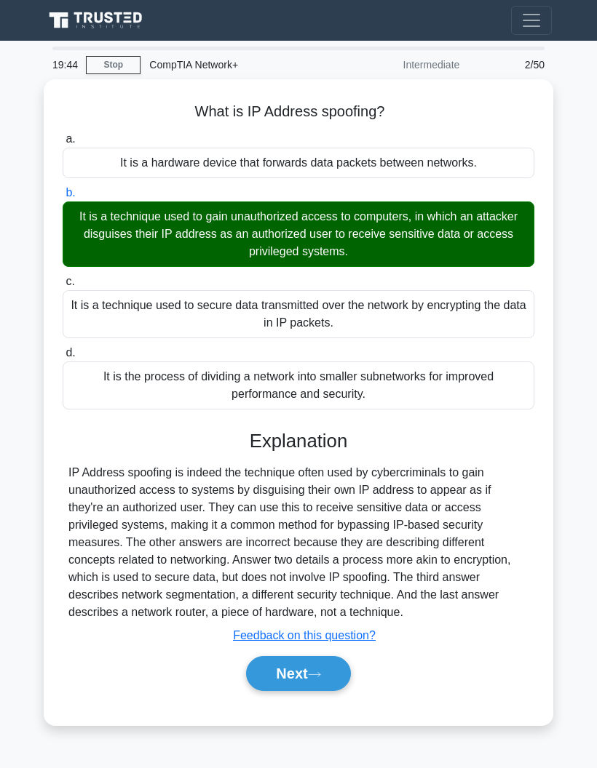
click at [342, 687] on button "Next" at bounding box center [298, 673] width 104 height 35
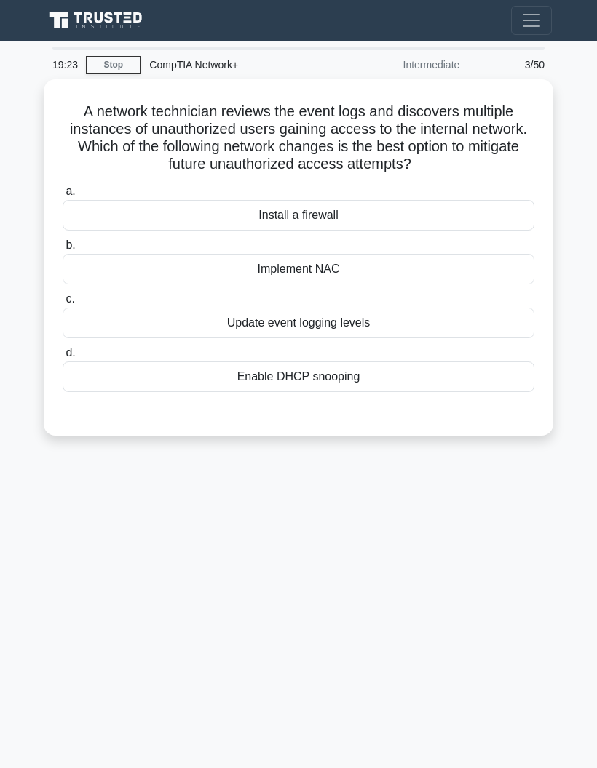
click at [514, 221] on div "Install a firewall" at bounding box center [299, 215] width 472 height 31
click at [63, 196] on input "a. Install a firewall" at bounding box center [63, 191] width 0 height 9
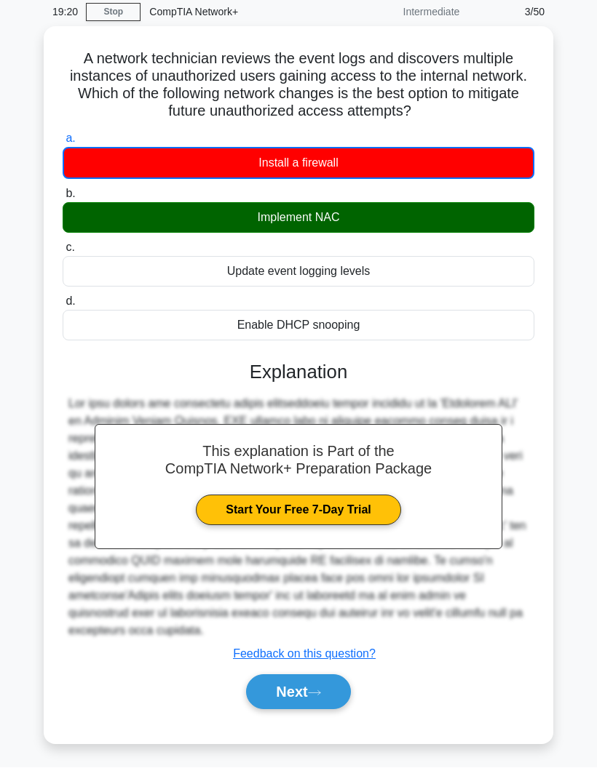
click at [328, 691] on button "Next" at bounding box center [298, 692] width 104 height 35
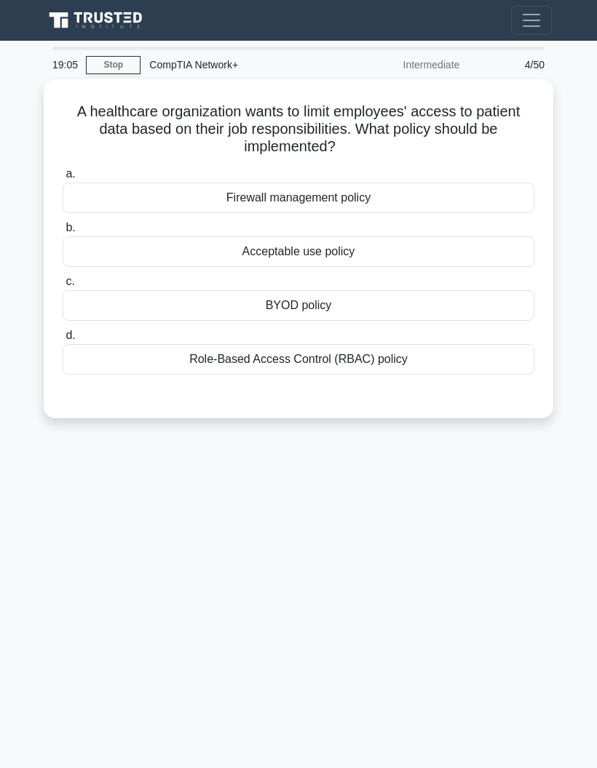
click at [460, 359] on div "Role-Based Access Control (RBAC) policy" at bounding box center [299, 359] width 472 height 31
click at [63, 341] on input "d. Role-Based Access Control (RBAC) policy" at bounding box center [63, 335] width 0 height 9
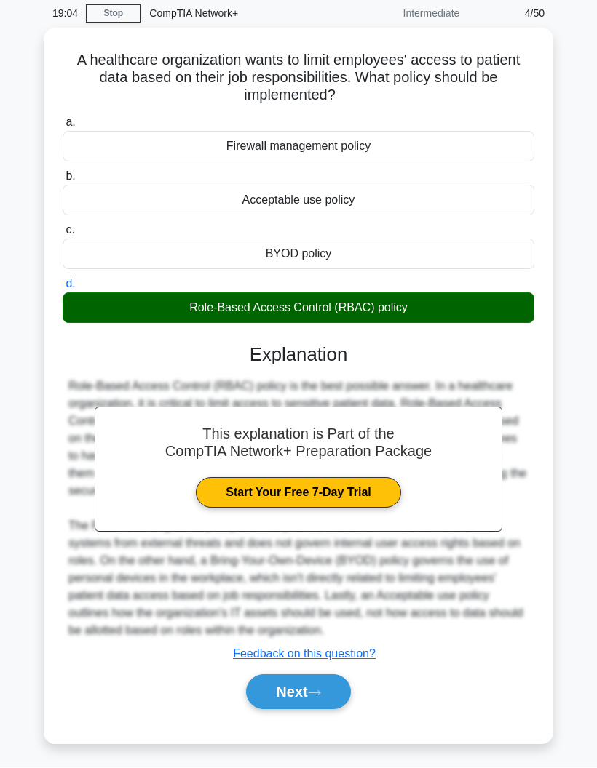
scroll to position [87, 0]
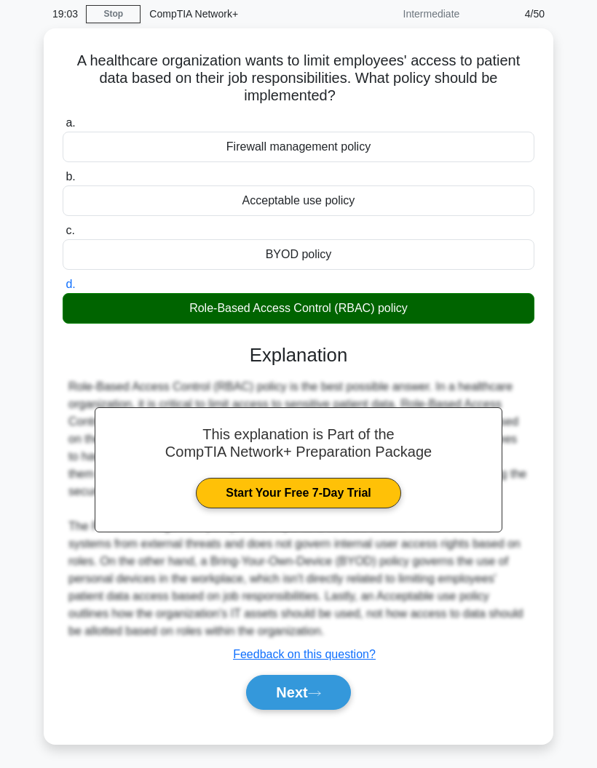
click at [329, 693] on button "Next" at bounding box center [298, 692] width 104 height 35
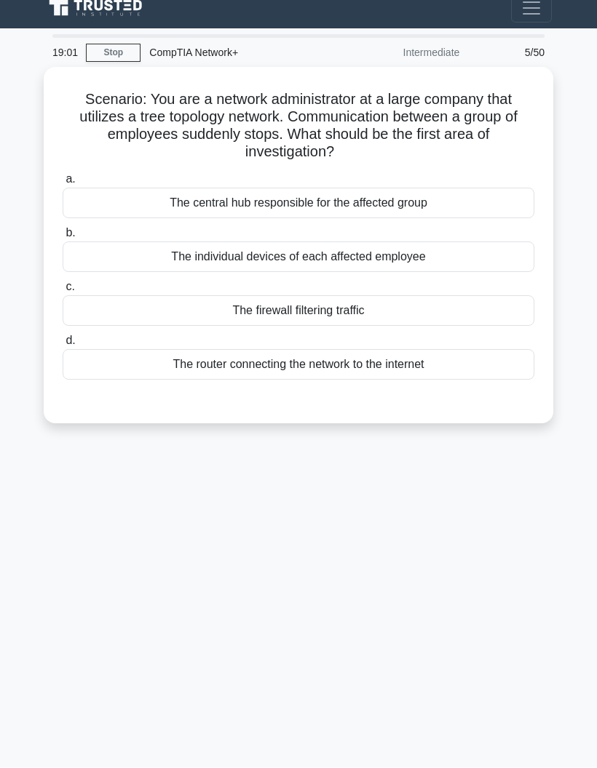
scroll to position [0, 0]
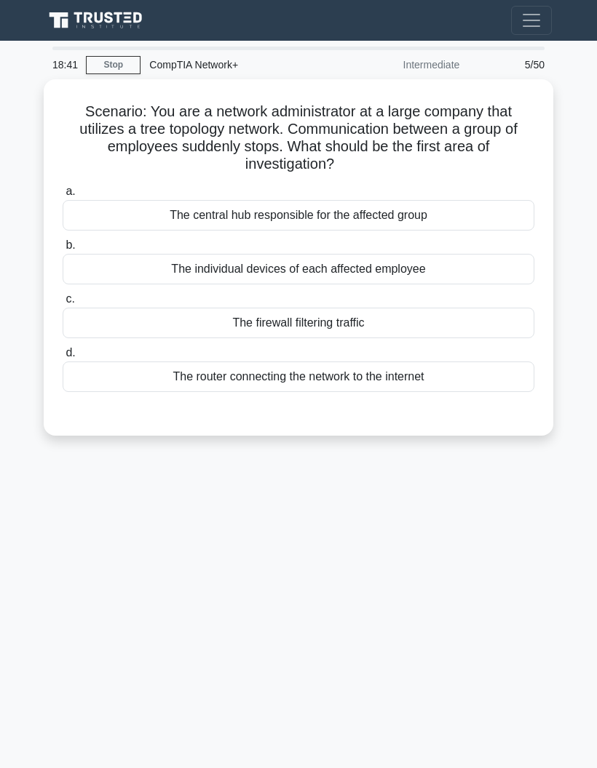
click at [484, 218] on div "The central hub responsible for the affected group" at bounding box center [299, 215] width 472 height 31
click at [63, 196] on input "a. The central hub responsible for the affected group" at bounding box center [63, 191] width 0 height 9
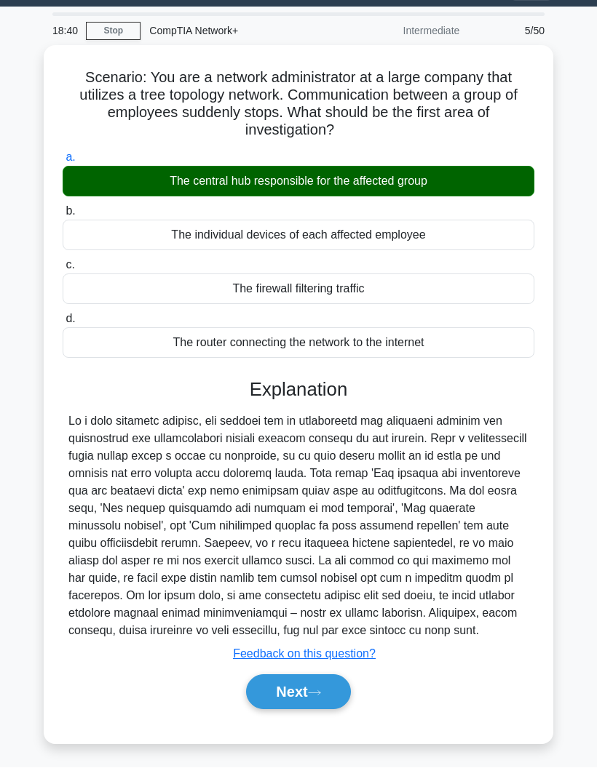
scroll to position [69, 0]
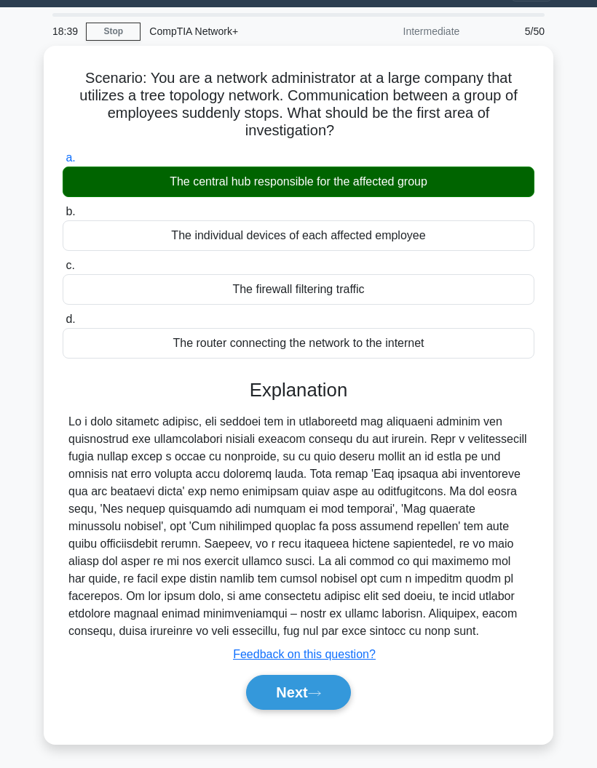
click at [321, 694] on icon at bounding box center [314, 694] width 13 height 8
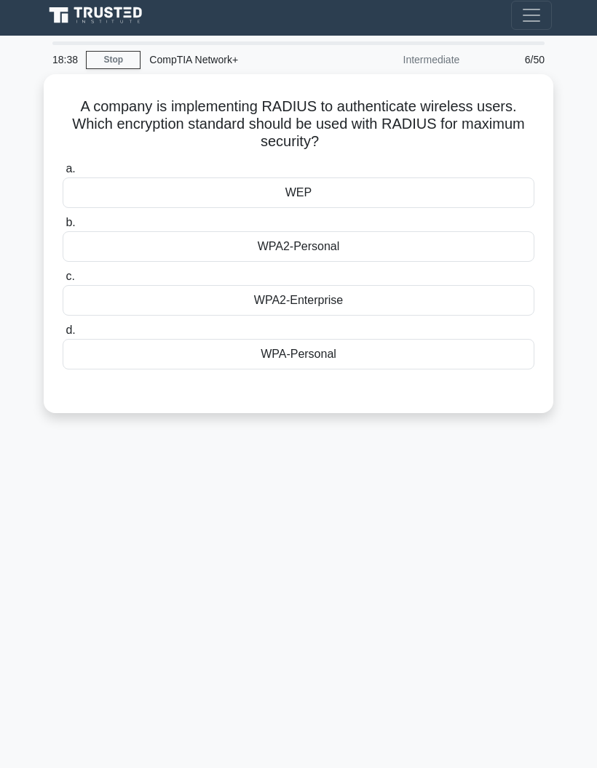
scroll to position [0, 0]
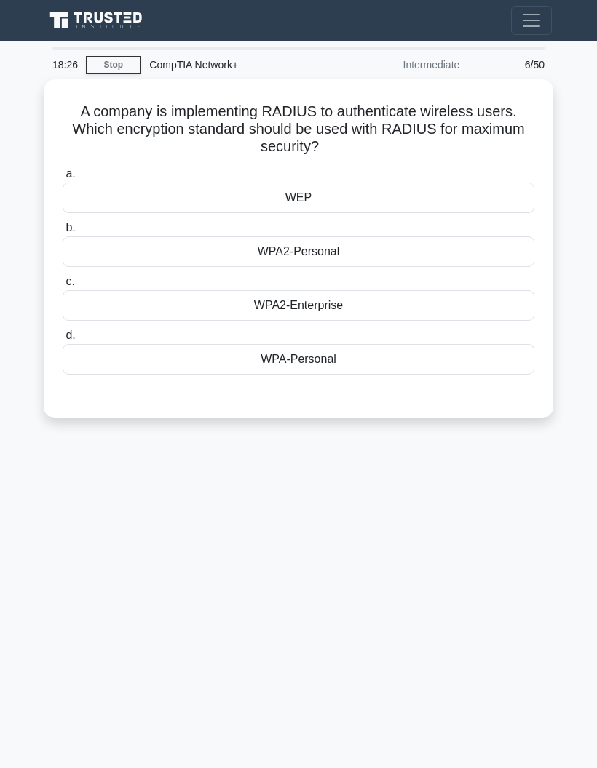
click at [501, 307] on div "WPA2-Enterprise" at bounding box center [299, 305] width 472 height 31
click at [63, 287] on input "c. WPA2-Enterprise" at bounding box center [63, 281] width 0 height 9
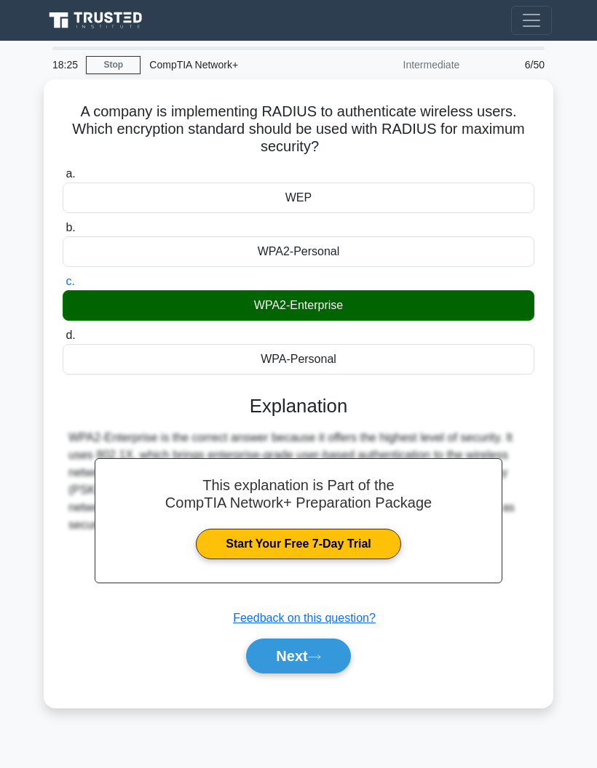
click at [335, 659] on button "Next" at bounding box center [298, 656] width 104 height 35
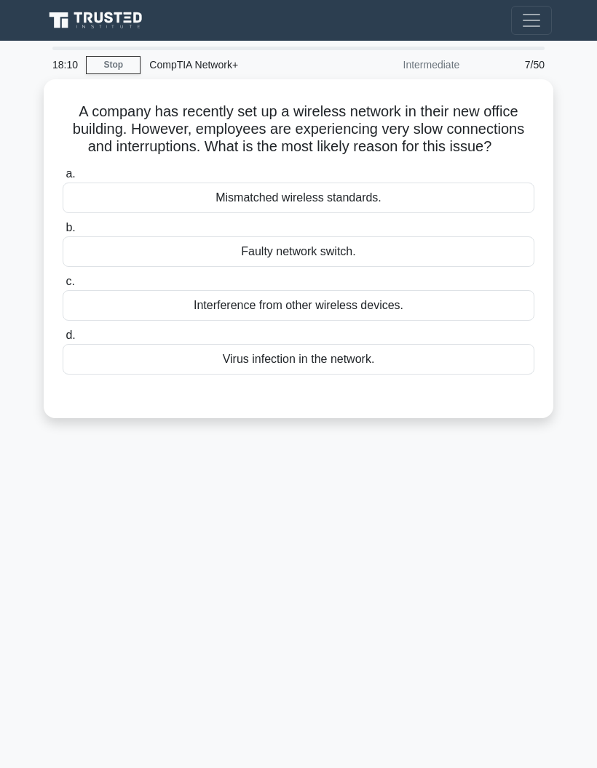
click at [500, 319] on div "Interference from other wireless devices." at bounding box center [299, 305] width 472 height 31
click at [63, 287] on input "c. Interference from other wireless devices." at bounding box center [63, 281] width 0 height 9
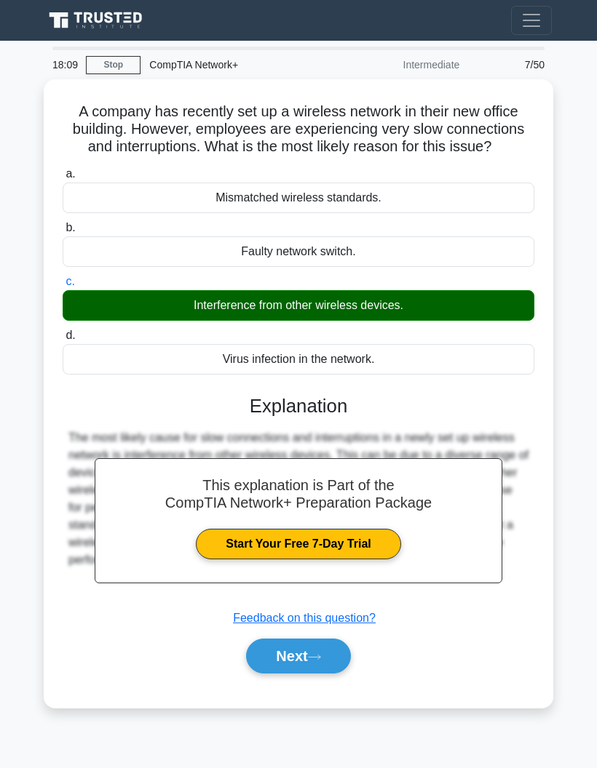
click at [338, 670] on button "Next" at bounding box center [298, 656] width 104 height 35
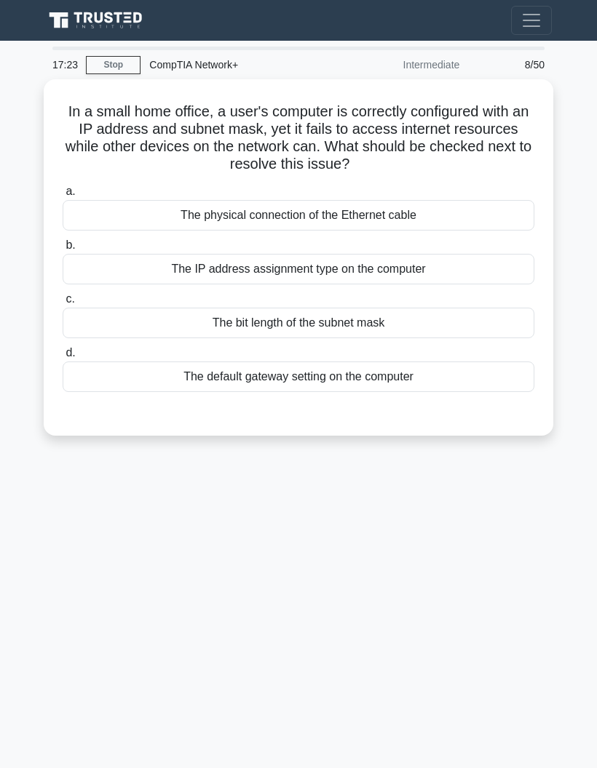
click at [433, 391] on div "a. The physical connection of the Ethernet cable b. The IP address assignment t…" at bounding box center [298, 287] width 489 height 215
click at [441, 378] on div "The default gateway setting on the computer" at bounding box center [299, 377] width 472 height 31
click at [63, 358] on input "d. The default gateway setting on the computer" at bounding box center [63, 353] width 0 height 9
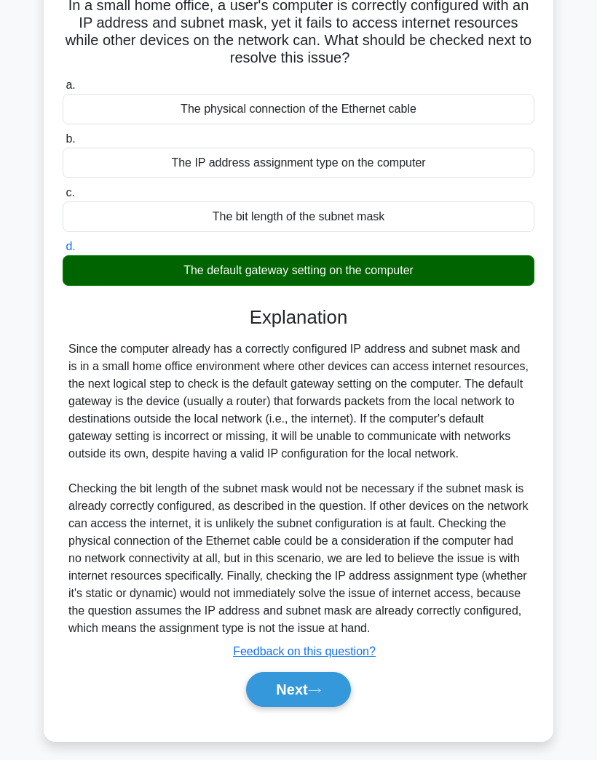
scroll to position [156, 0]
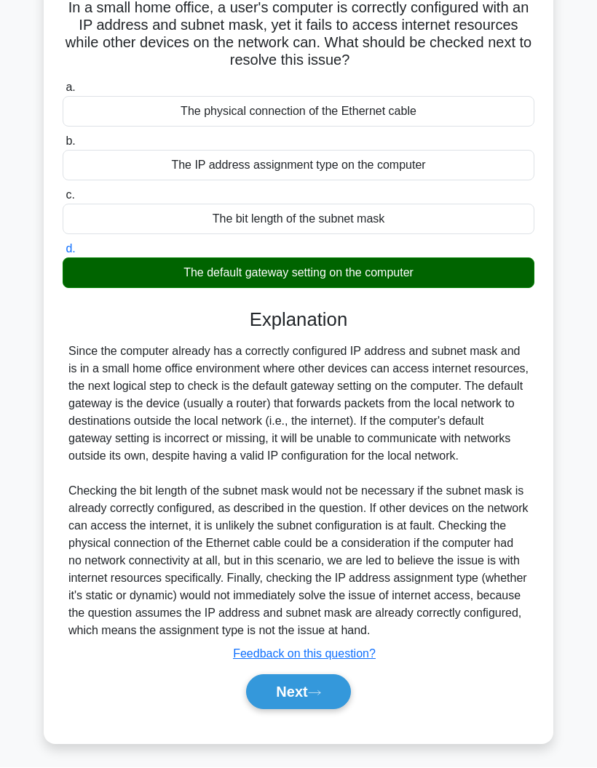
click at [328, 690] on button "Next" at bounding box center [298, 692] width 104 height 35
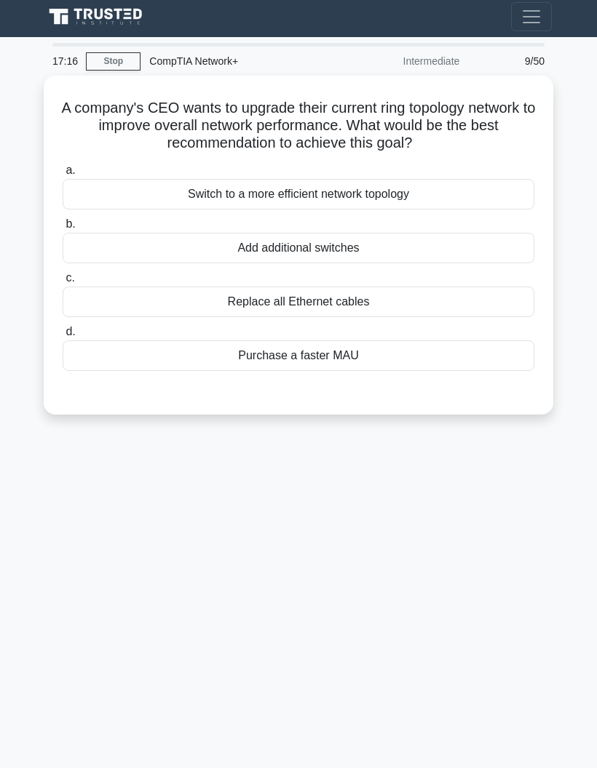
scroll to position [4, 0]
click at [499, 197] on div "Switch to a more efficient network topology" at bounding box center [299, 194] width 472 height 31
click at [63, 175] on input "a. Switch to a more efficient network topology" at bounding box center [63, 170] width 0 height 9
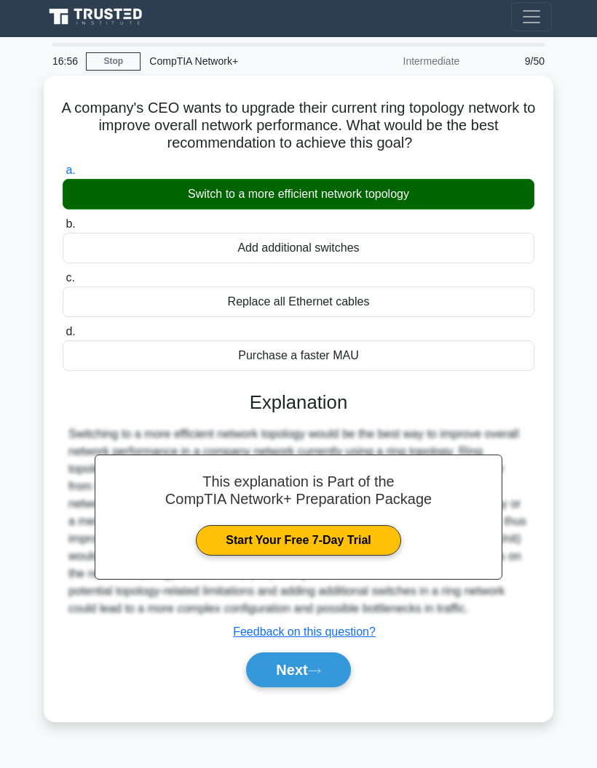
click at [338, 688] on button "Next" at bounding box center [298, 670] width 104 height 35
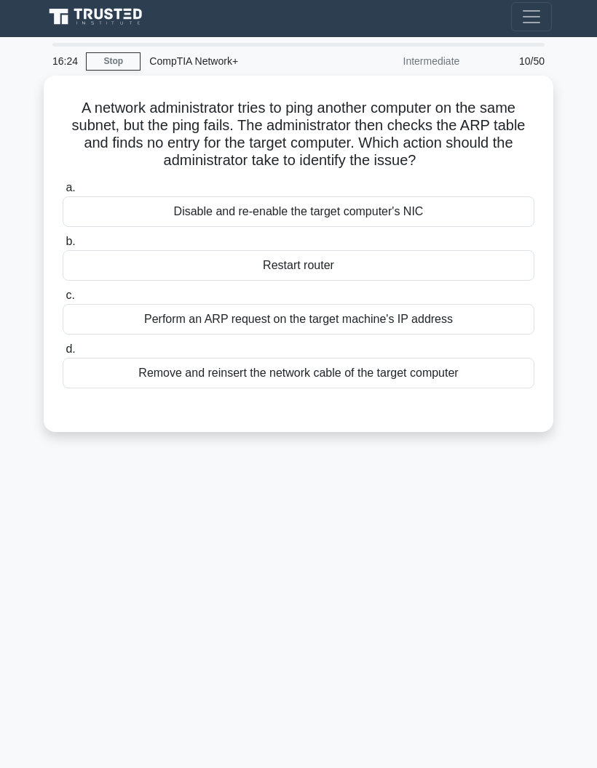
click at [473, 328] on div "Perform an ARP request on the target machine's IP address" at bounding box center [299, 319] width 472 height 31
click at [63, 301] on input "c. Perform an ARP request on the target machine's IP address" at bounding box center [63, 295] width 0 height 9
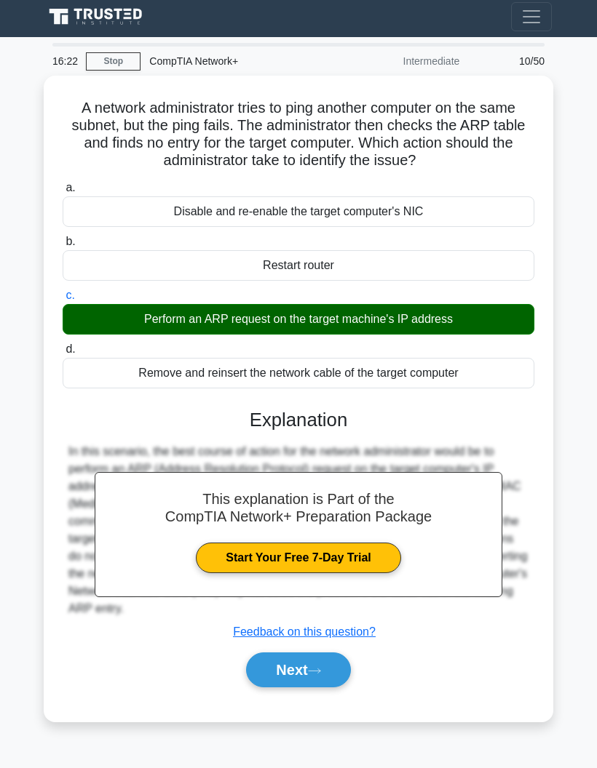
click at [336, 688] on button "Next" at bounding box center [298, 670] width 104 height 35
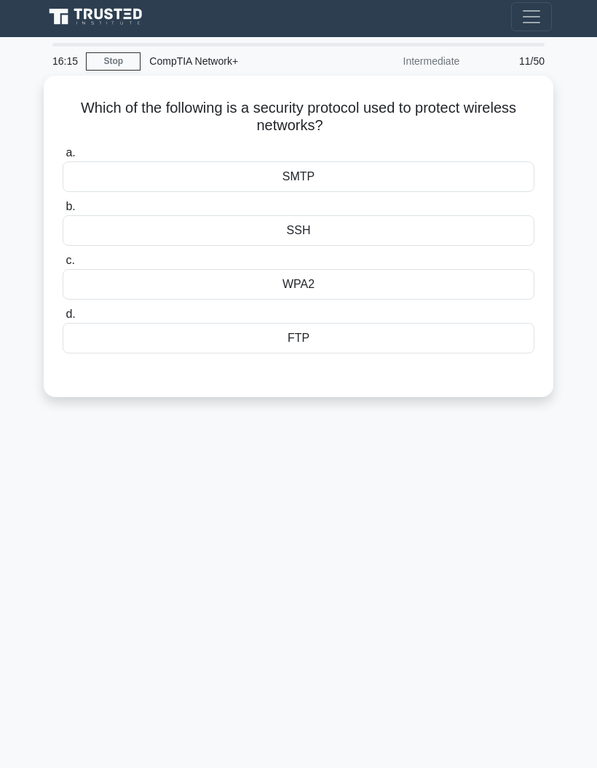
click at [481, 282] on div "WPA2" at bounding box center [299, 284] width 472 height 31
click at [63, 266] on input "c. WPA2" at bounding box center [63, 260] width 0 height 9
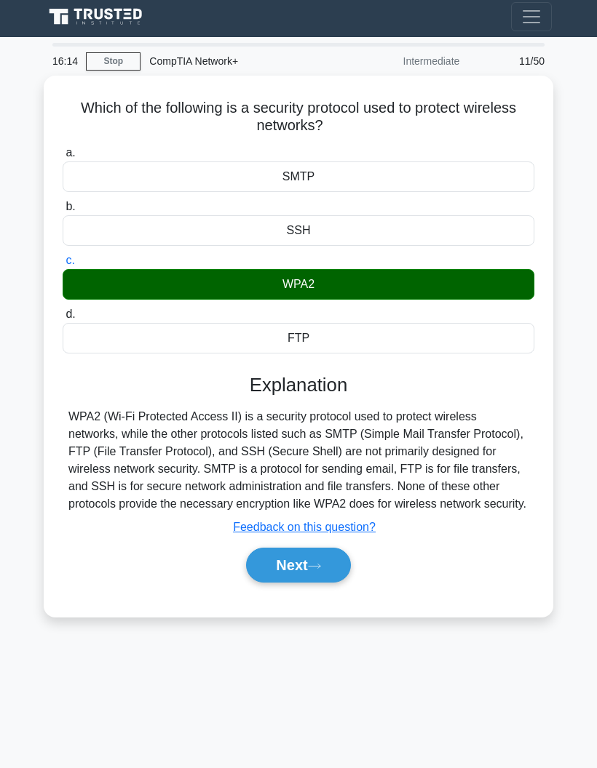
click at [333, 579] on button "Next" at bounding box center [298, 565] width 104 height 35
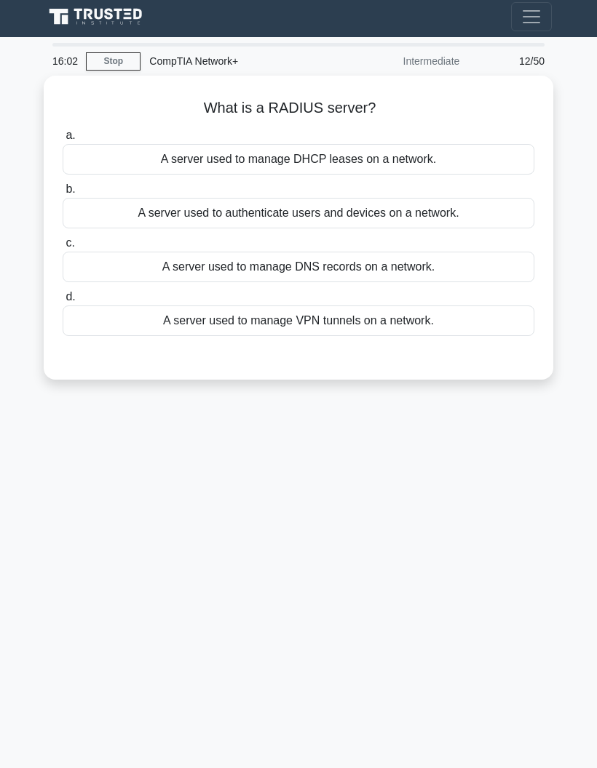
click at [478, 221] on div "A server used to authenticate users and devices on a network." at bounding box center [299, 213] width 472 height 31
click at [63, 194] on input "b. A server used to authenticate users and devices on a network." at bounding box center [63, 189] width 0 height 9
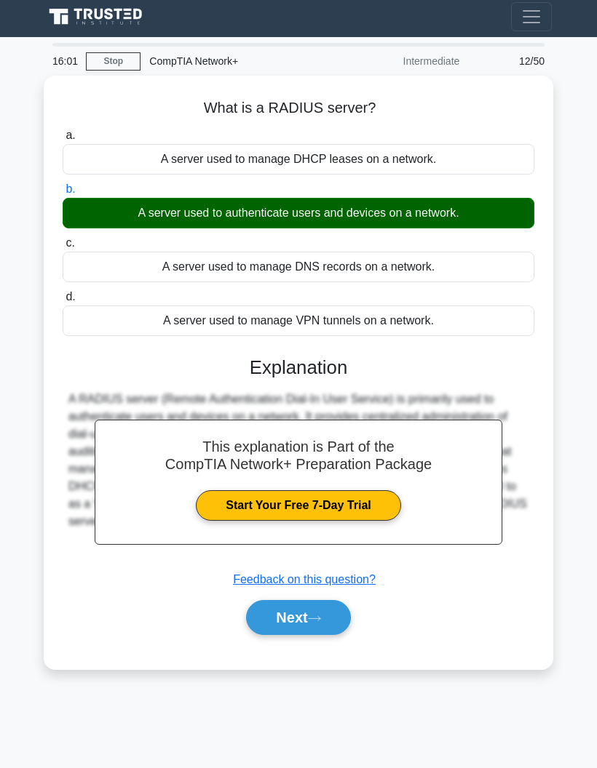
click at [335, 621] on button "Next" at bounding box center [298, 617] width 104 height 35
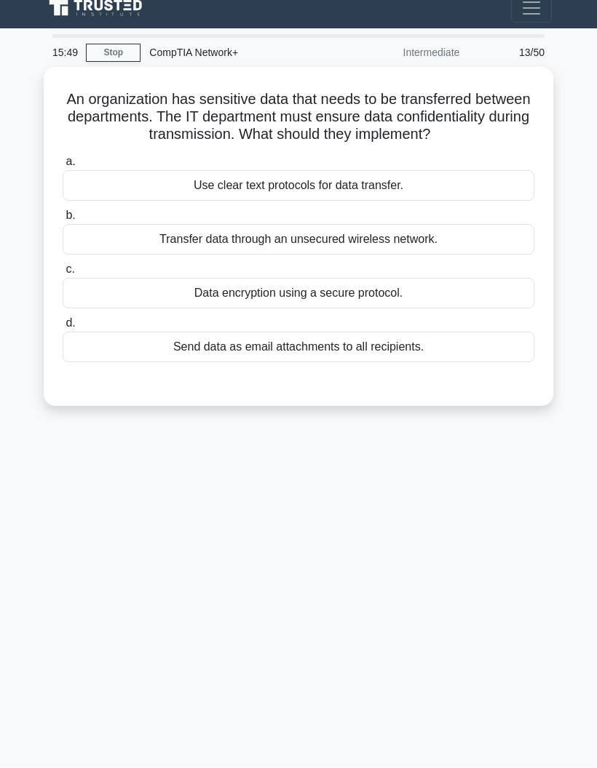
scroll to position [34, 0]
click at [471, 298] on div "Data encryption using a secure protocol." at bounding box center [299, 294] width 472 height 31
click at [63, 275] on input "c. Data encryption using a secure protocol." at bounding box center [63, 270] width 0 height 9
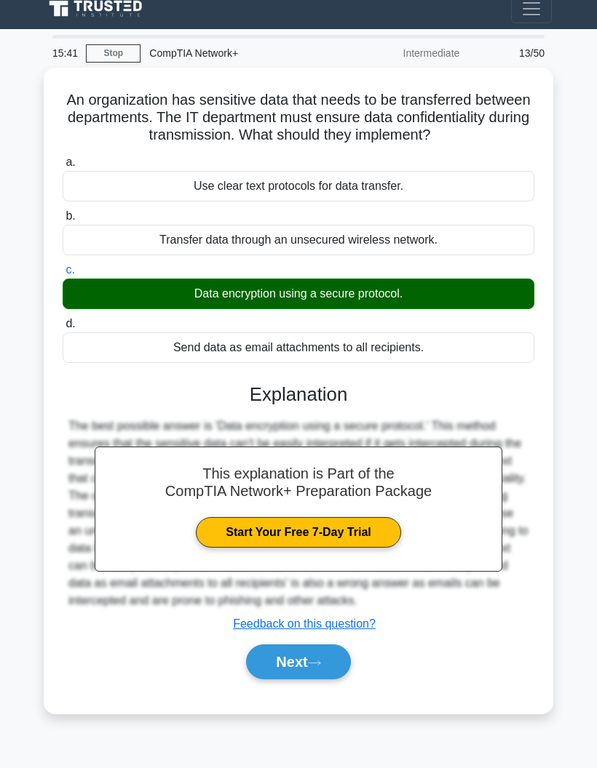
click at [339, 680] on button "Next" at bounding box center [298, 662] width 104 height 35
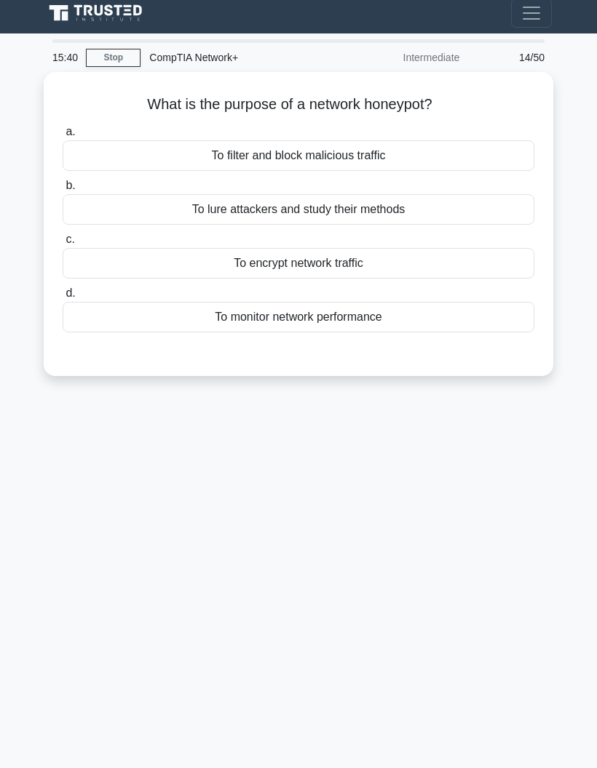
scroll to position [4, 0]
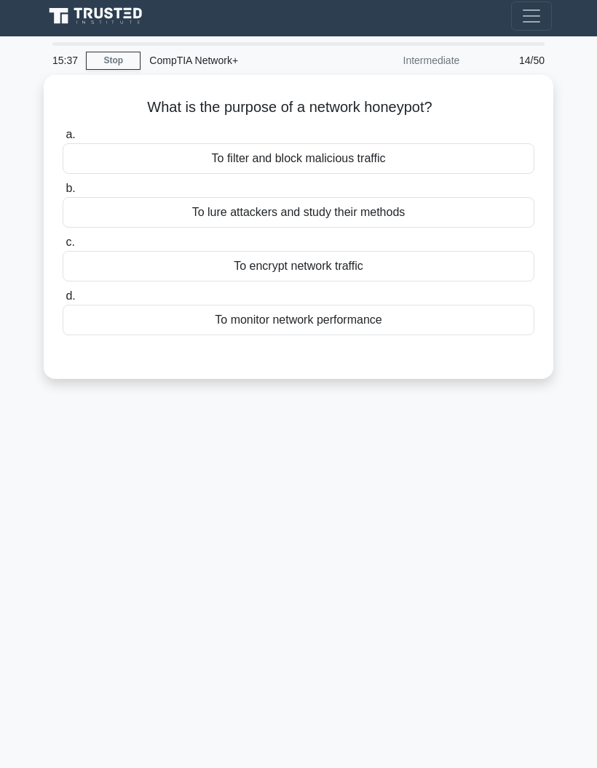
click at [471, 213] on div "To lure attackers and study their methods" at bounding box center [299, 212] width 472 height 31
click at [63, 194] on input "b. To lure attackers and study their methods" at bounding box center [63, 188] width 0 height 9
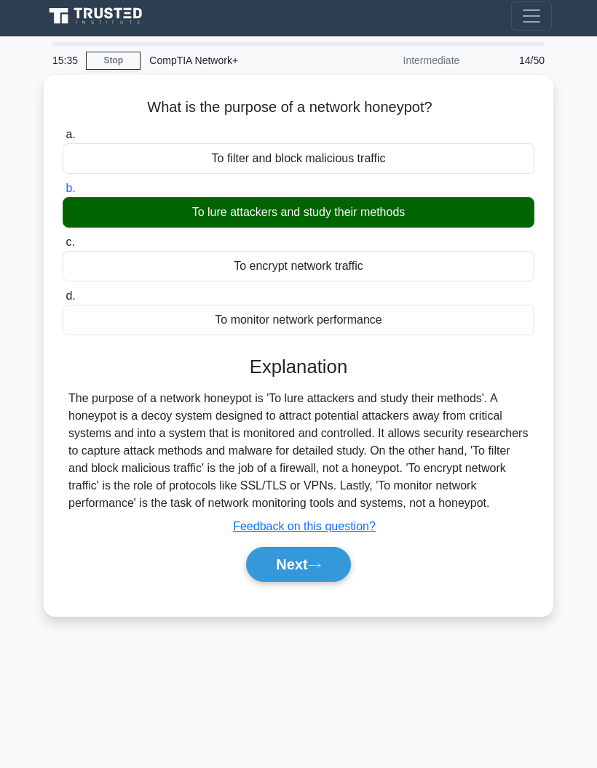
click at [333, 582] on button "Next" at bounding box center [298, 564] width 104 height 35
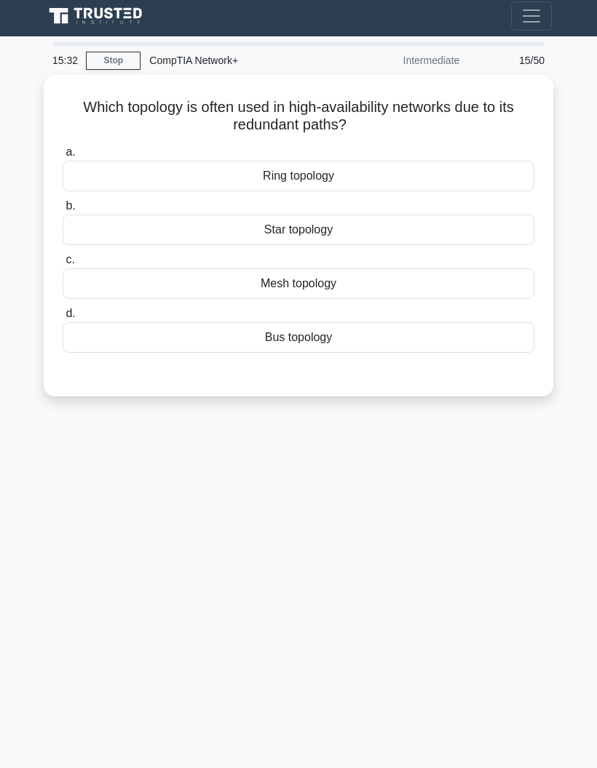
scroll to position [0, 0]
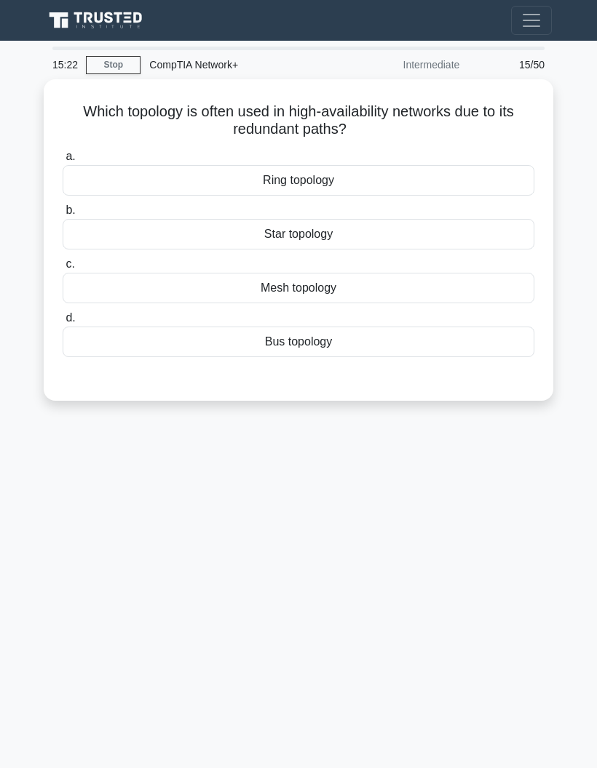
click at [469, 287] on div "Mesh topology" at bounding box center [299, 288] width 472 height 31
click at [63, 269] on input "c. Mesh topology" at bounding box center [63, 264] width 0 height 9
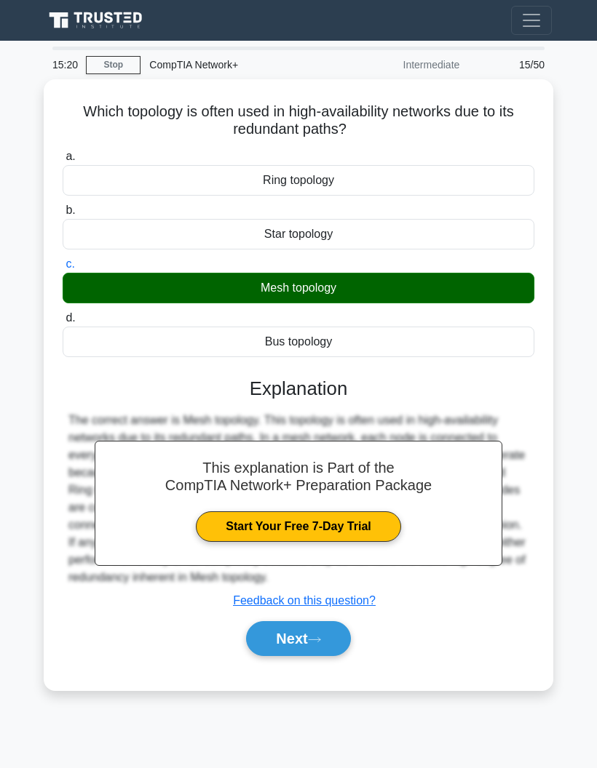
click at [330, 651] on button "Next" at bounding box center [298, 638] width 104 height 35
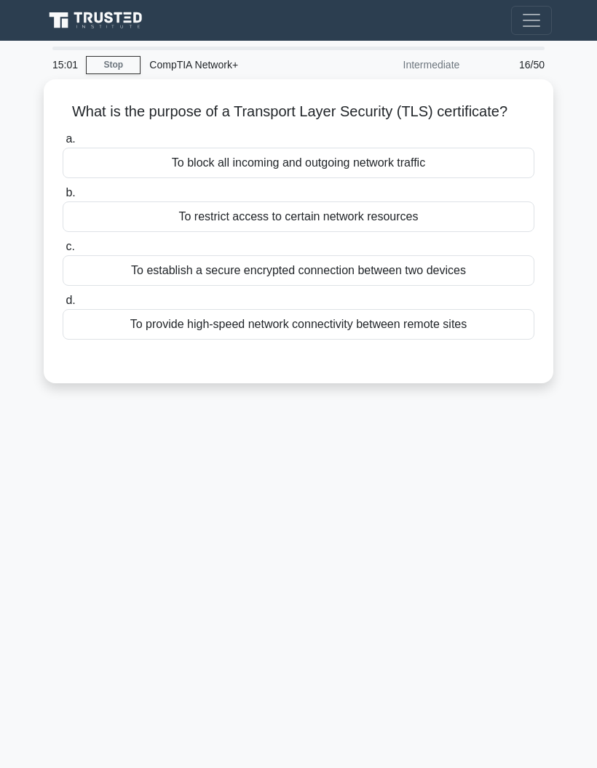
click at [479, 286] on div "To establish a secure encrypted connection between two devices" at bounding box center [299, 270] width 472 height 31
click at [63, 252] on input "c. To establish a secure encrypted connection between two devices" at bounding box center [63, 246] width 0 height 9
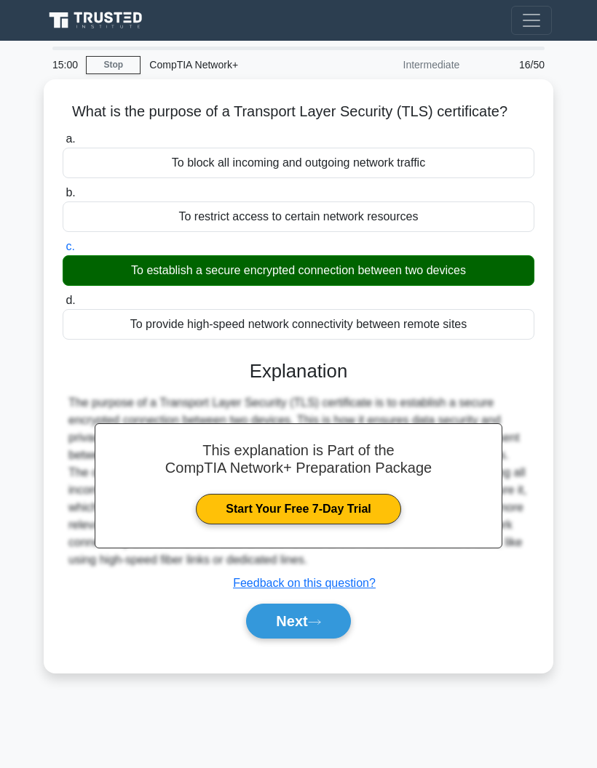
click at [330, 639] on button "Next" at bounding box center [298, 621] width 104 height 35
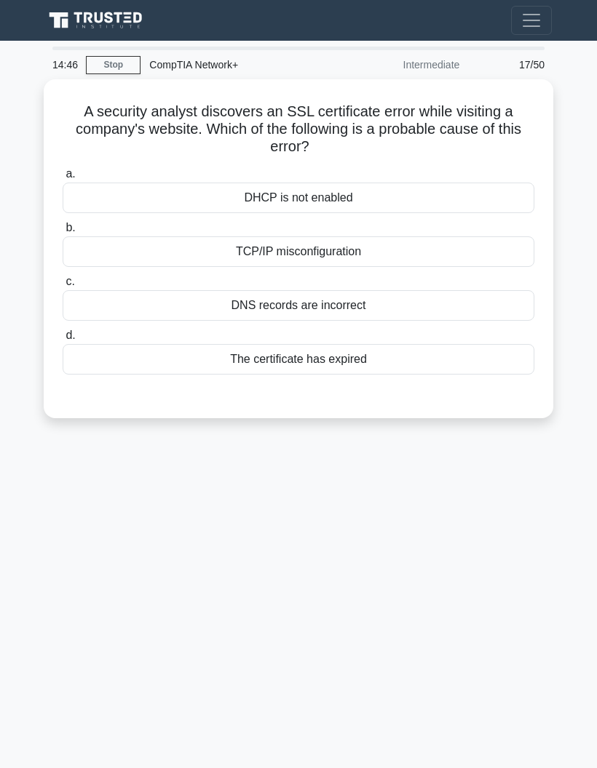
click at [451, 364] on div "The certificate has expired" at bounding box center [299, 359] width 472 height 31
click at [63, 341] on input "d. The certificate has expired" at bounding box center [63, 335] width 0 height 9
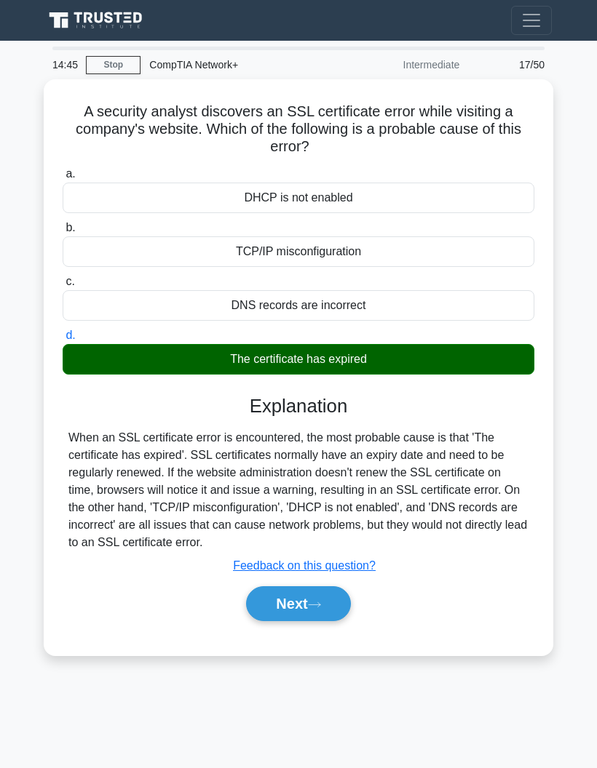
click at [335, 621] on button "Next" at bounding box center [298, 604] width 104 height 35
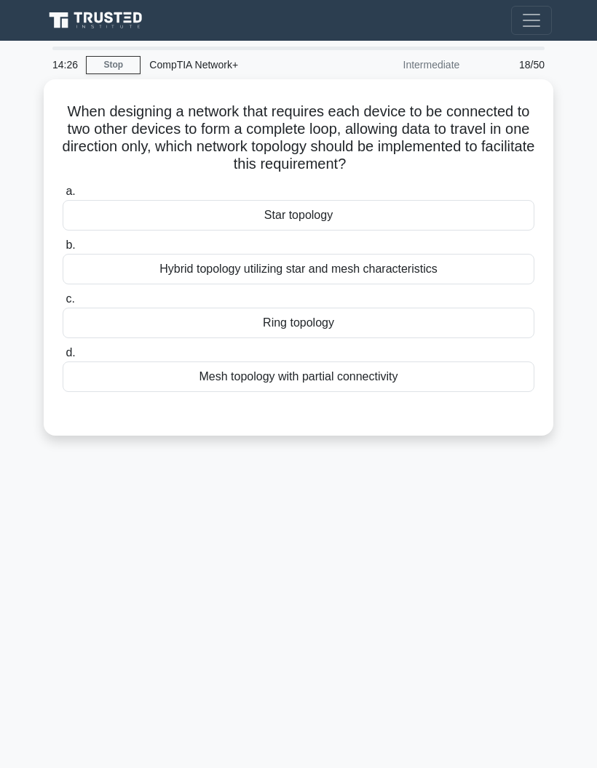
click at [469, 333] on div "Ring topology" at bounding box center [299, 323] width 472 height 31
click at [63, 304] on input "c. Ring topology" at bounding box center [63, 299] width 0 height 9
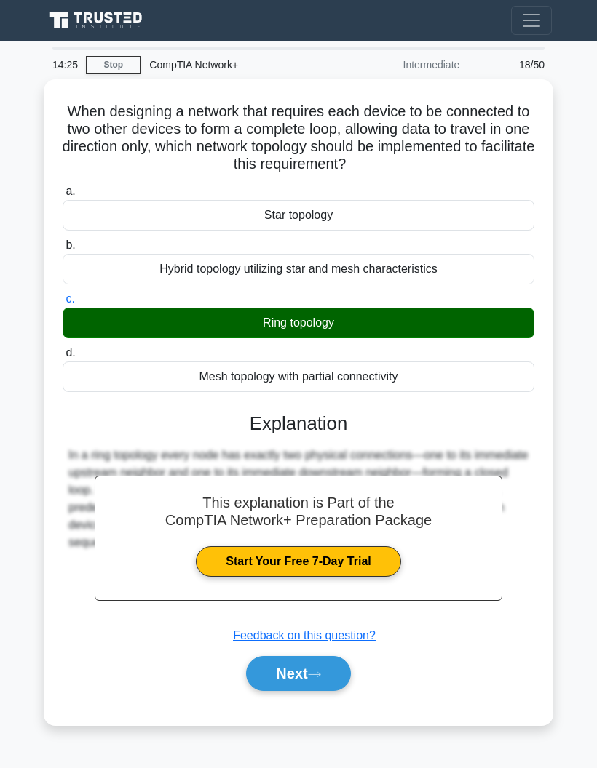
click at [331, 688] on button "Next" at bounding box center [298, 673] width 104 height 35
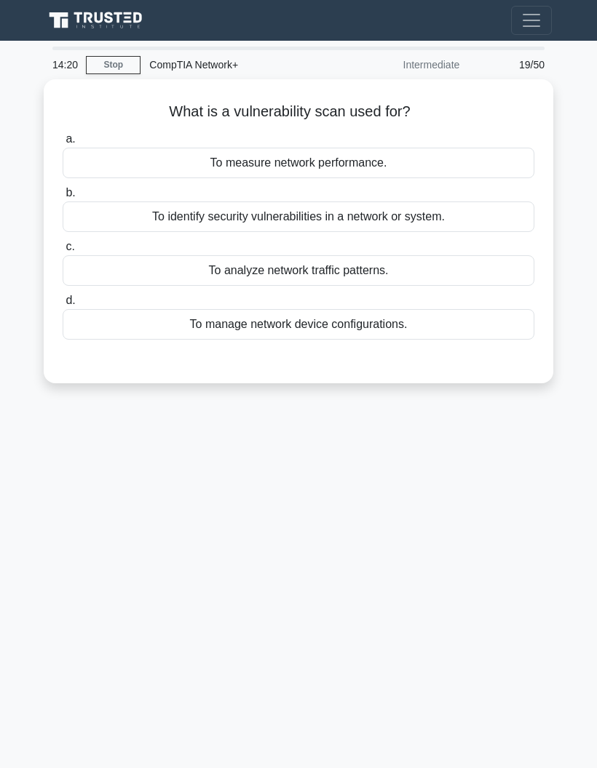
click at [515, 218] on div "To identify security vulnerabilities in a network or system." at bounding box center [299, 217] width 472 height 31
click at [63, 198] on input "b. To identify security vulnerabilities in a network or system." at bounding box center [63, 192] width 0 height 9
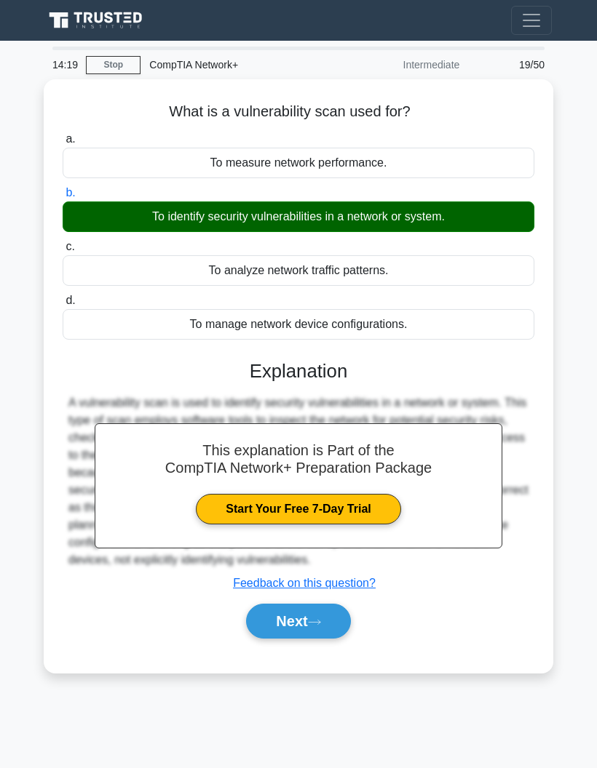
click at [335, 632] on button "Next" at bounding box center [298, 621] width 104 height 35
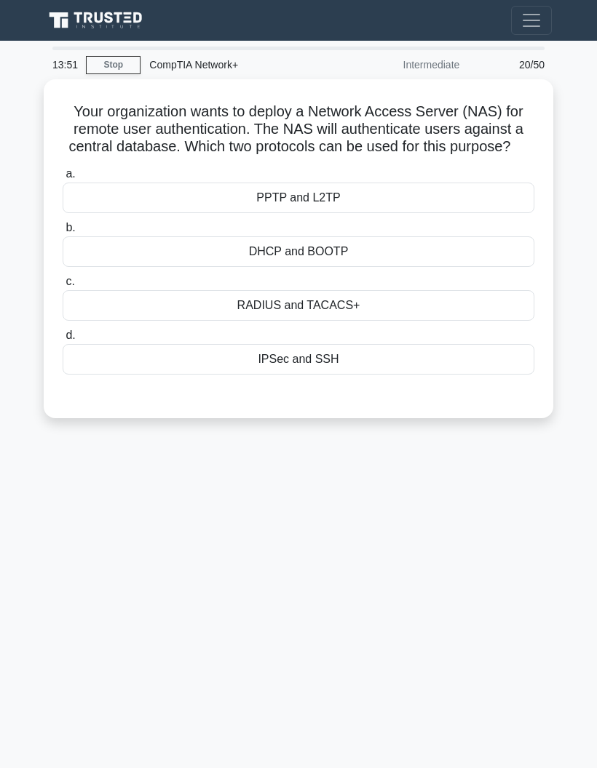
click at [470, 212] on div "PPTP and L2TP" at bounding box center [299, 198] width 472 height 31
click at [63, 179] on input "a. PPTP and L2TP" at bounding box center [63, 174] width 0 height 9
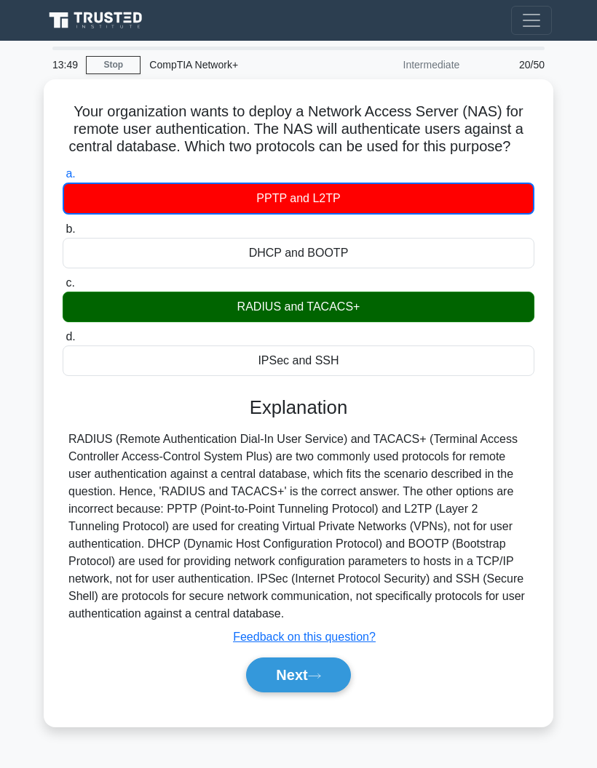
click at [338, 693] on button "Next" at bounding box center [298, 675] width 104 height 35
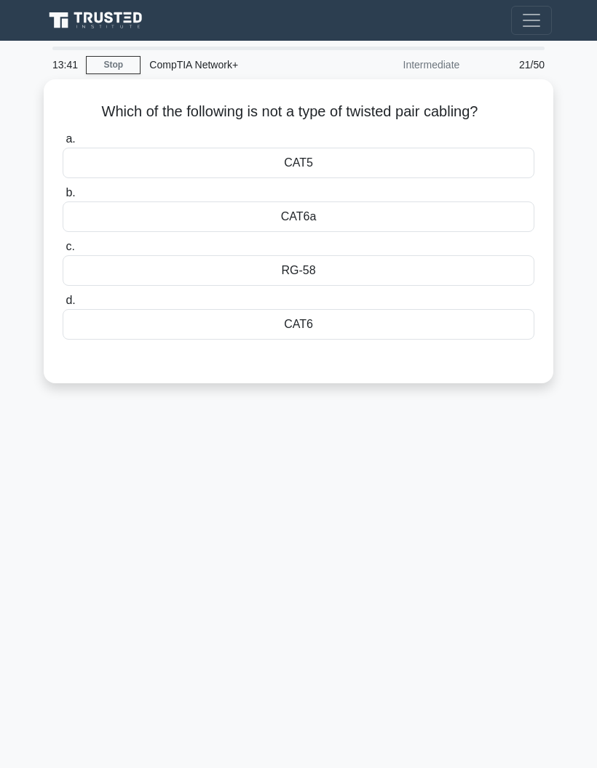
click at [497, 275] on div "RG-58" at bounding box center [299, 270] width 472 height 31
click at [63, 252] on input "c. RG-58" at bounding box center [63, 246] width 0 height 9
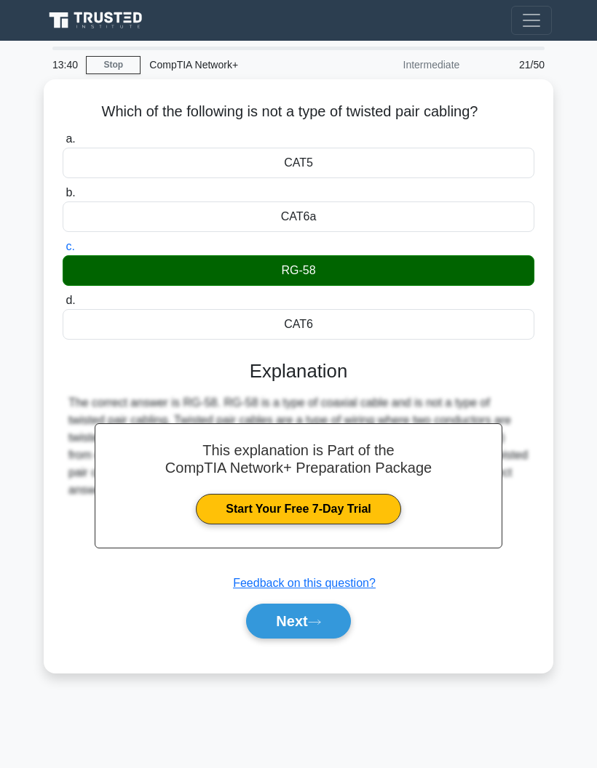
click at [334, 617] on button "Next" at bounding box center [298, 621] width 104 height 35
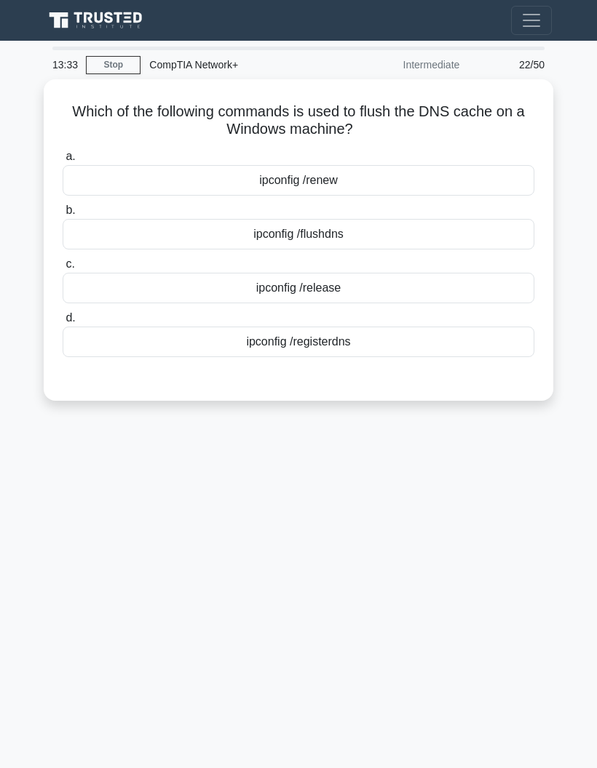
click at [469, 234] on div "ipconfig /flushdns" at bounding box center [299, 234] width 472 height 31
click at [63, 215] on input "b. ipconfig /flushdns" at bounding box center [63, 210] width 0 height 9
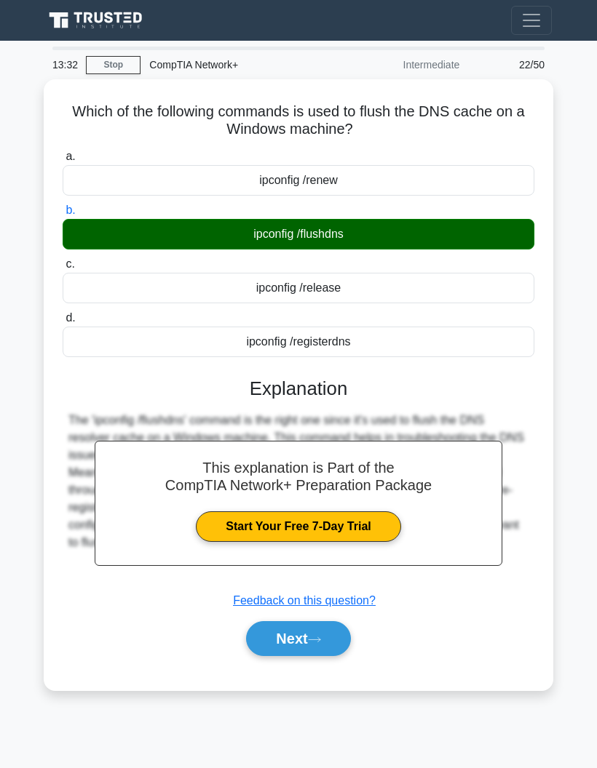
click at [337, 636] on button "Next" at bounding box center [298, 638] width 104 height 35
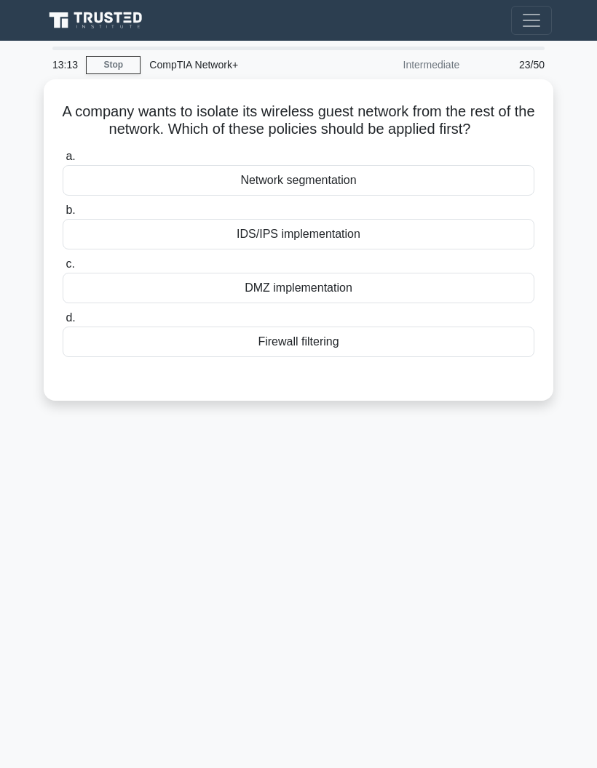
click at [451, 196] on div "Network segmentation" at bounding box center [299, 180] width 472 height 31
click at [63, 162] on input "a. Network segmentation" at bounding box center [63, 156] width 0 height 9
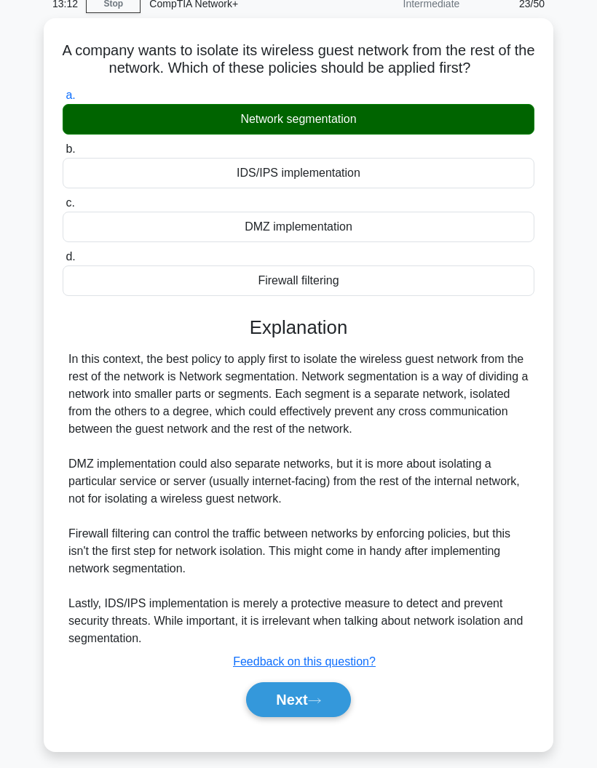
scroll to position [104, 0]
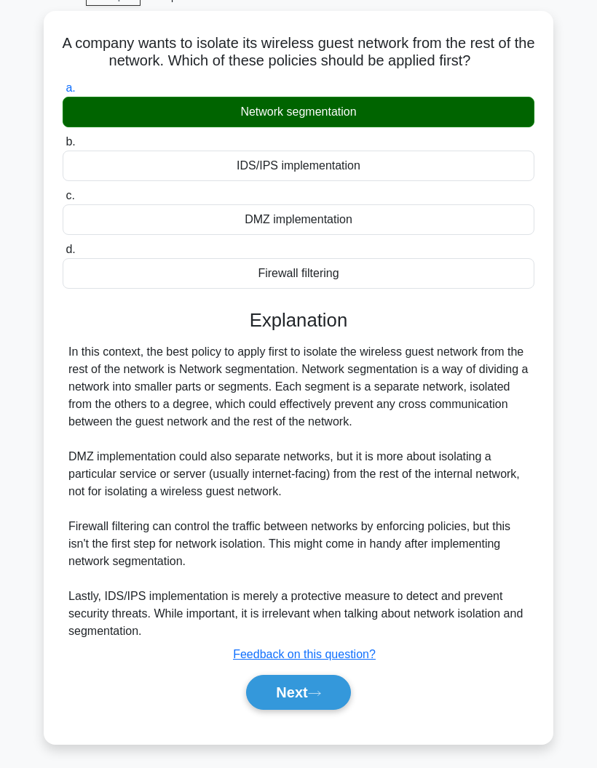
click at [330, 688] on button "Next" at bounding box center [298, 692] width 104 height 35
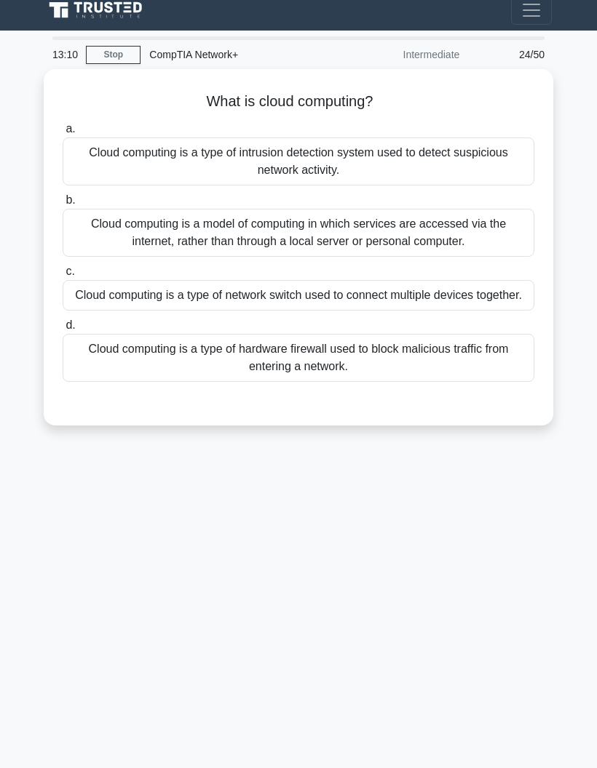
scroll to position [0, 0]
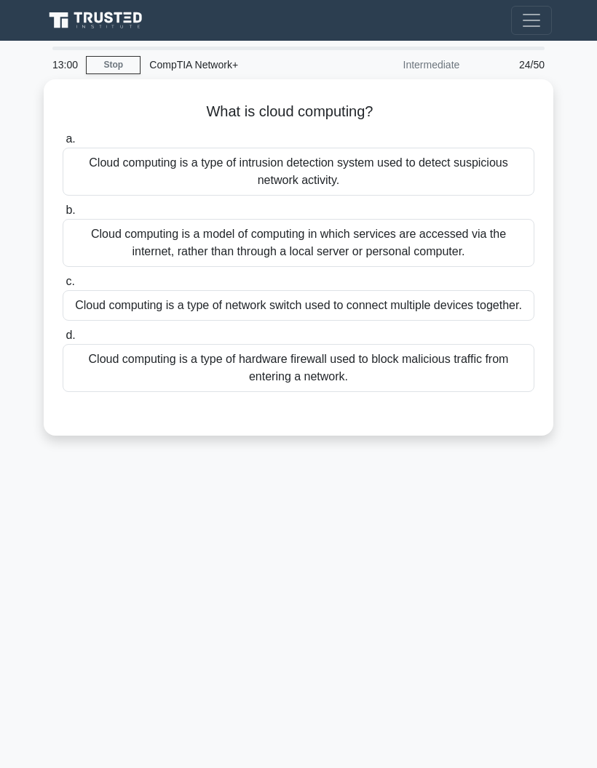
click at [491, 242] on div "Cloud computing is a model of computing in which services are accessed via the …" at bounding box center [299, 243] width 472 height 48
click at [63, 215] on input "b. Cloud computing is a model of computing in which services are accessed via t…" at bounding box center [63, 210] width 0 height 9
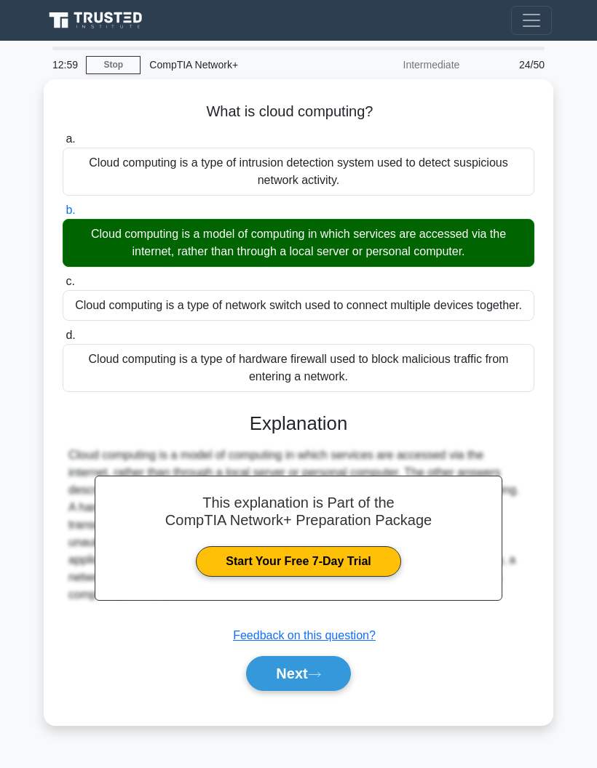
click at [333, 691] on button "Next" at bounding box center [298, 673] width 104 height 35
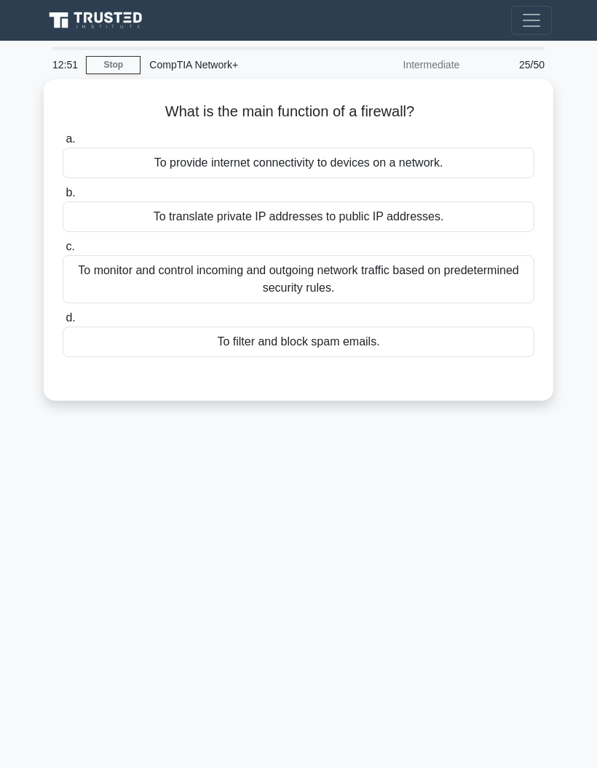
click at [515, 285] on div "To monitor and control incoming and outgoing network traffic based on predeterm…" at bounding box center [299, 279] width 472 height 48
click at [63, 252] on input "c. To monitor and control incoming and outgoing network traffic based on predet…" at bounding box center [63, 246] width 0 height 9
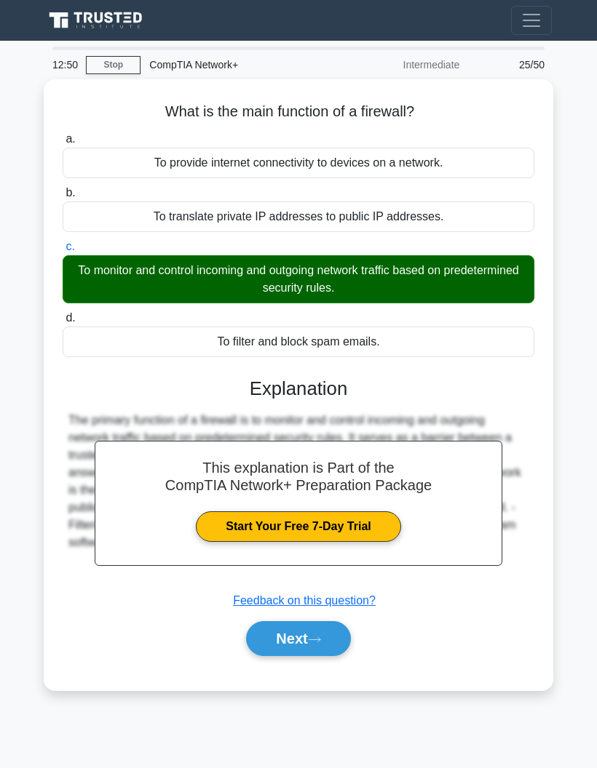
click at [339, 634] on button "Next" at bounding box center [298, 638] width 104 height 35
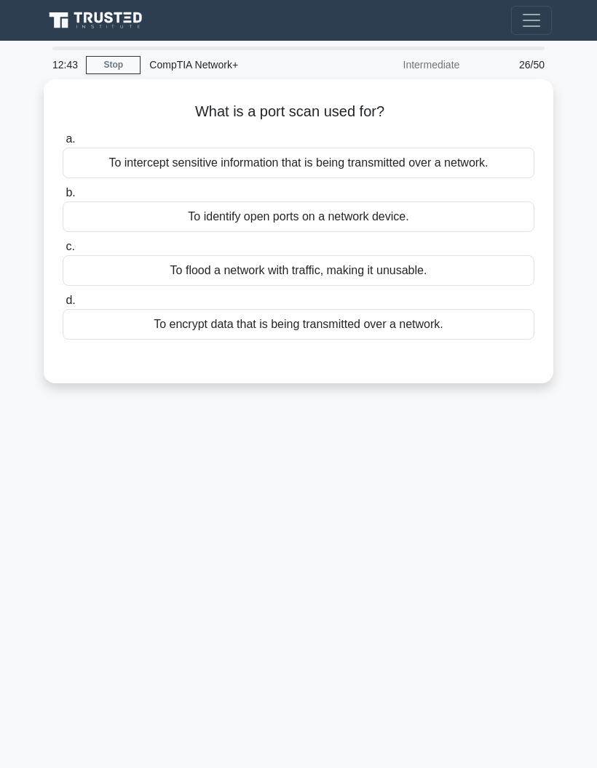
click at [480, 221] on div "To identify open ports on a network device." at bounding box center [299, 217] width 472 height 31
click at [63, 198] on input "b. To identify open ports on a network device." at bounding box center [63, 192] width 0 height 9
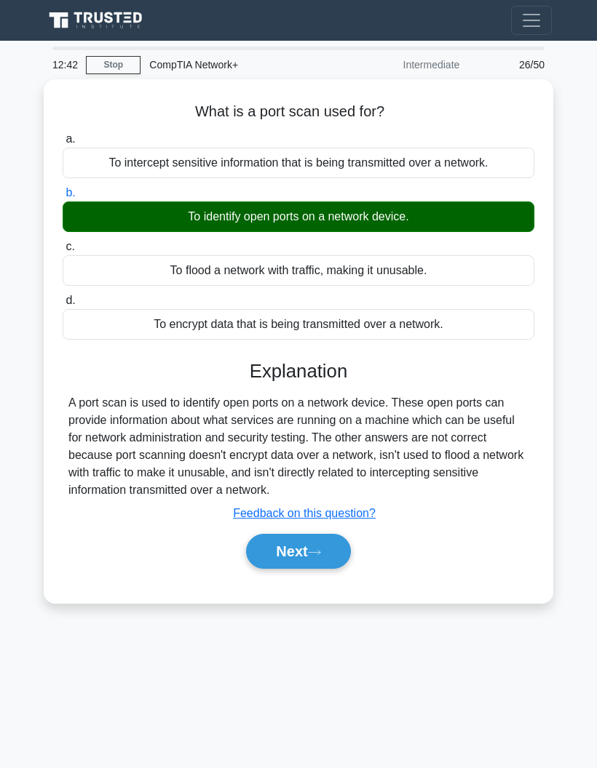
click at [331, 565] on button "Next" at bounding box center [298, 551] width 104 height 35
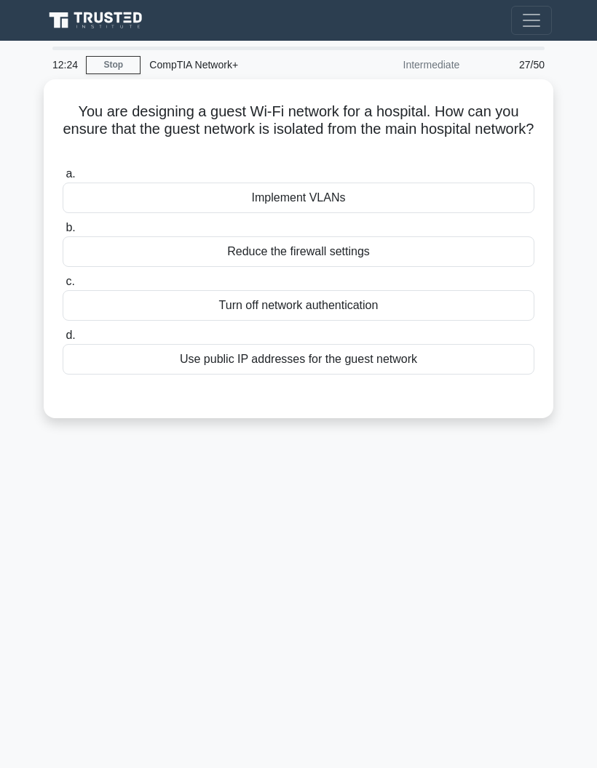
click at [448, 197] on div "Implement VLANs" at bounding box center [299, 198] width 472 height 31
click at [63, 179] on input "a. Implement VLANs" at bounding box center [63, 174] width 0 height 9
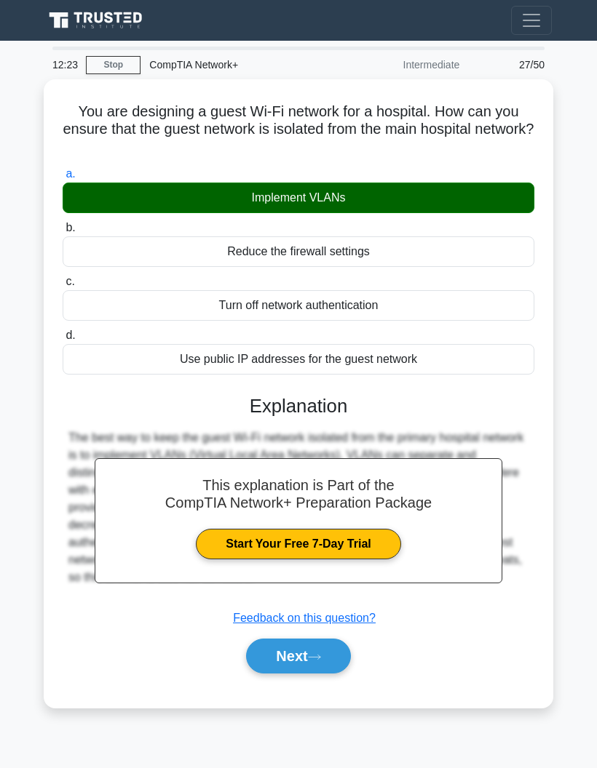
click at [333, 655] on button "Next" at bounding box center [298, 656] width 104 height 35
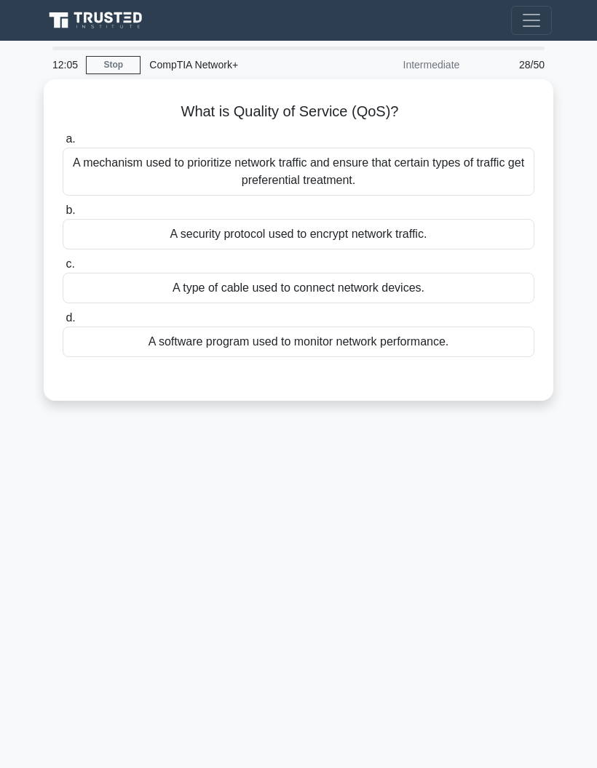
click at [488, 172] on div "A mechanism used to prioritize network traffic and ensure that certain types of…" at bounding box center [299, 172] width 472 height 48
click at [63, 144] on input "a. A mechanism used to prioritize network traffic and ensure that certain types…" at bounding box center [63, 139] width 0 height 9
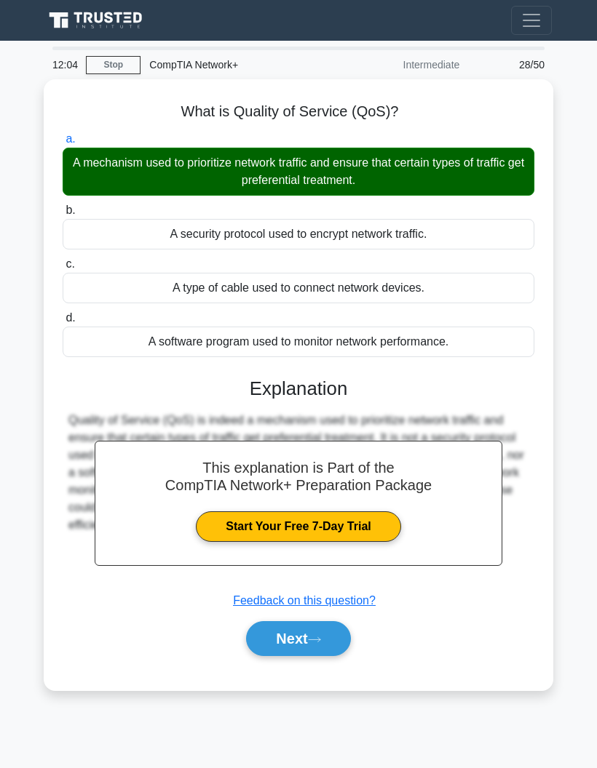
click at [331, 642] on button "Next" at bounding box center [298, 638] width 104 height 35
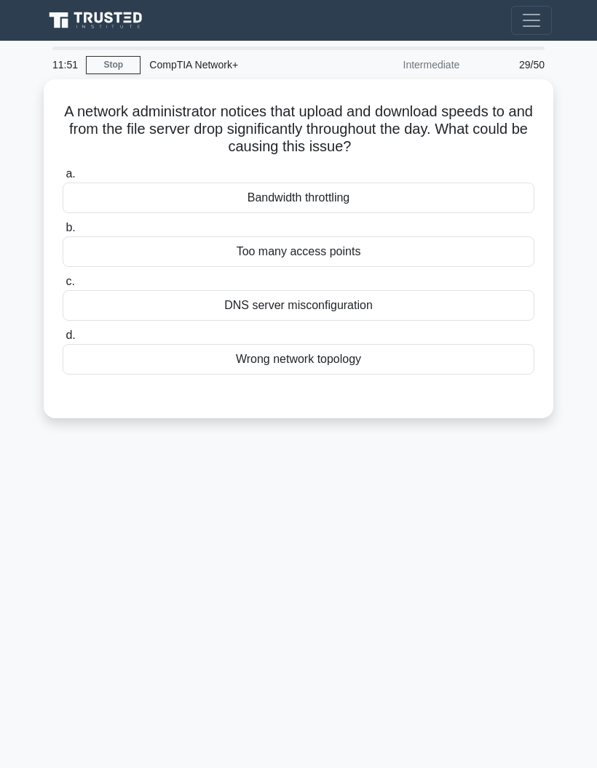
click at [464, 192] on div "Bandwidth throttling" at bounding box center [299, 198] width 472 height 31
click at [63, 179] on input "a. Bandwidth throttling" at bounding box center [63, 174] width 0 height 9
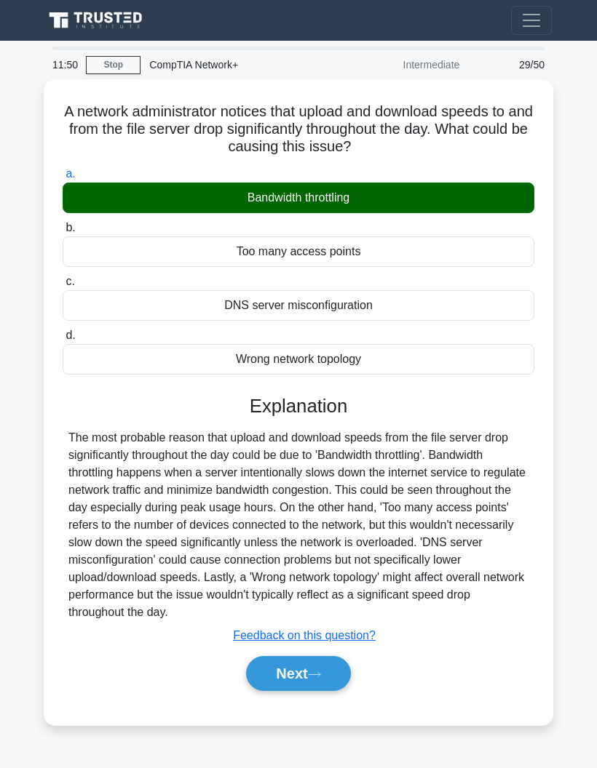
click at [337, 686] on button "Next" at bounding box center [298, 673] width 104 height 35
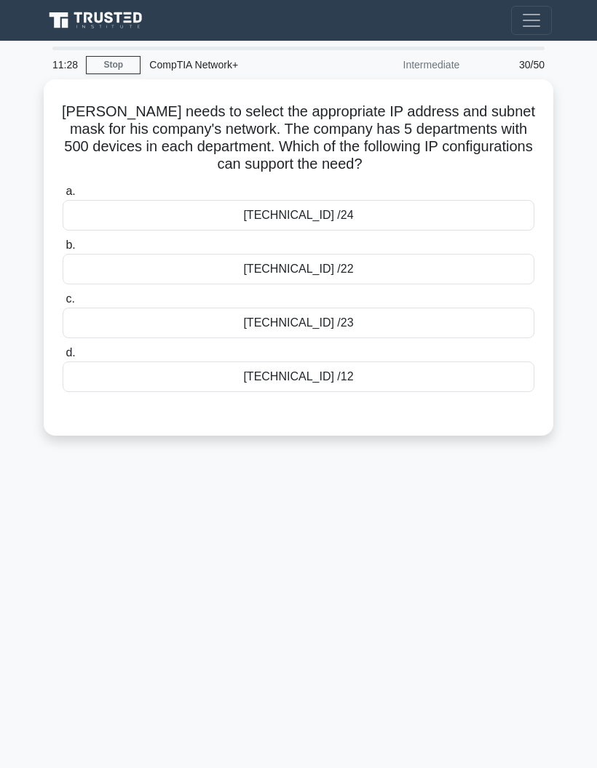
click at [453, 378] on div "172.16.0.0 /12" at bounding box center [299, 377] width 472 height 31
click at [63, 358] on input "d. 172.16.0.0 /12" at bounding box center [63, 353] width 0 height 9
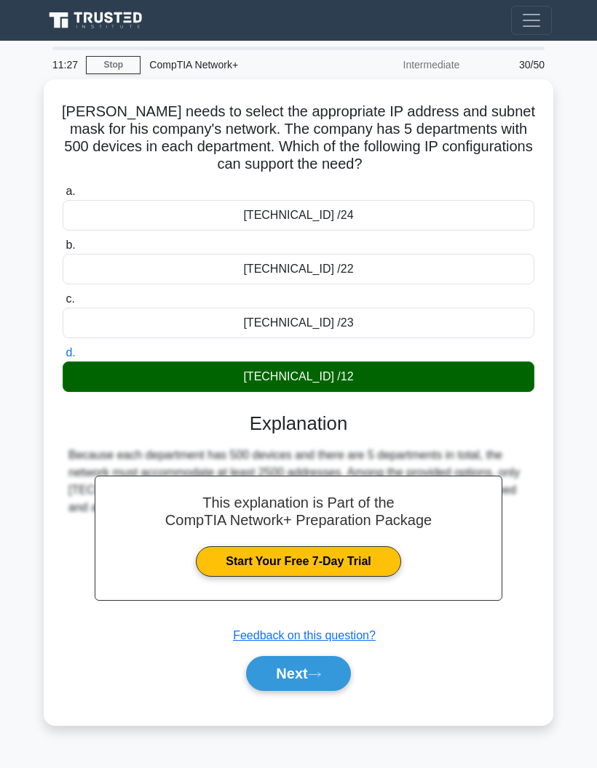
click at [335, 676] on button "Next" at bounding box center [298, 673] width 104 height 35
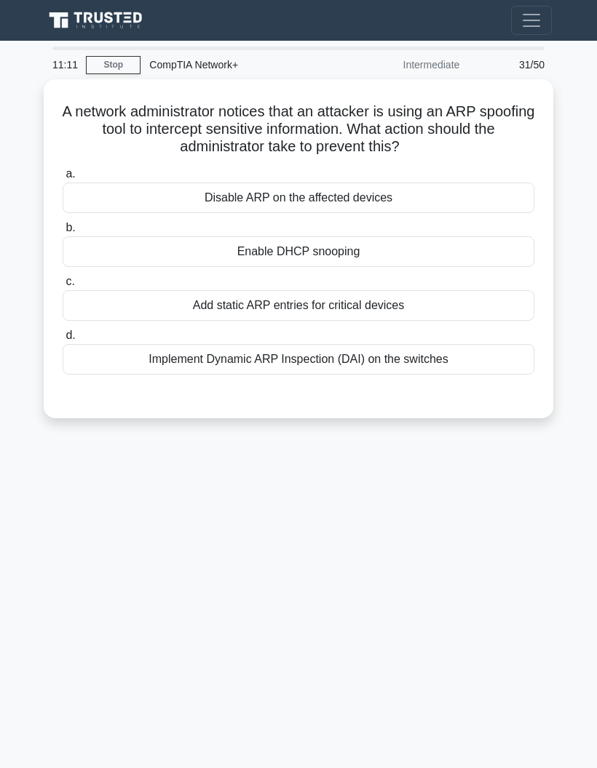
click at [480, 311] on div "Add static ARP entries for critical devices" at bounding box center [299, 305] width 472 height 31
click at [63, 287] on input "c. Add static ARP entries for critical devices" at bounding box center [63, 281] width 0 height 9
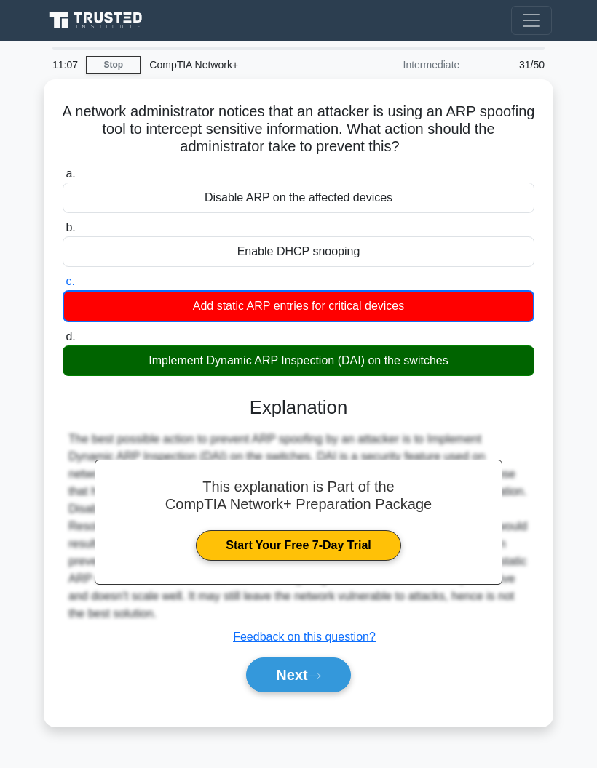
click at [339, 691] on button "Next" at bounding box center [298, 675] width 104 height 35
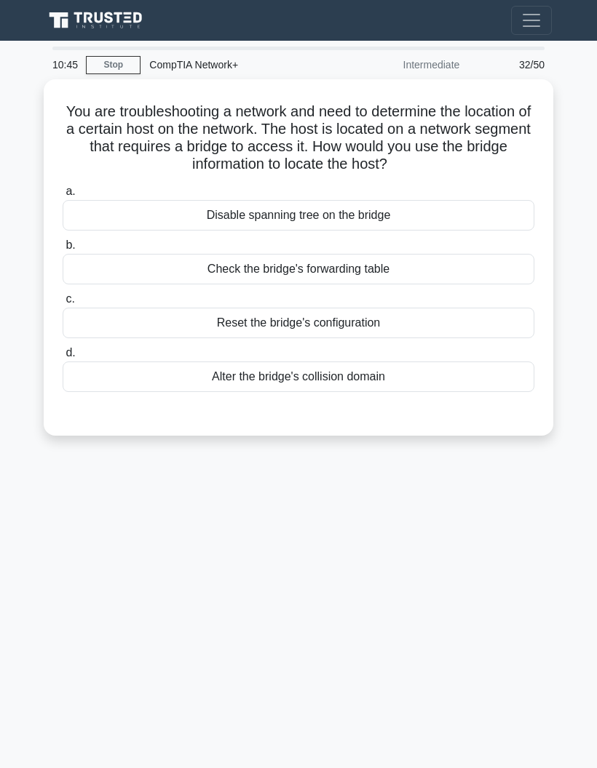
click at [469, 265] on div "Check the bridge's forwarding table" at bounding box center [299, 269] width 472 height 31
click at [63, 250] on input "b. Check the bridge's forwarding table" at bounding box center [63, 245] width 0 height 9
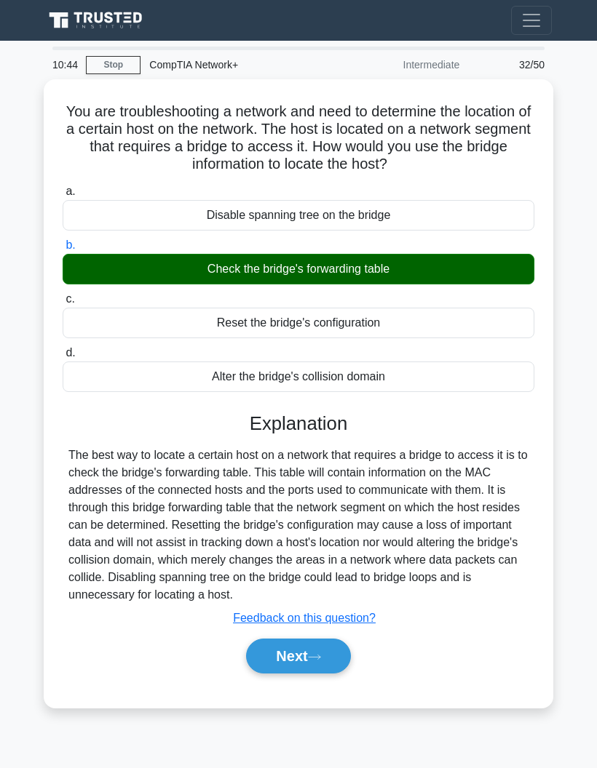
click at [331, 674] on button "Next" at bounding box center [298, 656] width 104 height 35
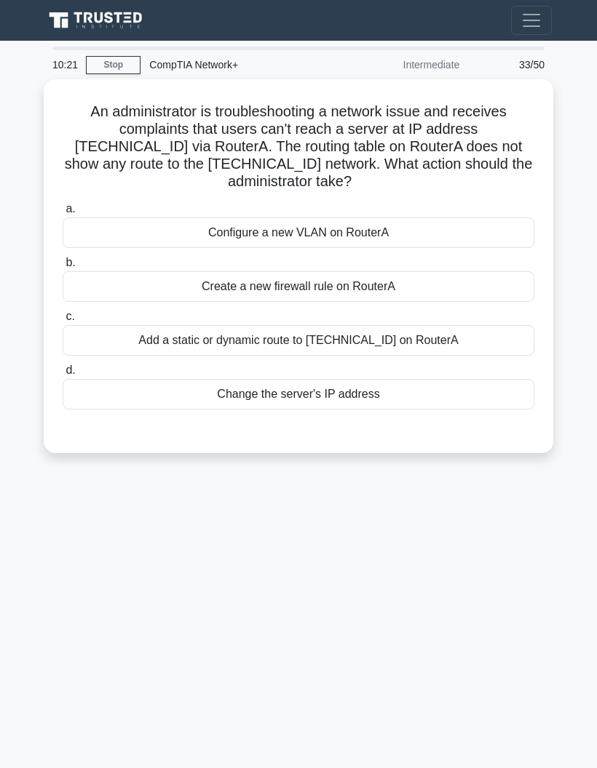
click at [485, 338] on div "Add a static or dynamic route to 10.0.1.0/24 on RouterA" at bounding box center [299, 340] width 472 height 31
click at [63, 322] on input "c. Add a static or dynamic route to 10.0.1.0/24 on RouterA" at bounding box center [63, 316] width 0 height 9
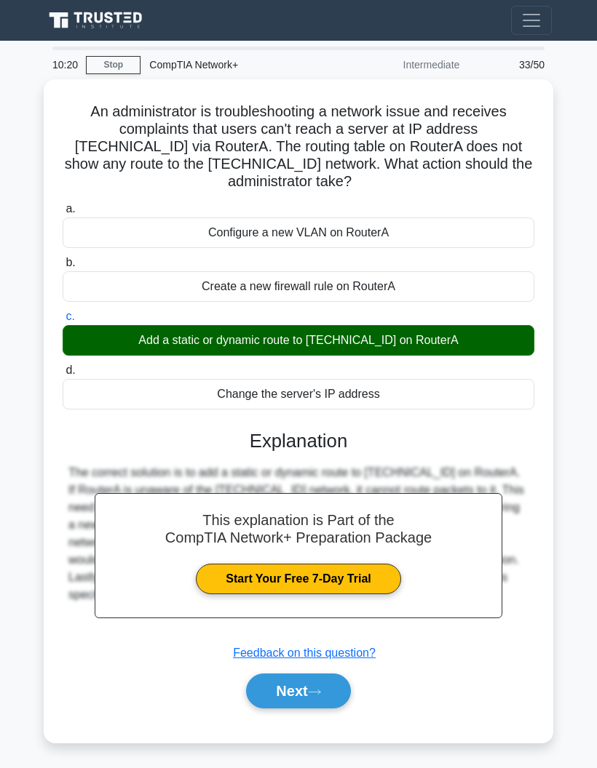
click at [333, 694] on button "Next" at bounding box center [298, 691] width 104 height 35
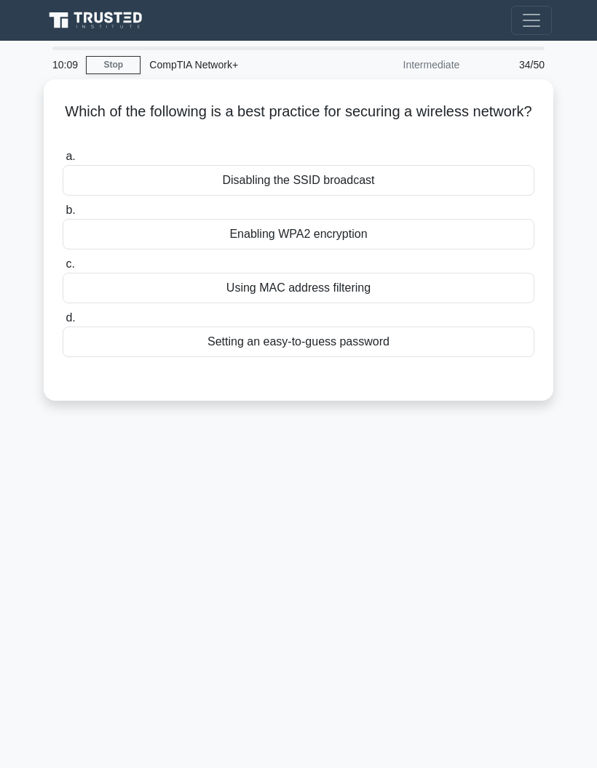
click at [500, 287] on div "Using MAC address filtering" at bounding box center [299, 288] width 472 height 31
click at [63, 269] on input "c. Using MAC address filtering" at bounding box center [63, 264] width 0 height 9
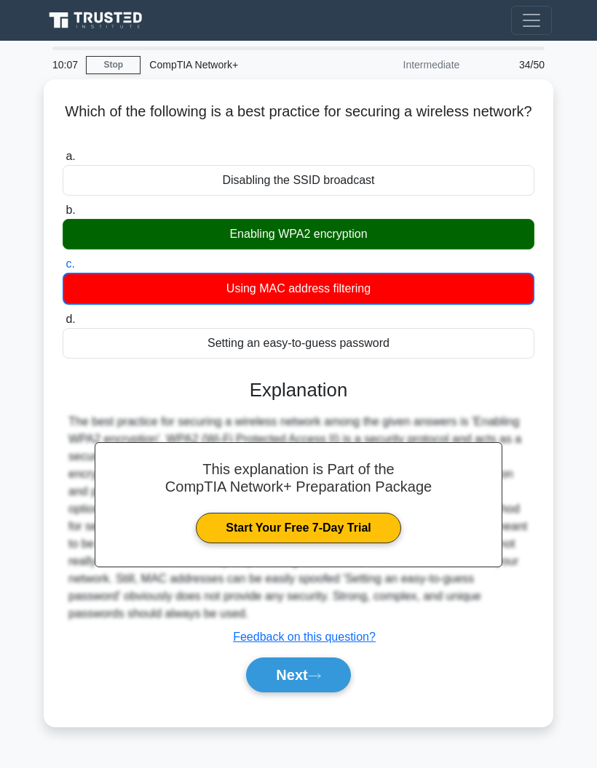
click at [333, 691] on button "Next" at bounding box center [298, 675] width 104 height 35
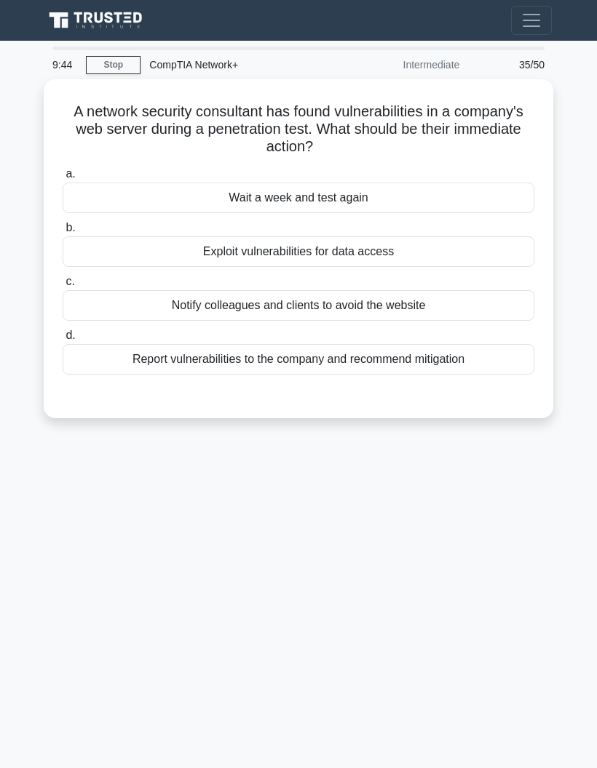
click at [456, 361] on div "Report vulnerabilities to the company and recommend mitigation" at bounding box center [299, 359] width 472 height 31
click at [63, 341] on input "d. Report vulnerabilities to the company and recommend mitigation" at bounding box center [63, 335] width 0 height 9
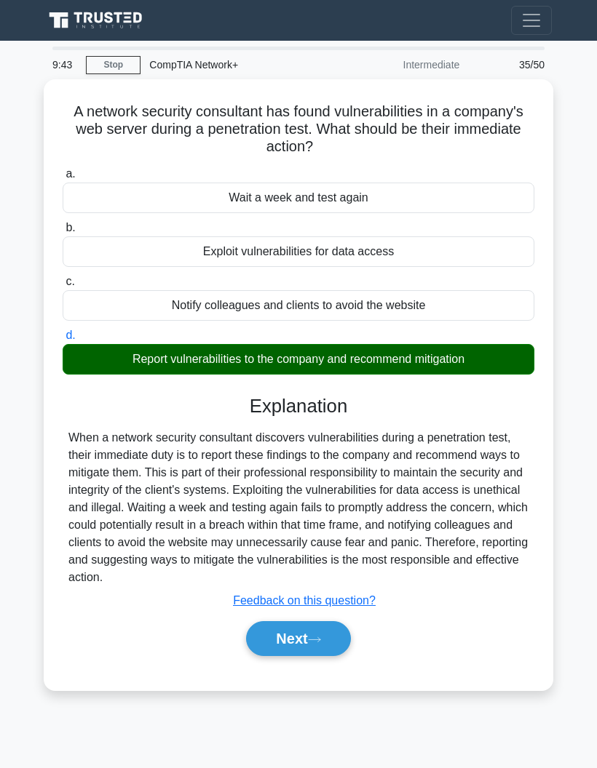
click at [330, 652] on button "Next" at bounding box center [298, 638] width 104 height 35
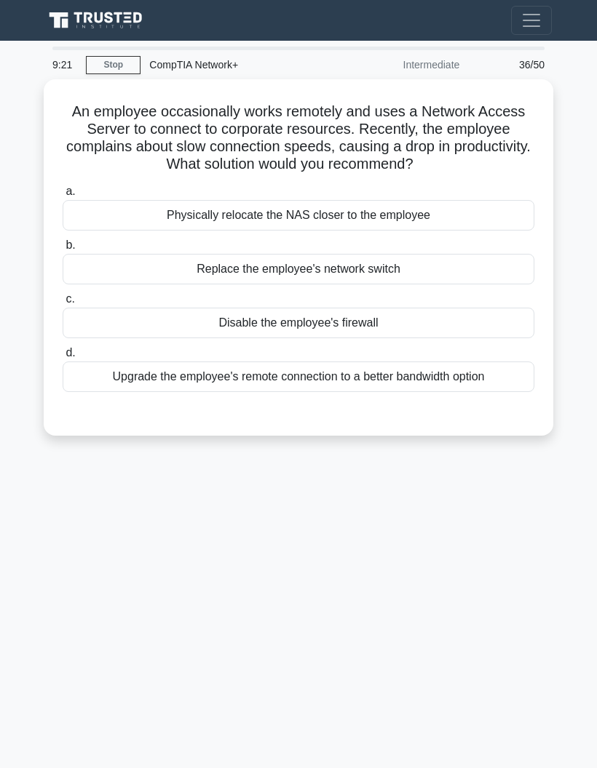
click at [486, 370] on div "Upgrade the employee's remote connection to a better bandwidth option" at bounding box center [299, 377] width 472 height 31
click at [63, 358] on input "d. Upgrade the employee's remote connection to a better bandwidth option" at bounding box center [63, 353] width 0 height 9
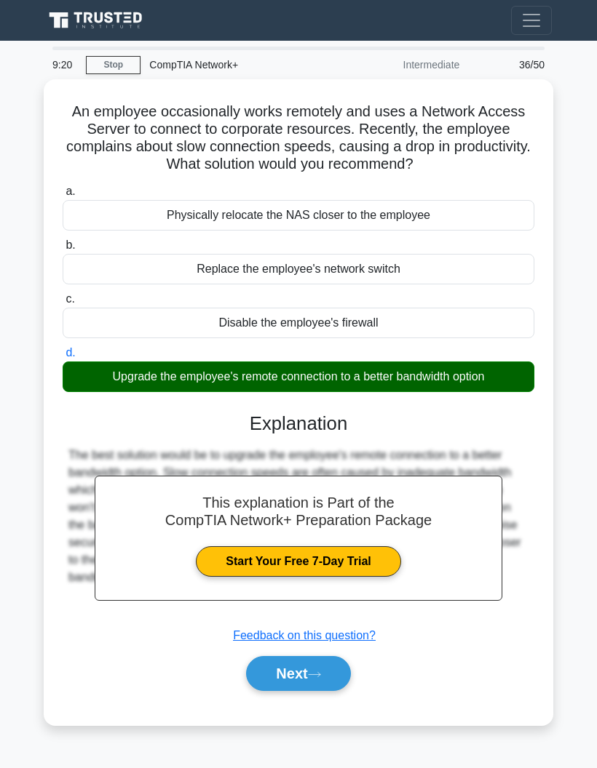
click at [336, 674] on button "Next" at bounding box center [298, 673] width 104 height 35
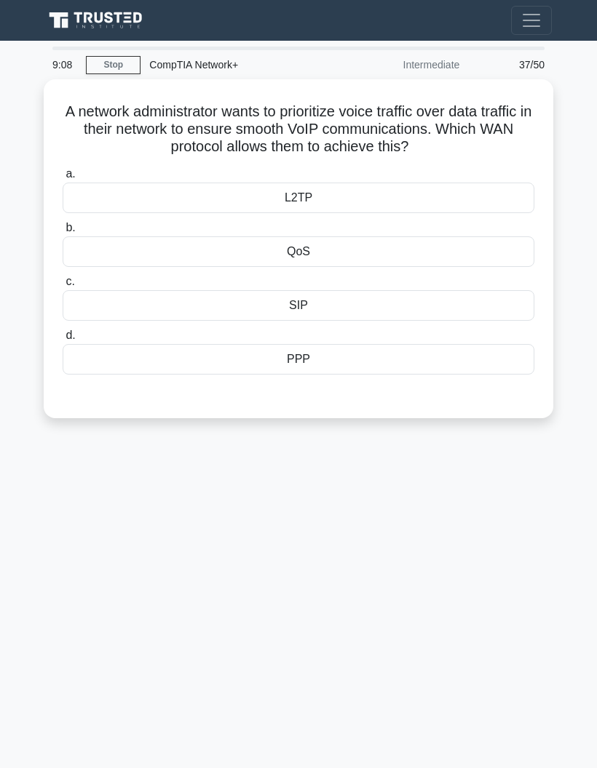
click at [392, 266] on div "QoS" at bounding box center [299, 252] width 472 height 31
click at [63, 233] on input "b. QoS" at bounding box center [63, 227] width 0 height 9
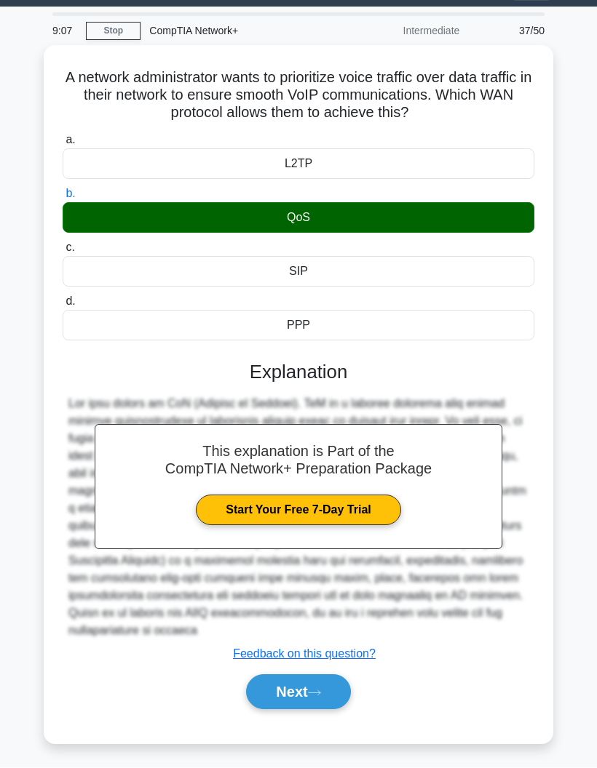
scroll to position [69, 0]
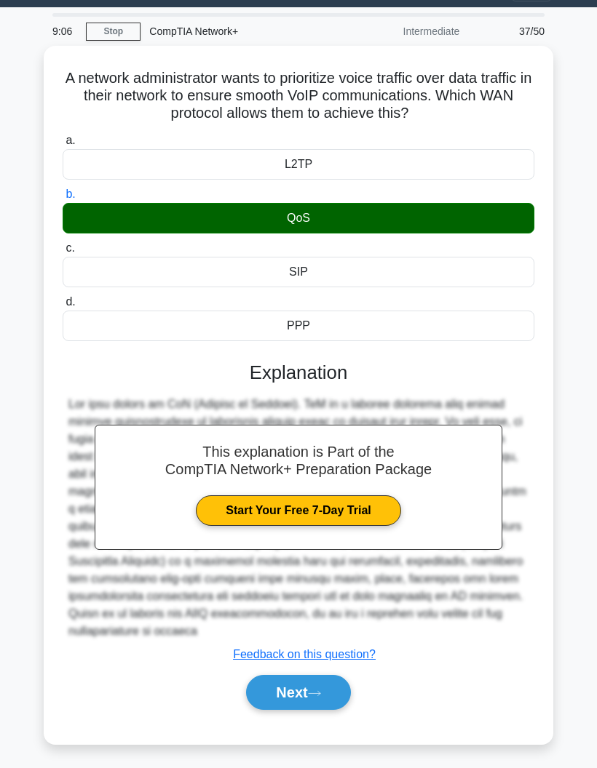
click at [315, 686] on button "Next" at bounding box center [298, 692] width 104 height 35
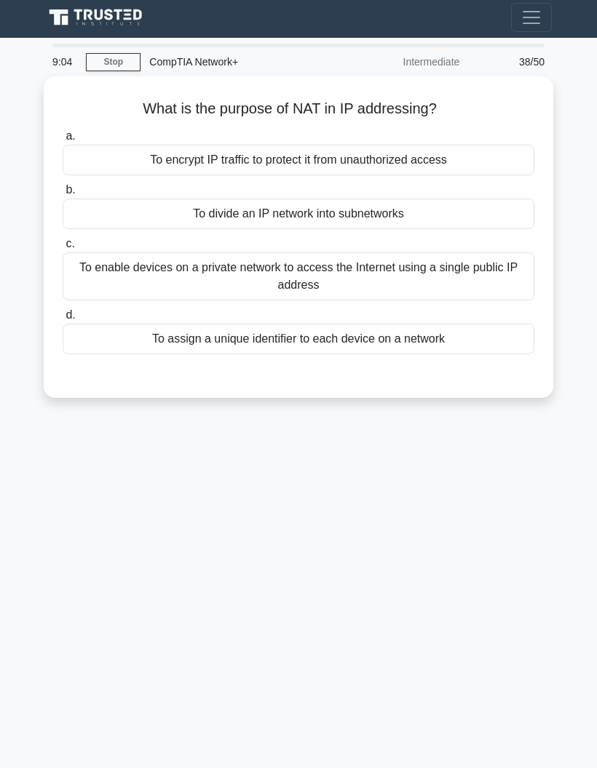
scroll to position [1, 0]
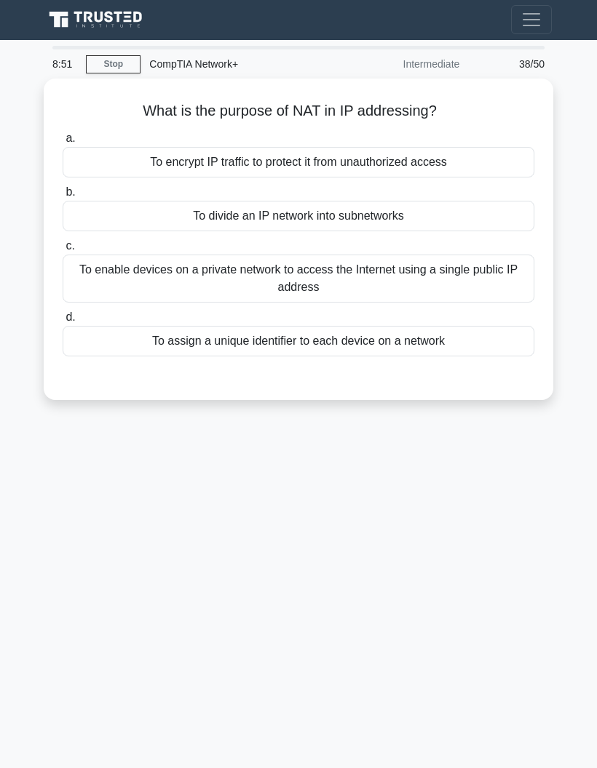
click at [429, 290] on div "To enable devices on a private network to access the Internet using a single pu…" at bounding box center [299, 279] width 472 height 48
click at [63, 251] on input "c. To enable devices on a private network to access the Internet using a single…" at bounding box center [63, 246] width 0 height 9
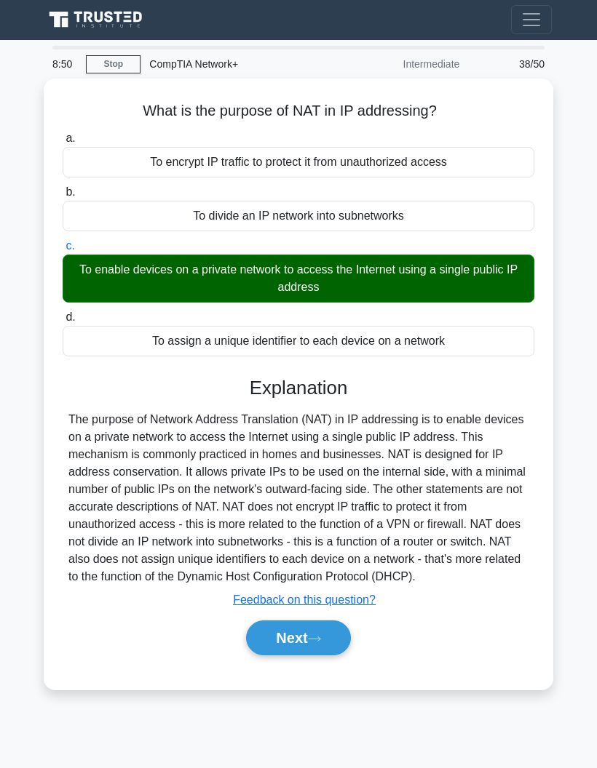
click at [330, 656] on button "Next" at bounding box center [298, 638] width 104 height 35
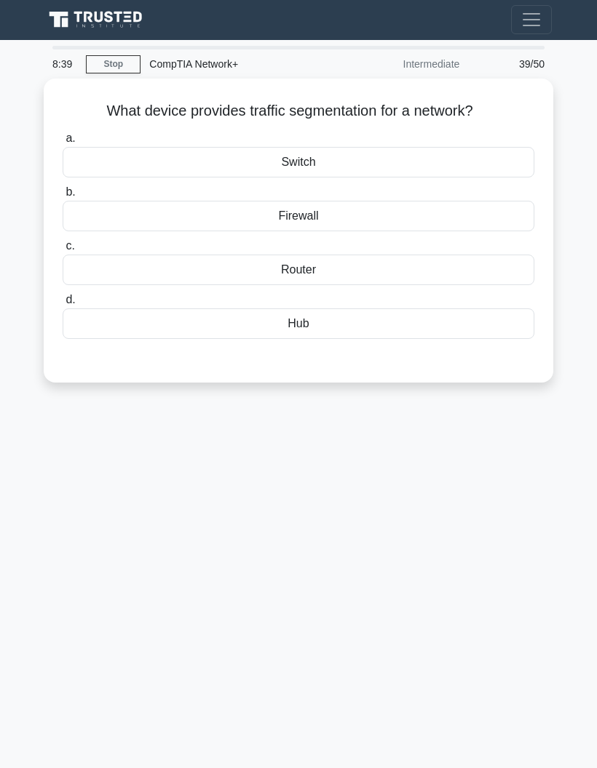
click at [354, 302] on label "d. Hub" at bounding box center [299, 315] width 472 height 48
click at [63, 302] on input "d. Hub" at bounding box center [63, 299] width 0 height 9
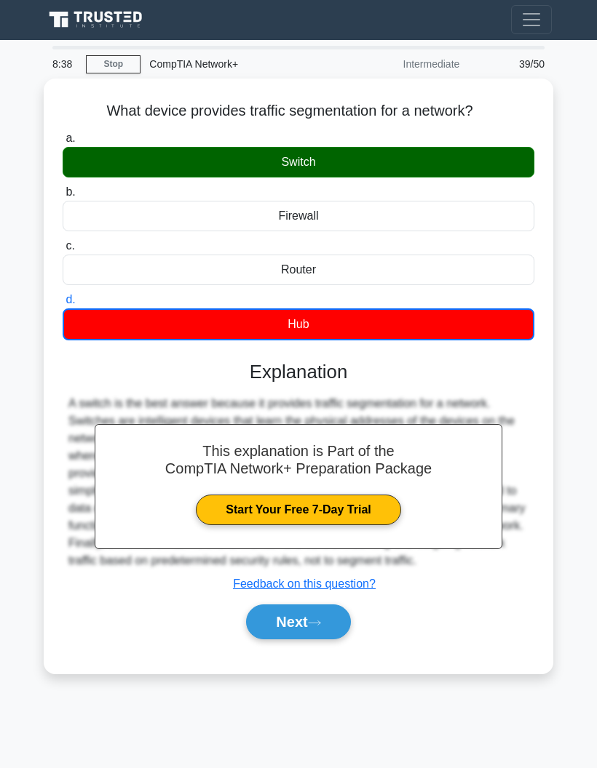
click at [319, 627] on icon at bounding box center [314, 623] width 13 height 8
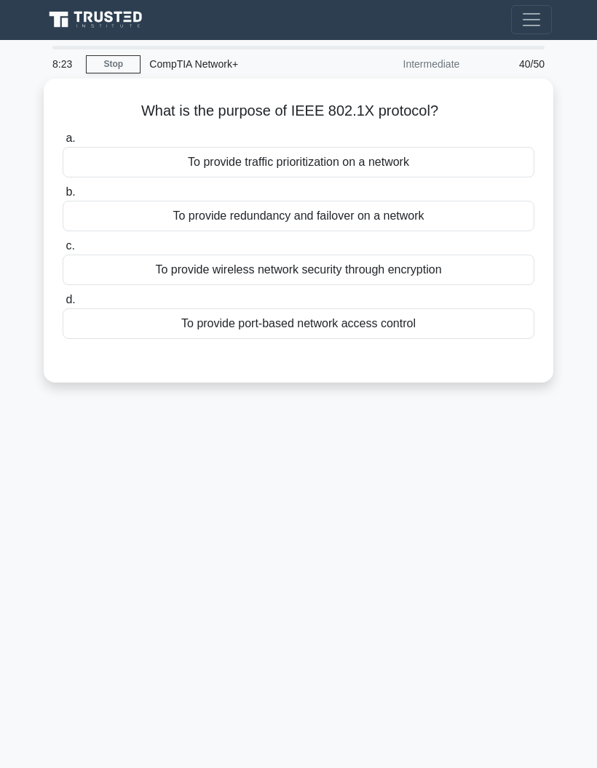
click at [405, 264] on div "To provide wireless network security through encryption" at bounding box center [299, 270] width 472 height 31
click at [63, 251] on input "c. To provide wireless network security through encryption" at bounding box center [63, 246] width 0 height 9
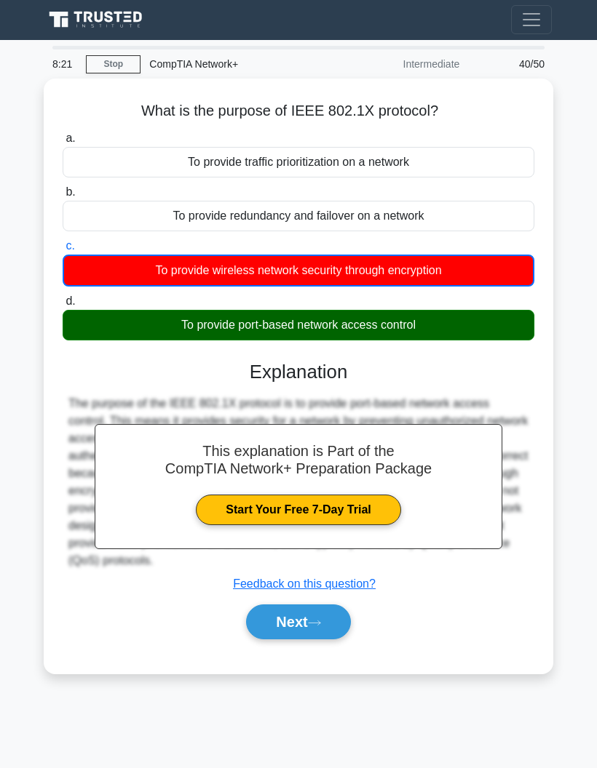
click at [317, 627] on icon at bounding box center [314, 623] width 13 height 8
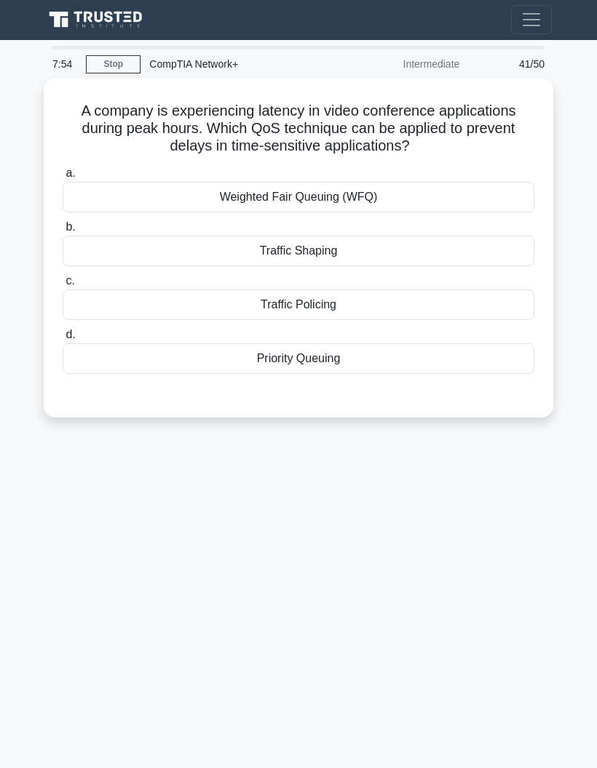
click at [437, 367] on div "Priority Queuing" at bounding box center [299, 358] width 472 height 31
click at [63, 340] on input "d. Priority Queuing" at bounding box center [63, 334] width 0 height 9
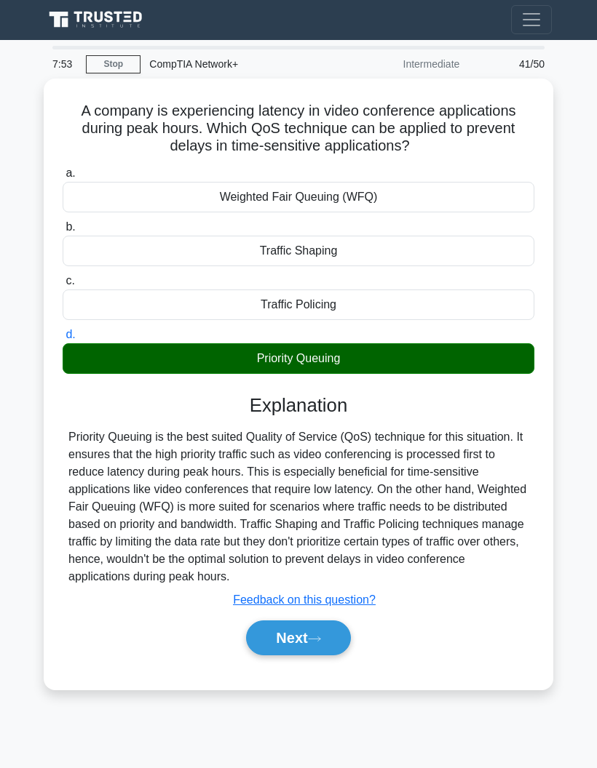
click at [332, 656] on button "Next" at bounding box center [298, 638] width 104 height 35
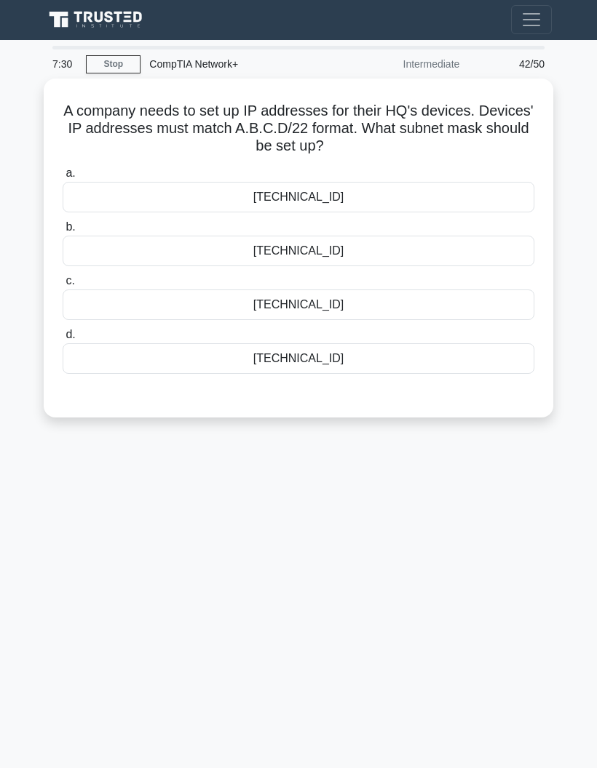
click at [393, 304] on div "255.255.248.0" at bounding box center [299, 305] width 472 height 31
click at [63, 286] on input "c. 255.255.248.0" at bounding box center [63, 281] width 0 height 9
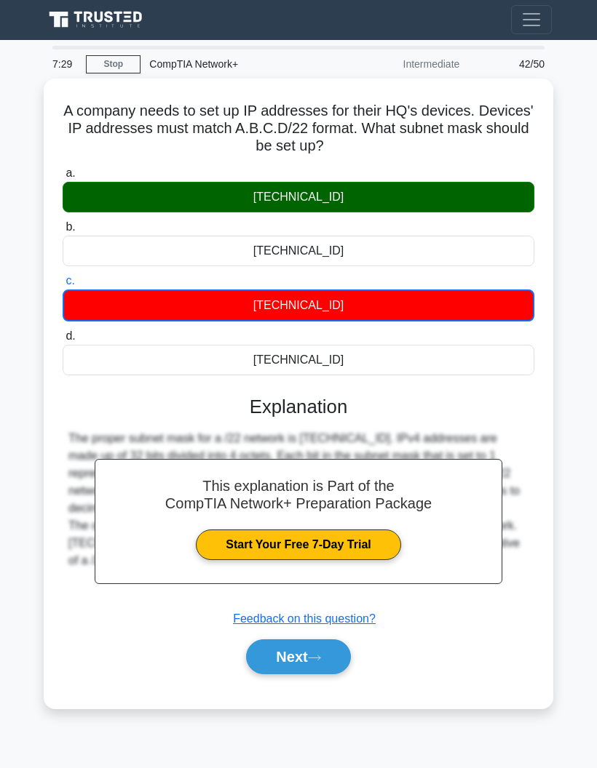
click at [315, 664] on button "Next" at bounding box center [298, 657] width 104 height 35
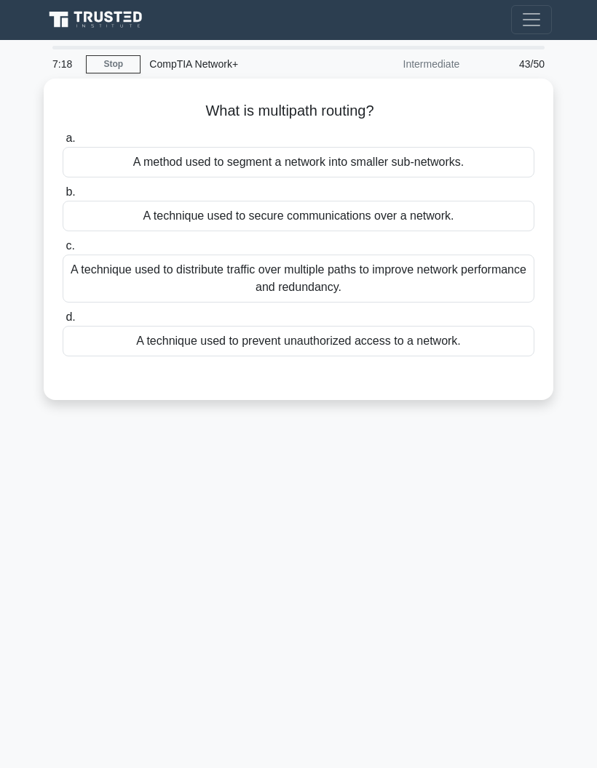
click at [457, 280] on div "A technique used to distribute traffic over multiple paths to improve network p…" at bounding box center [299, 279] width 472 height 48
click at [63, 251] on input "c. A technique used to distribute traffic over multiple paths to improve networ…" at bounding box center [63, 246] width 0 height 9
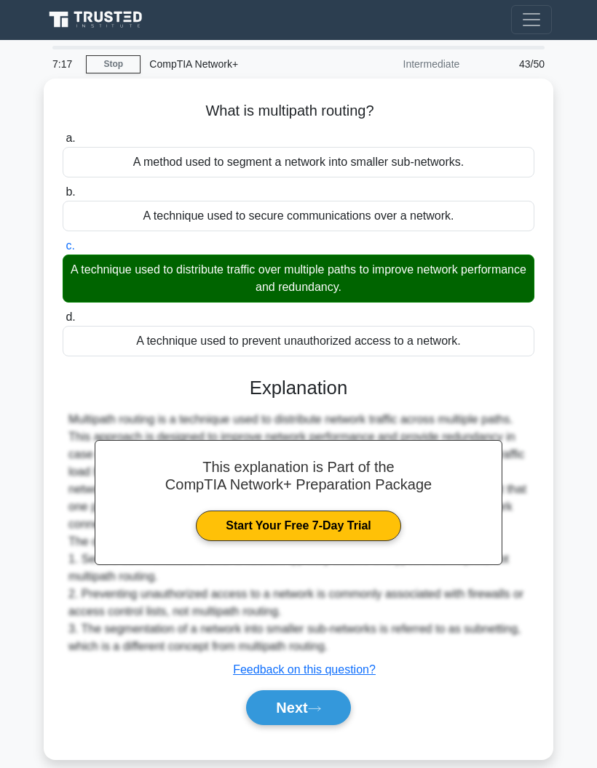
click at [314, 713] on icon at bounding box center [314, 709] width 13 height 8
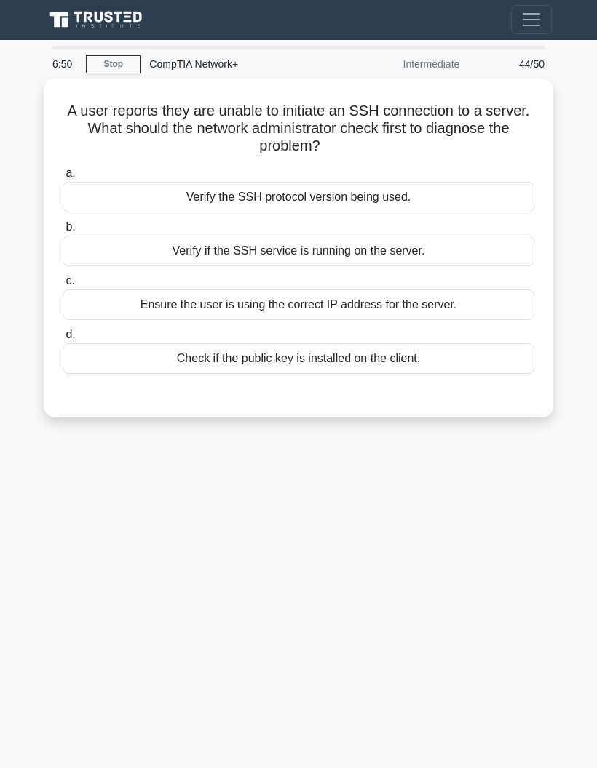
click at [479, 302] on div "Ensure the user is using the correct IP address for the server." at bounding box center [299, 305] width 472 height 31
click at [63, 286] on input "c. Ensure the user is using the correct IP address for the server." at bounding box center [63, 281] width 0 height 9
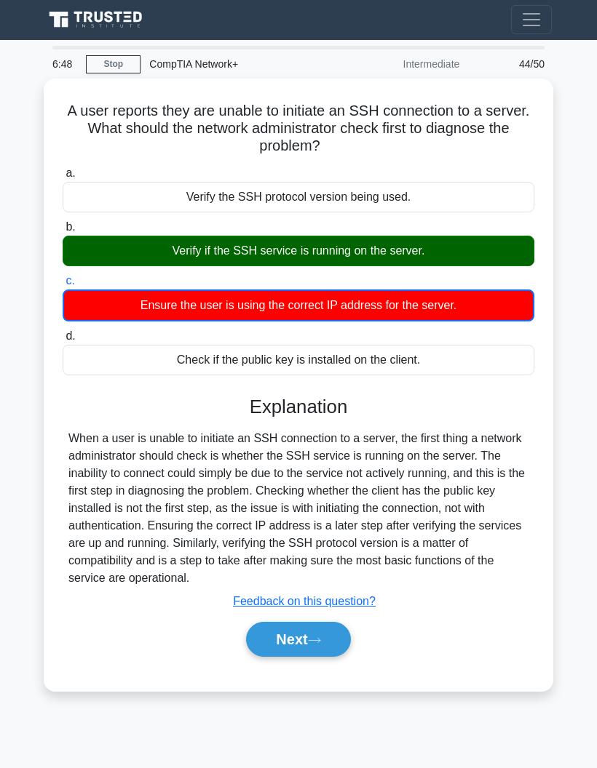
click at [341, 657] on button "Next" at bounding box center [298, 639] width 104 height 35
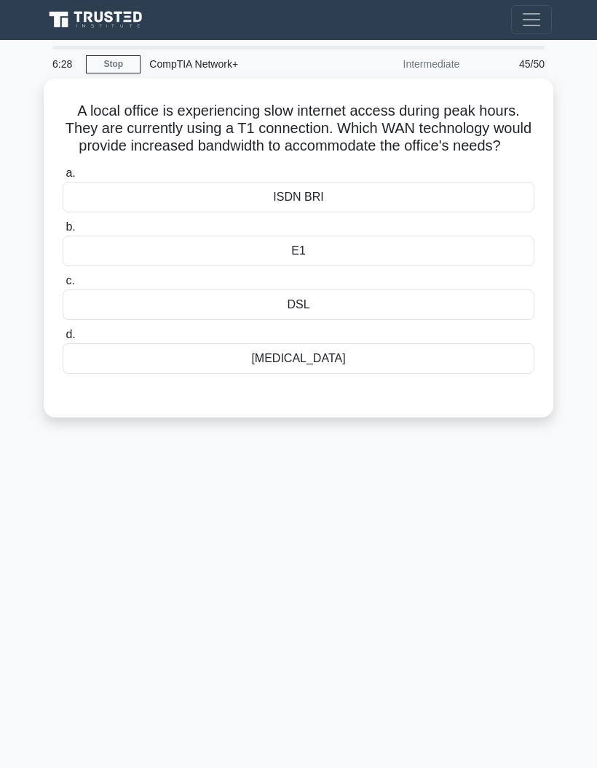
click at [454, 369] on div "T3" at bounding box center [299, 358] width 472 height 31
click at [63, 340] on input "d. T3" at bounding box center [63, 334] width 0 height 9
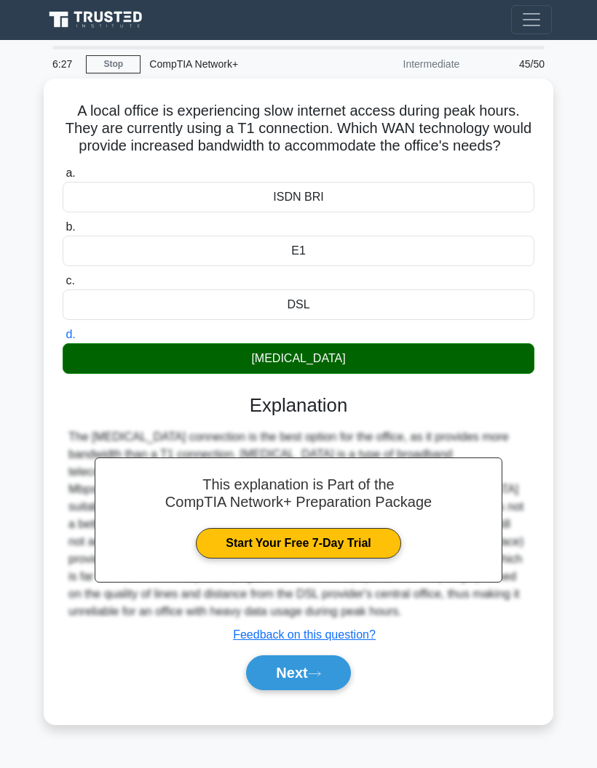
click at [332, 691] on button "Next" at bounding box center [298, 673] width 104 height 35
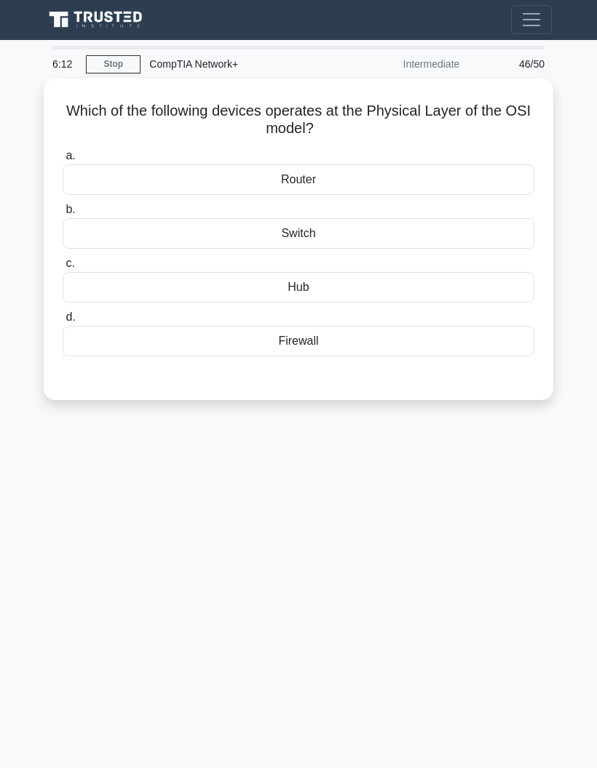
click at [485, 234] on div "Switch" at bounding box center [299, 233] width 472 height 31
click at [63, 215] on input "b. Switch" at bounding box center [63, 209] width 0 height 9
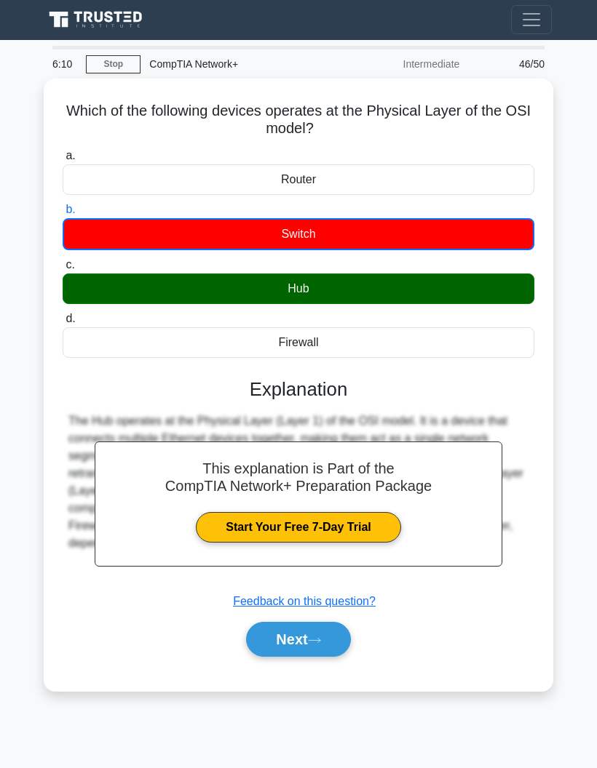
click at [333, 641] on button "Next" at bounding box center [298, 639] width 104 height 35
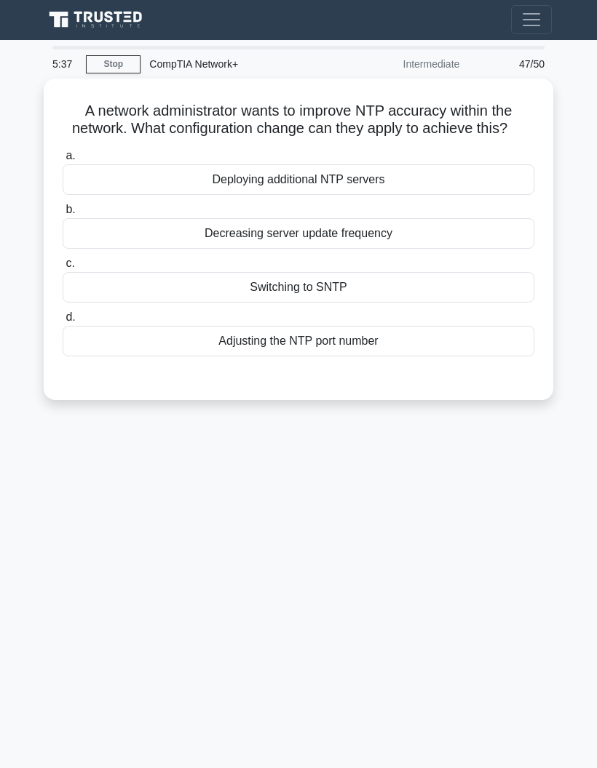
click at [437, 301] on div "Switching to SNTP" at bounding box center [299, 287] width 472 height 31
click at [63, 269] on input "c. Switching to SNTP" at bounding box center [63, 263] width 0 height 9
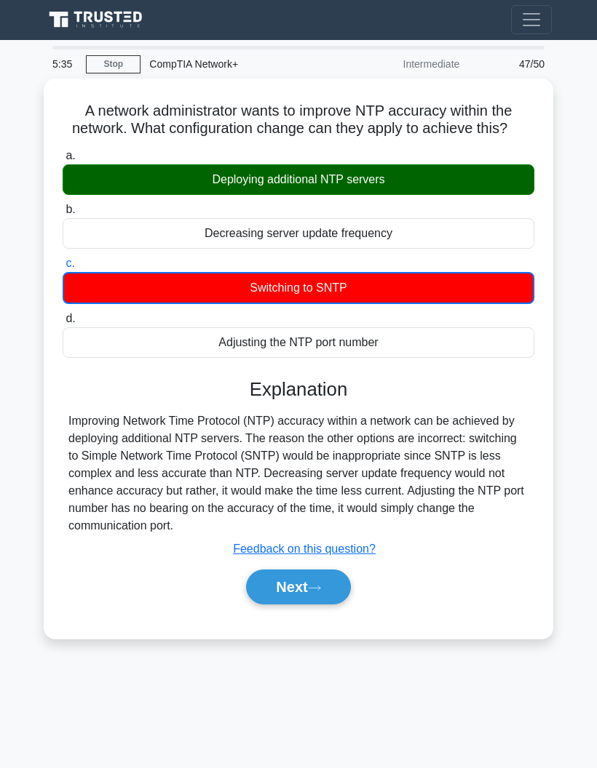
click at [335, 605] on button "Next" at bounding box center [298, 587] width 104 height 35
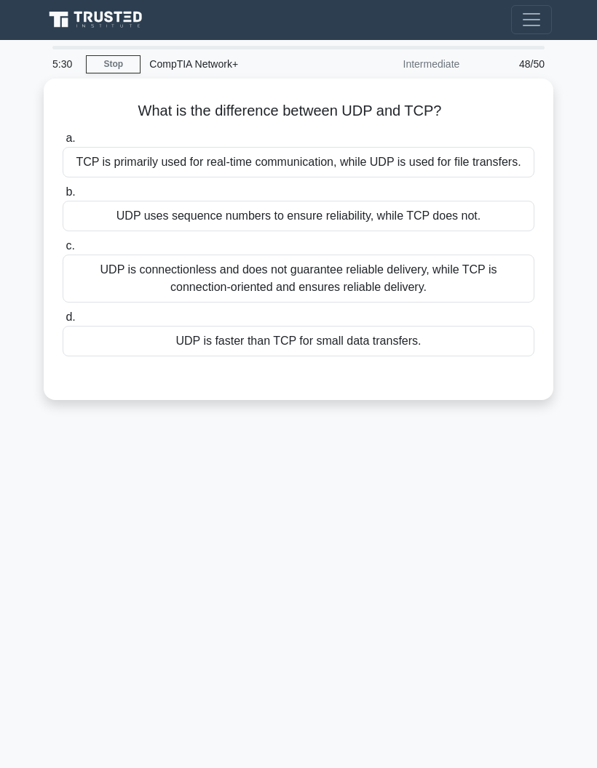
click at [435, 303] on div "UDP is connectionless and does not guarantee reliable delivery, while TCP is co…" at bounding box center [299, 279] width 472 height 48
click at [63, 251] on input "c. UDP is connectionless and does not guarantee reliable delivery, while TCP is…" at bounding box center [63, 246] width 0 height 9
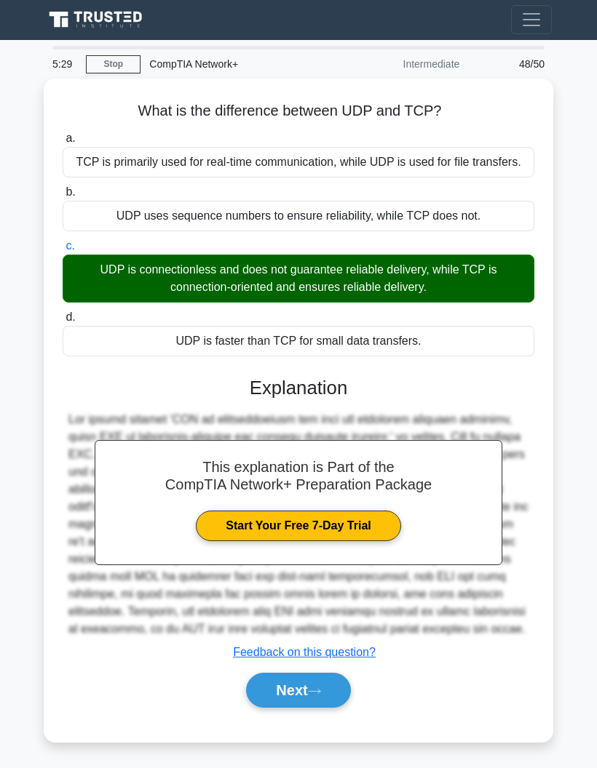
click at [321, 696] on icon at bounding box center [314, 692] width 13 height 8
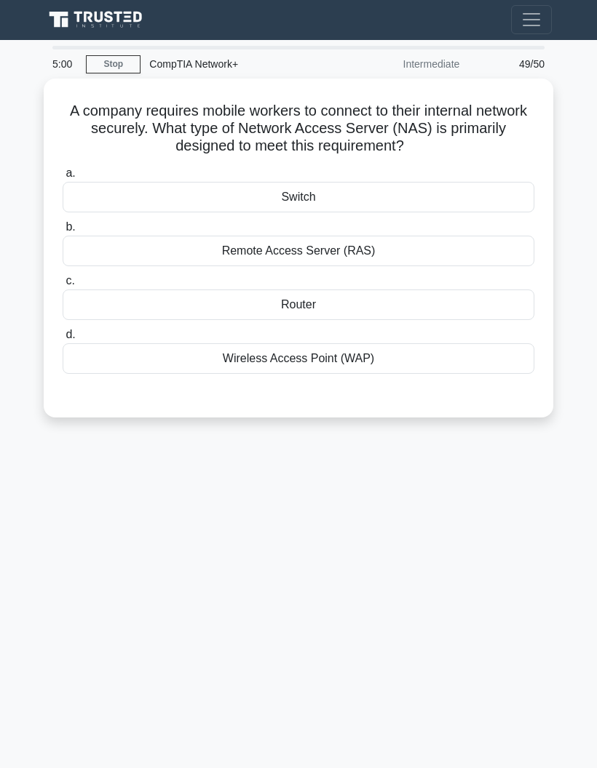
click at [456, 256] on div "Remote Access Server (RAS)" at bounding box center [299, 251] width 472 height 31
click at [63, 232] on input "b. Remote Access Server (RAS)" at bounding box center [63, 227] width 0 height 9
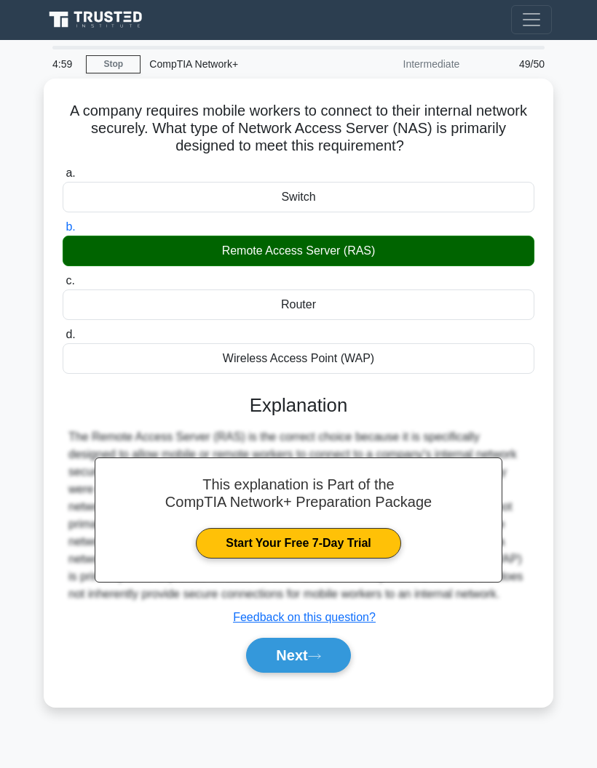
click at [321, 661] on icon at bounding box center [314, 657] width 13 height 8
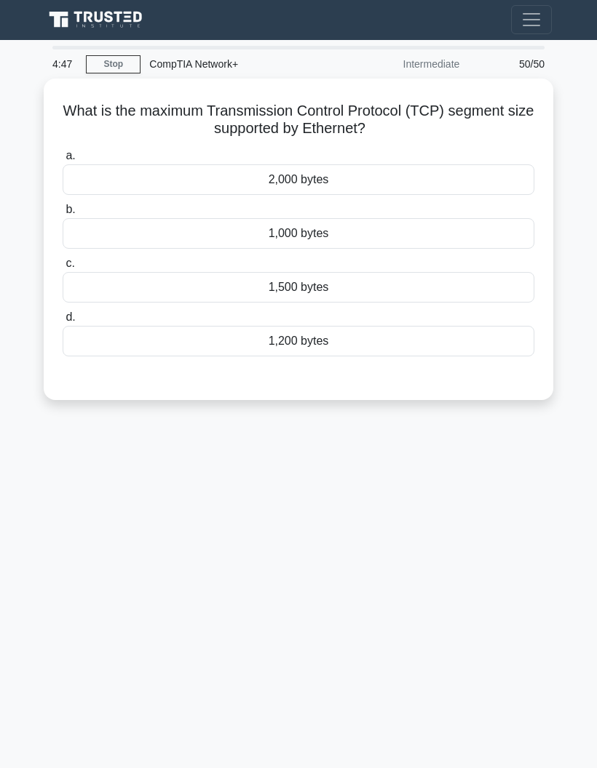
click at [450, 239] on div "1,000 bytes" at bounding box center [299, 233] width 472 height 31
click at [63, 215] on input "b. 1,000 bytes" at bounding box center [63, 209] width 0 height 9
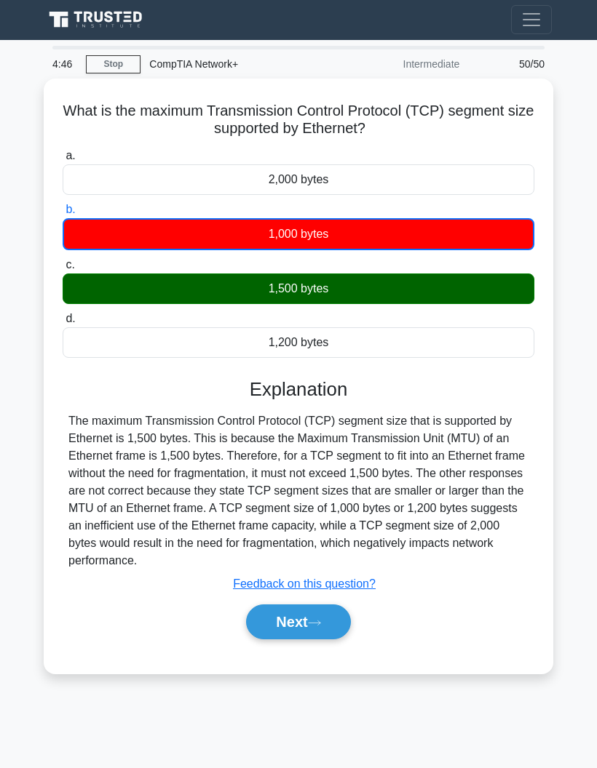
click at [330, 637] on button "Next" at bounding box center [298, 622] width 104 height 35
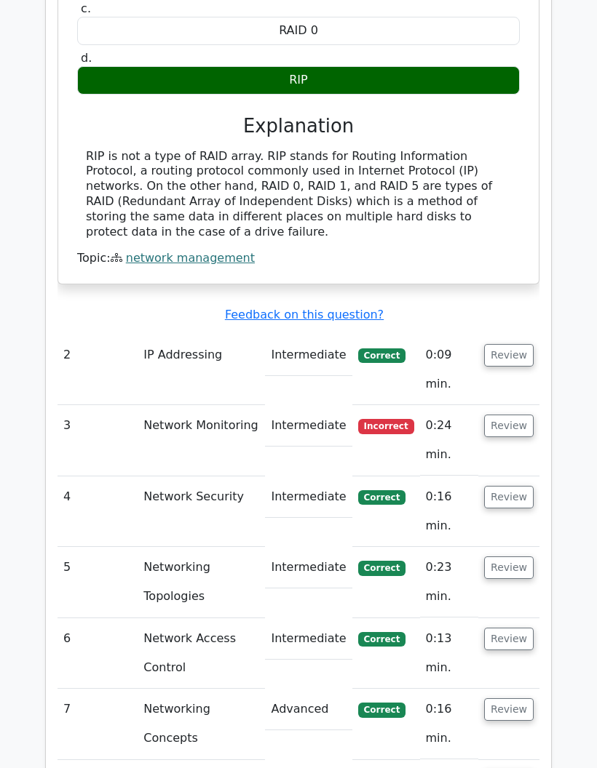
scroll to position [1923, 0]
